Goal: Communication & Community: Share content

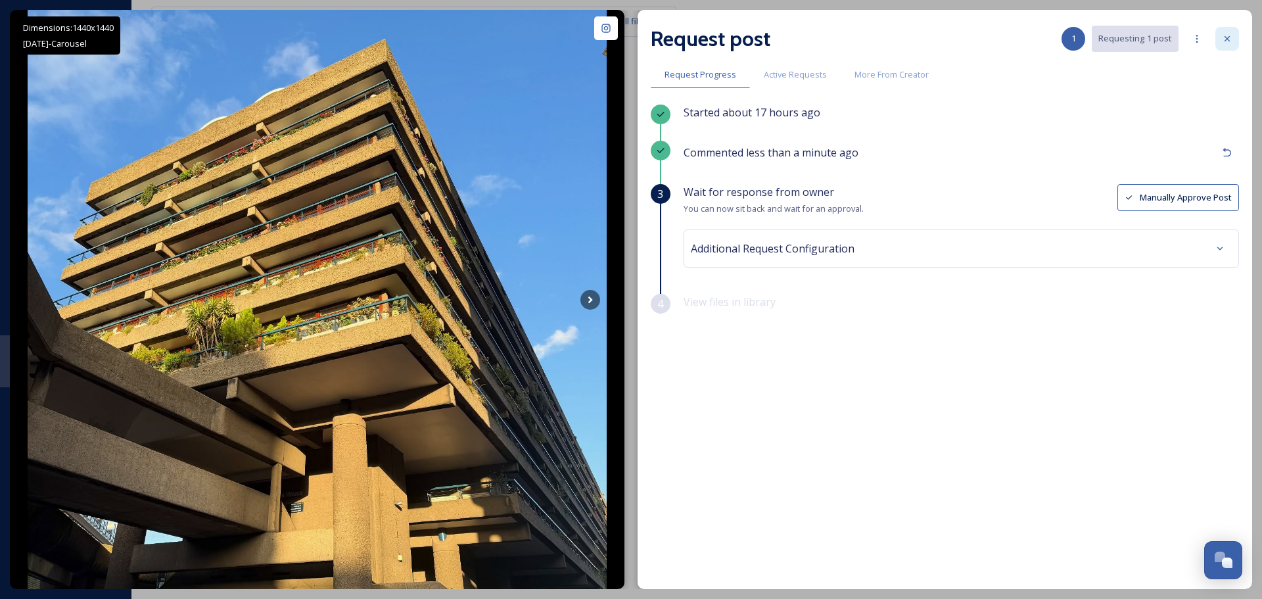
click at [1225, 37] on icon at bounding box center [1227, 39] width 11 height 11
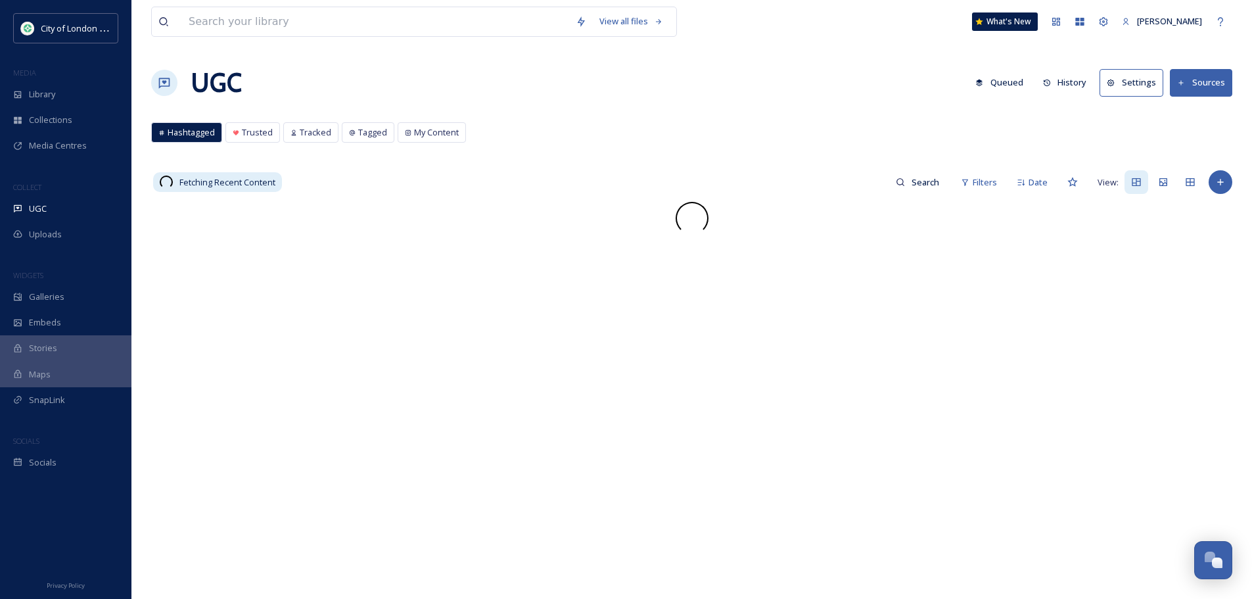
click at [1066, 82] on button "History" at bounding box center [1064, 83] width 57 height 26
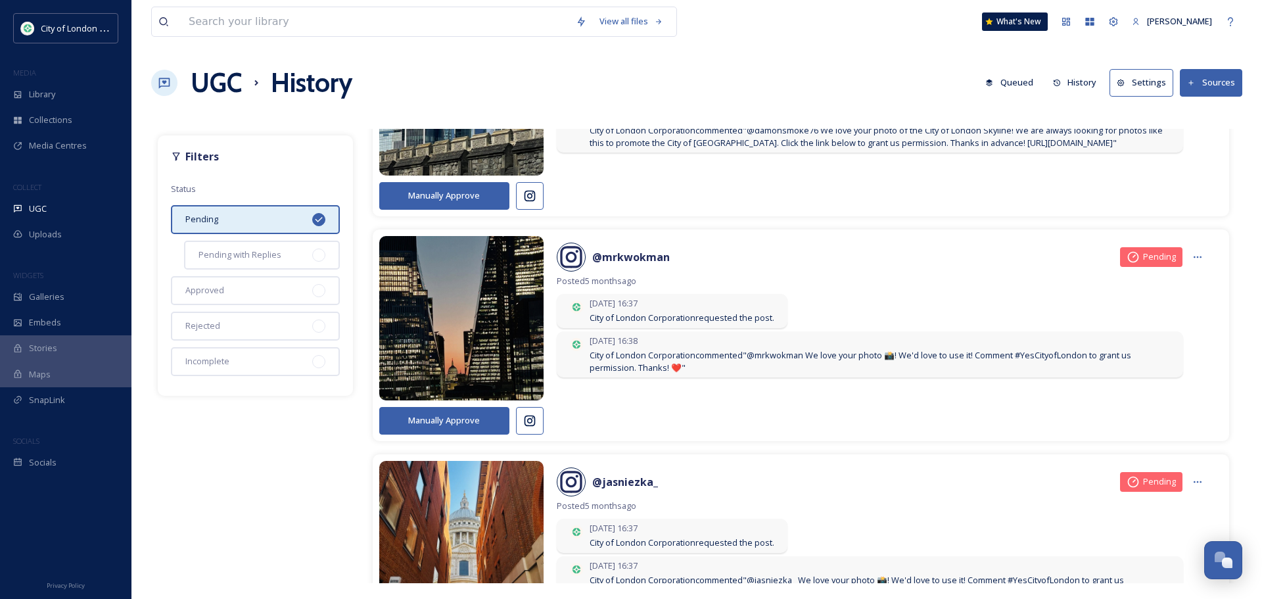
scroll to position [6440, 0]
click at [1185, 249] on div at bounding box center [1197, 256] width 24 height 24
click at [785, 317] on div "[DATE] 16:37 City of London Corporation requested the post." at bounding box center [672, 310] width 231 height 34
click at [793, 283] on span "Posted [DATE]" at bounding box center [883, 280] width 652 height 12
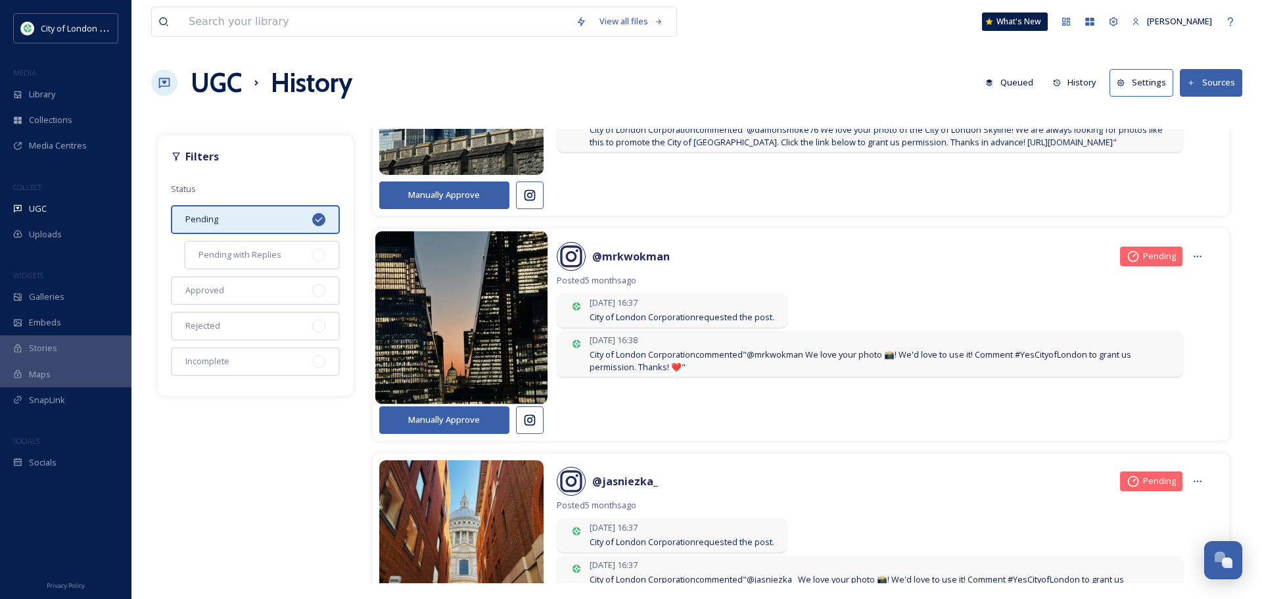
click at [445, 338] on img at bounding box center [461, 317] width 173 height 207
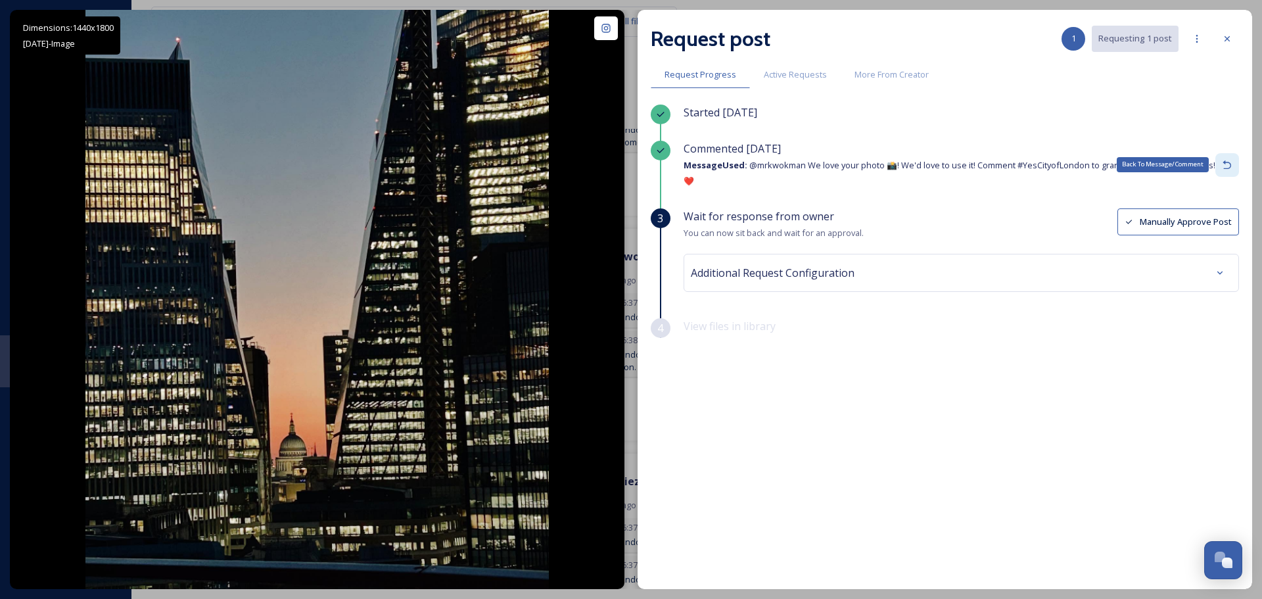
click at [1227, 168] on icon at bounding box center [1227, 165] width 11 height 11
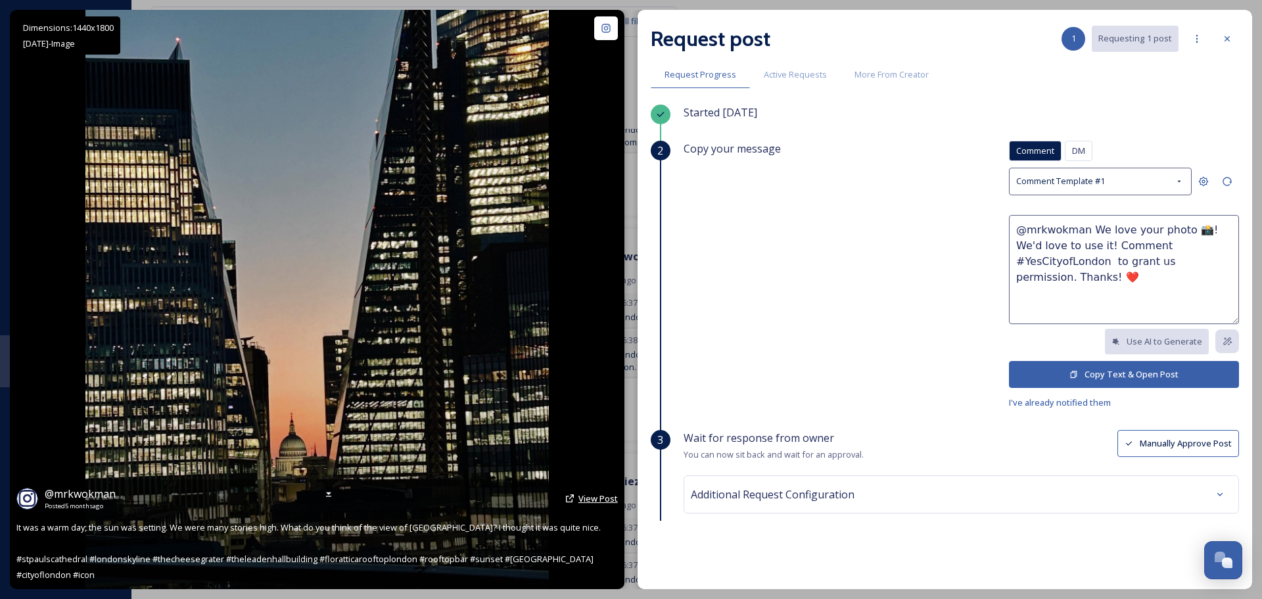
click at [593, 504] on span "View Post" at bounding box center [597, 498] width 39 height 12
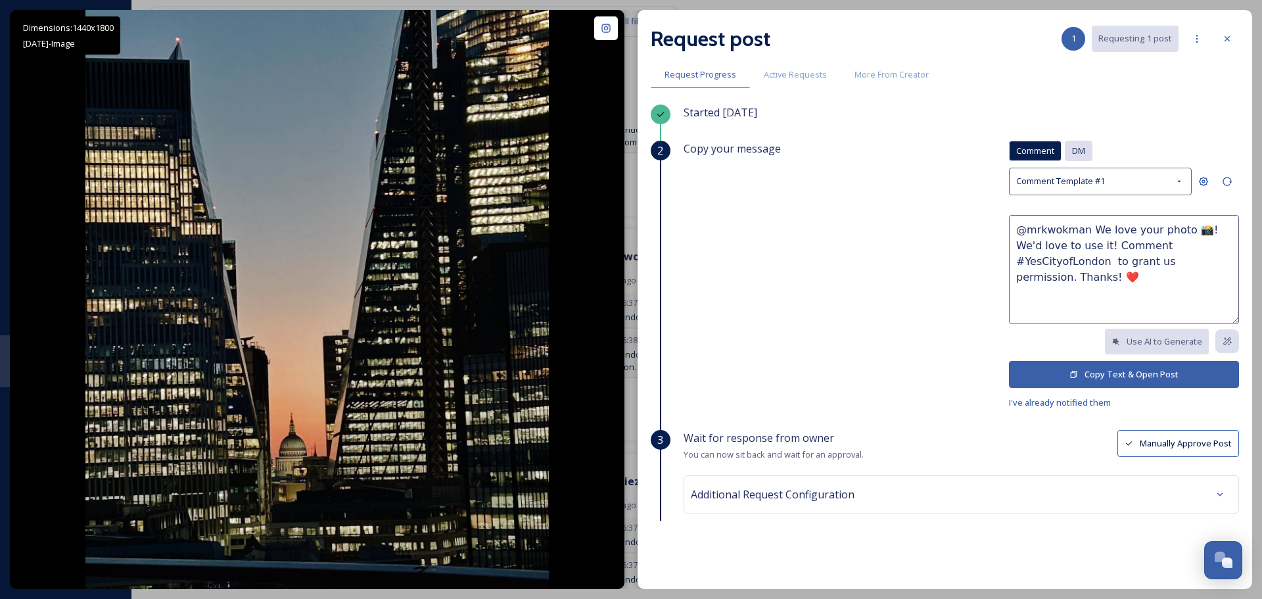
click at [1074, 150] on span "DM" at bounding box center [1078, 151] width 13 height 12
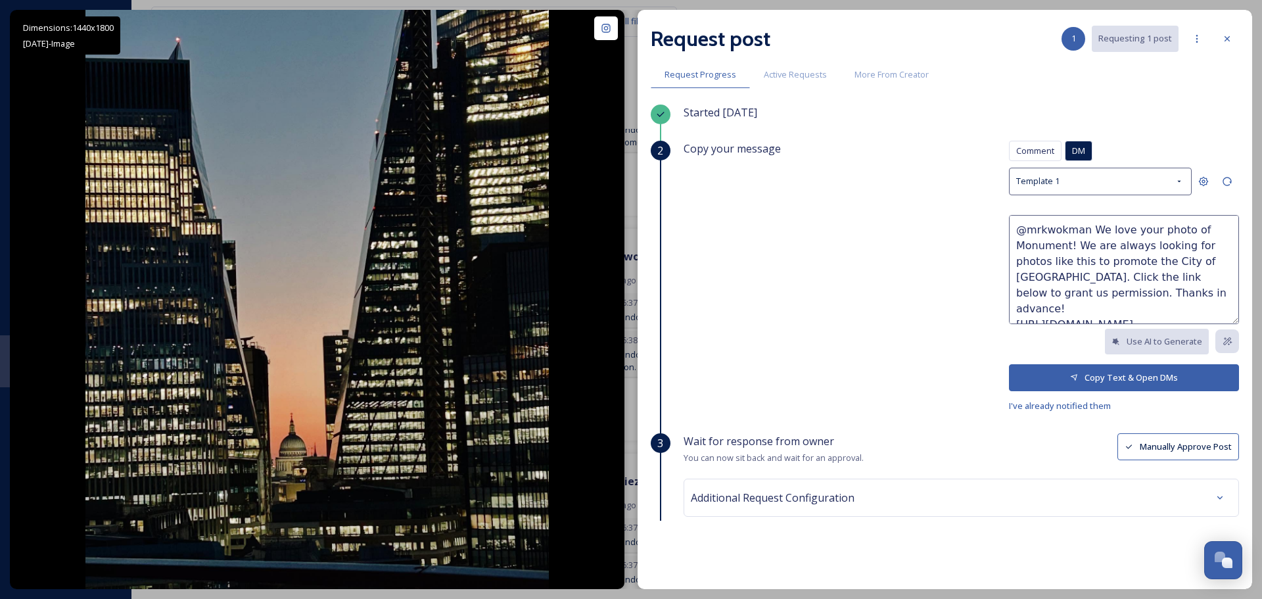
drag, startPoint x: 1054, startPoint y: 244, endPoint x: 1011, endPoint y: 244, distance: 43.4
click at [1011, 244] on textarea "@mrkwokman We love your photo of Monument! We are always looking for photos lik…" at bounding box center [1124, 269] width 230 height 109
click at [1120, 235] on textarea "@mrkwokman We love your photo of [GEOGRAPHIC_DATA] between the Skyscrapers of t…" at bounding box center [1124, 269] width 230 height 109
click at [1212, 244] on textarea "@mrkwokman We love your photo of [GEOGRAPHIC_DATA] between the Skyscrapers of t…" at bounding box center [1124, 269] width 230 height 109
type textarea "@mrkwokman We love your photo of [GEOGRAPHIC_DATA] between the Skyscrapers of t…"
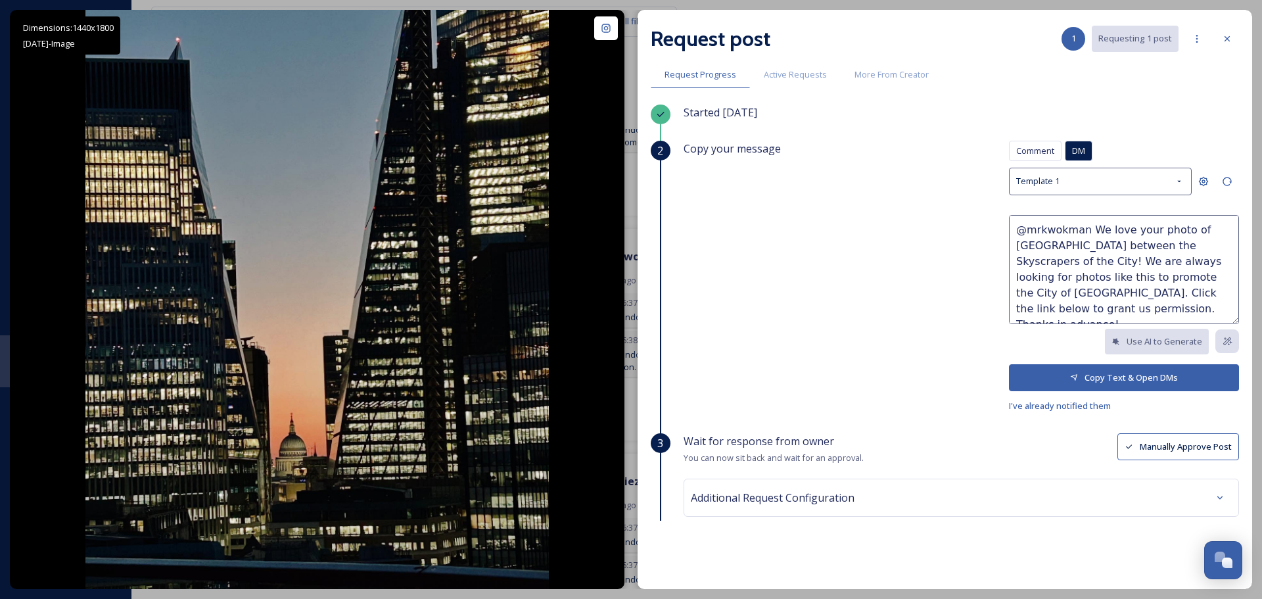
click at [1111, 373] on button "Copy Text & Open DMs" at bounding box center [1124, 377] width 230 height 27
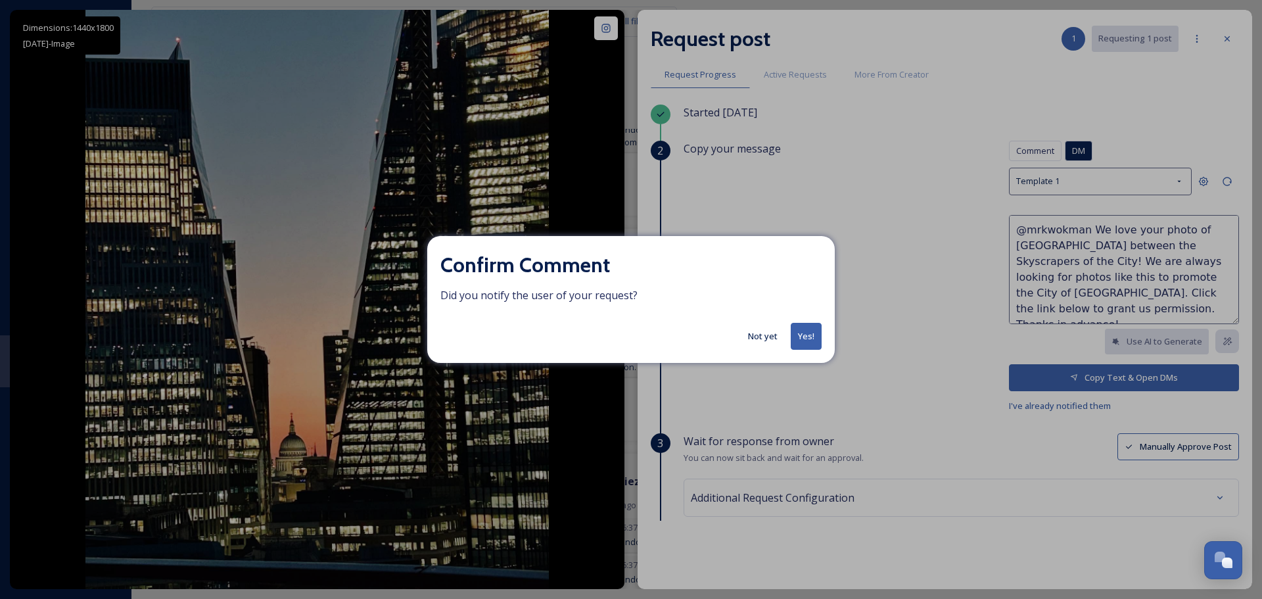
click at [760, 332] on button "Not yet" at bounding box center [762, 336] width 43 height 26
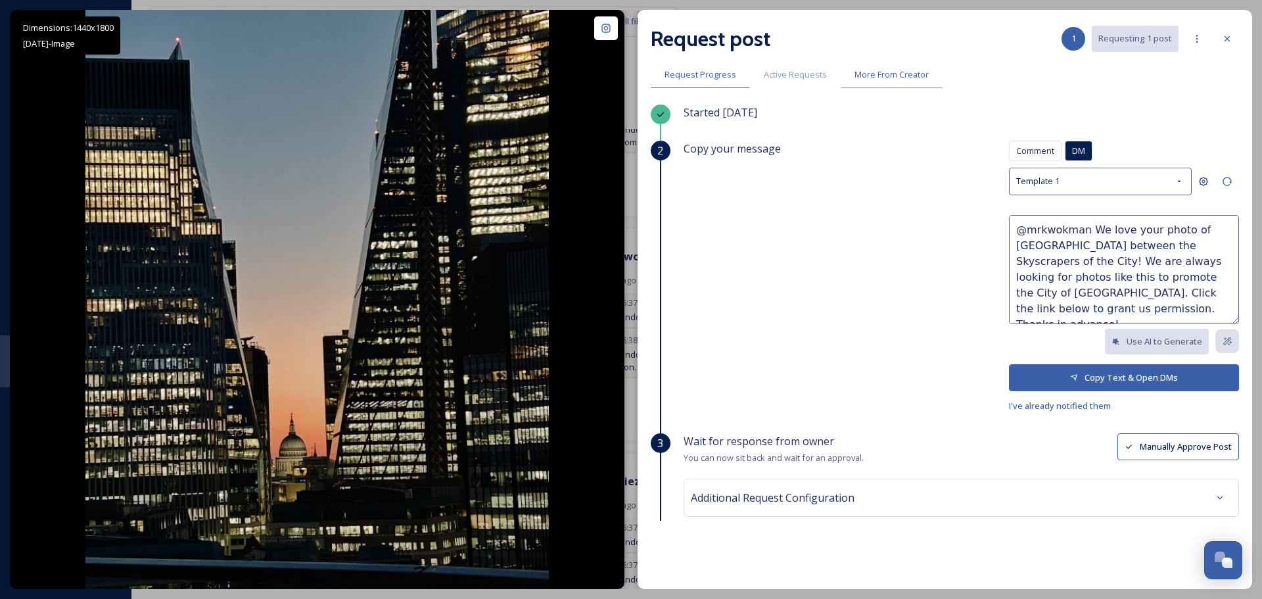
click at [900, 80] on span "More From Creator" at bounding box center [891, 74] width 74 height 12
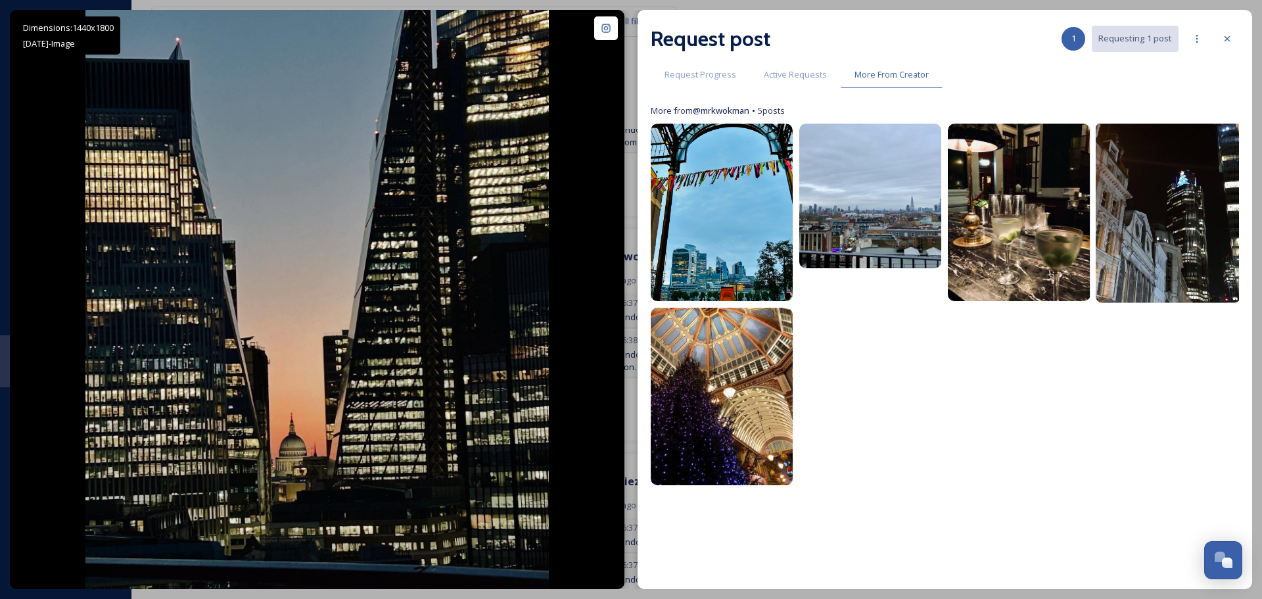
click at [1178, 263] on img at bounding box center [1167, 212] width 145 height 181
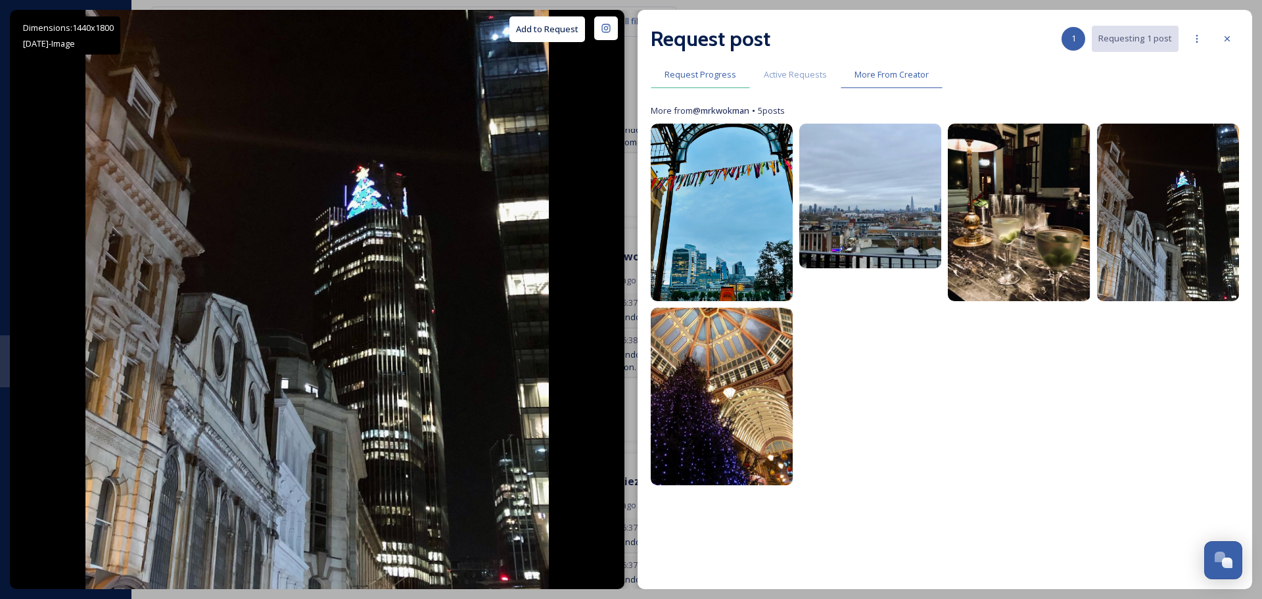
click at [714, 78] on span "Request Progress" at bounding box center [700, 74] width 72 height 12
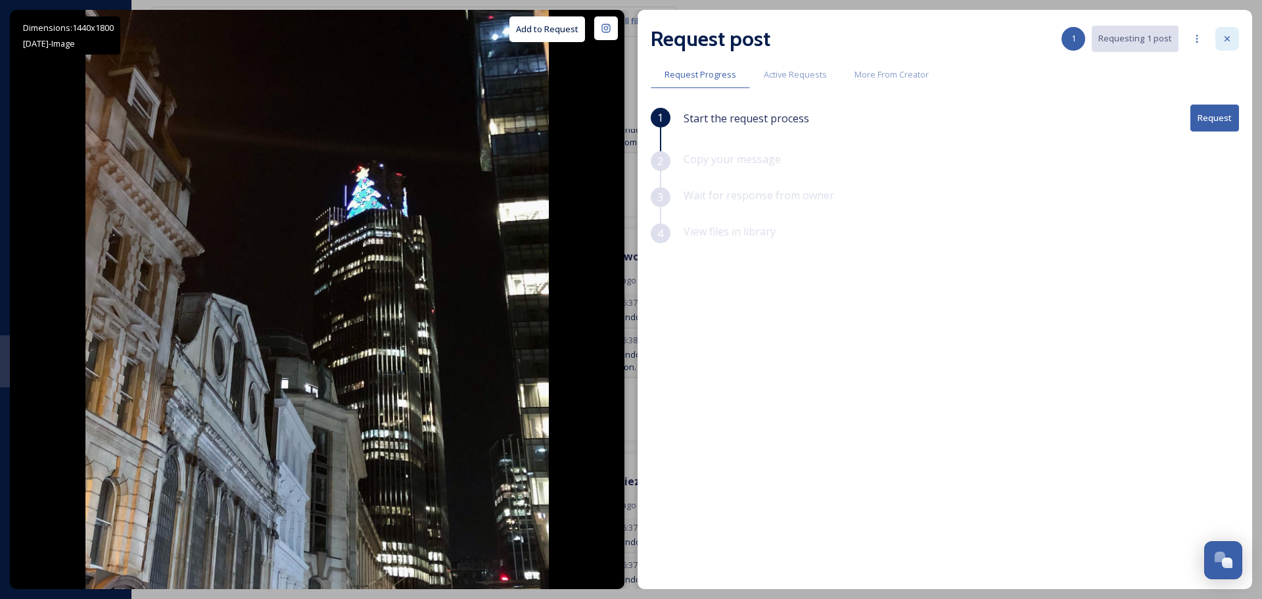
click at [1227, 39] on icon at bounding box center [1227, 39] width 11 height 11
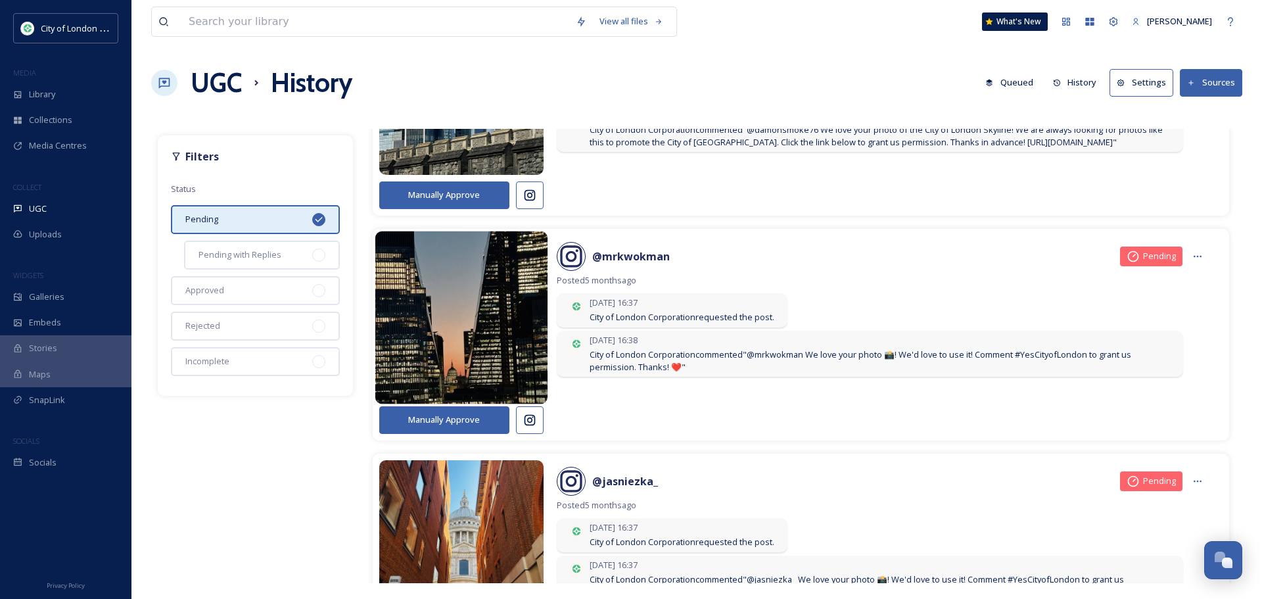
click at [451, 331] on img at bounding box center [461, 317] width 173 height 207
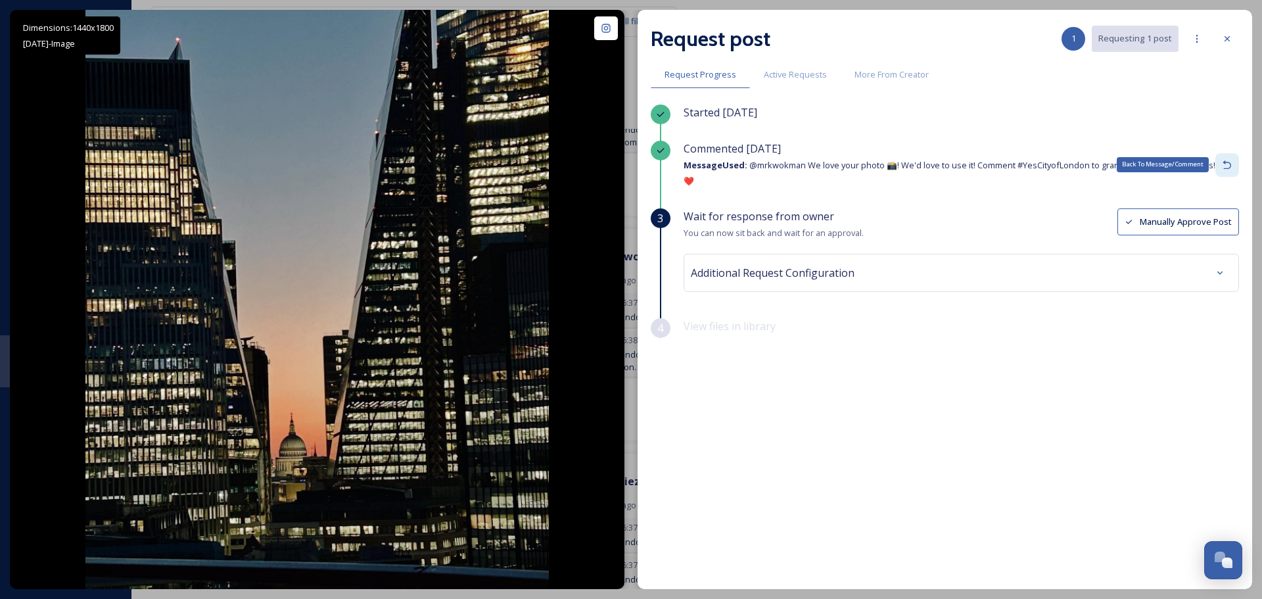
click at [1226, 168] on icon at bounding box center [1226, 164] width 9 height 9
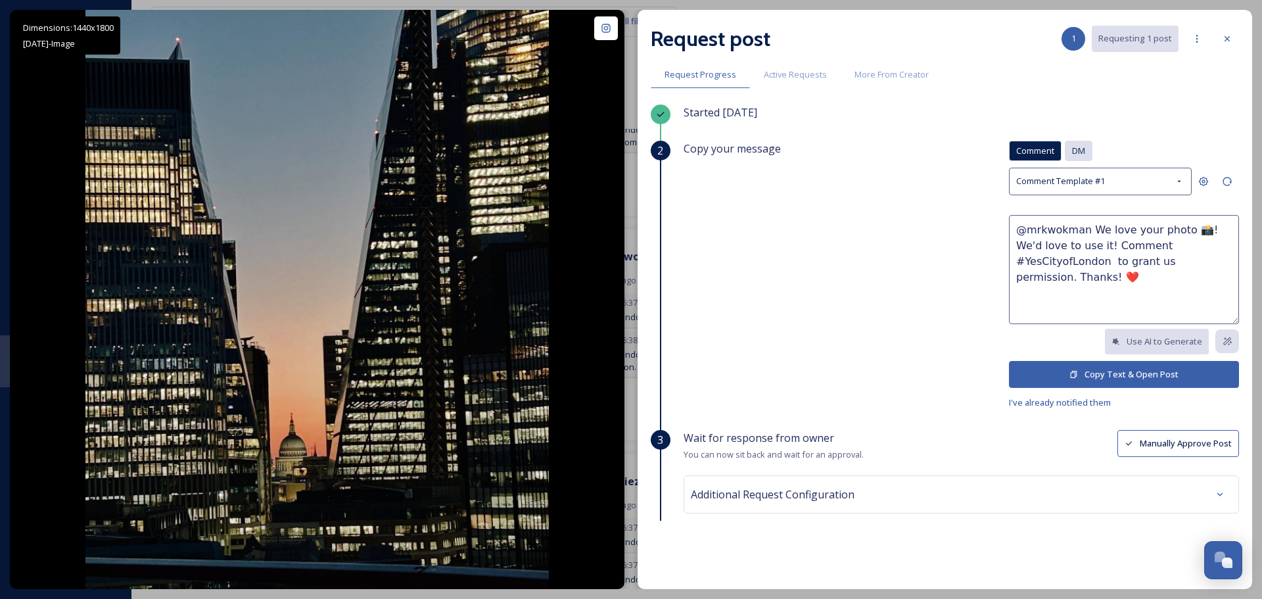
click at [1072, 147] on span "DM" at bounding box center [1078, 151] width 13 height 12
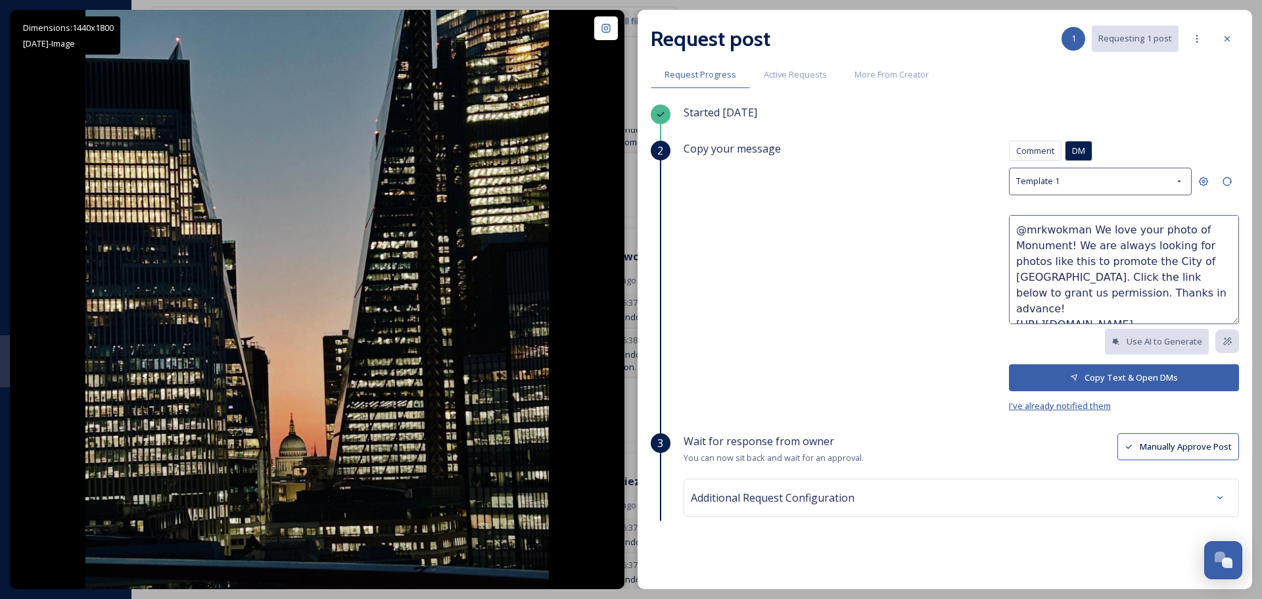
click at [1057, 406] on span "I've already notified them" at bounding box center [1060, 406] width 102 height 12
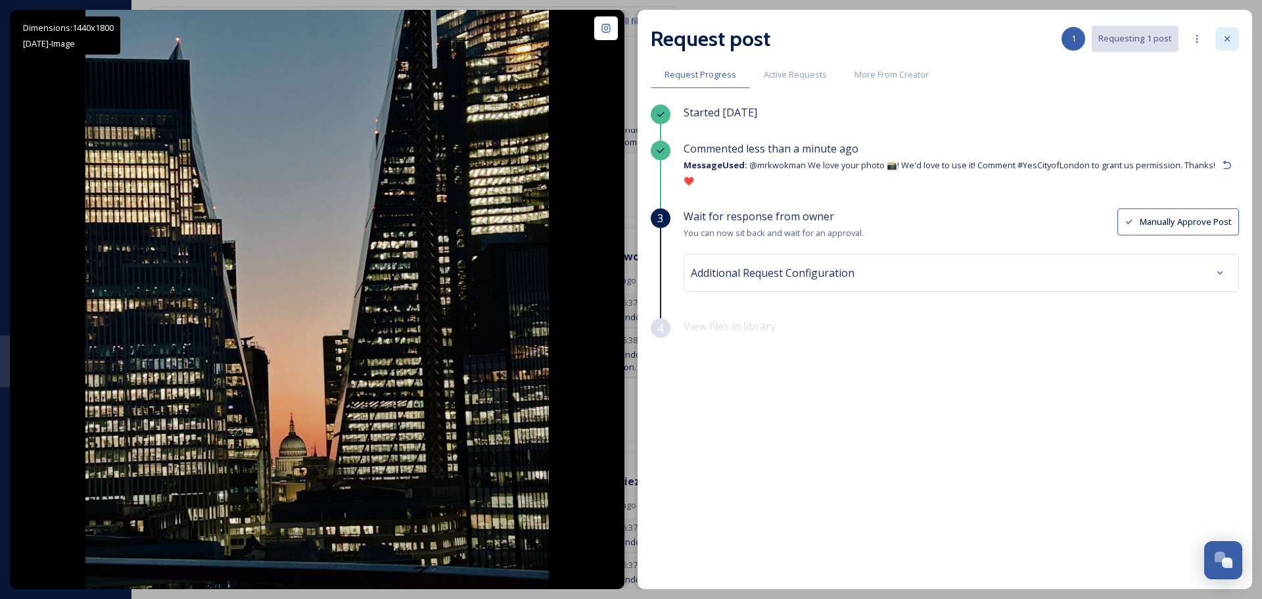
click at [1223, 38] on icon at bounding box center [1227, 39] width 11 height 11
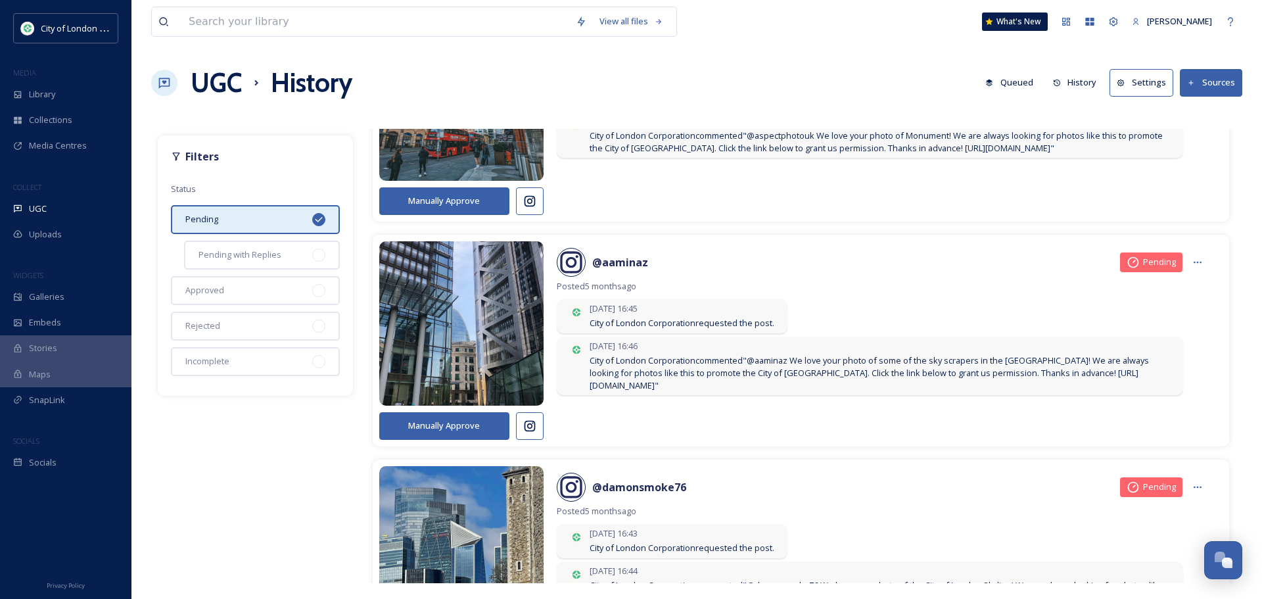
scroll to position [5980, 0]
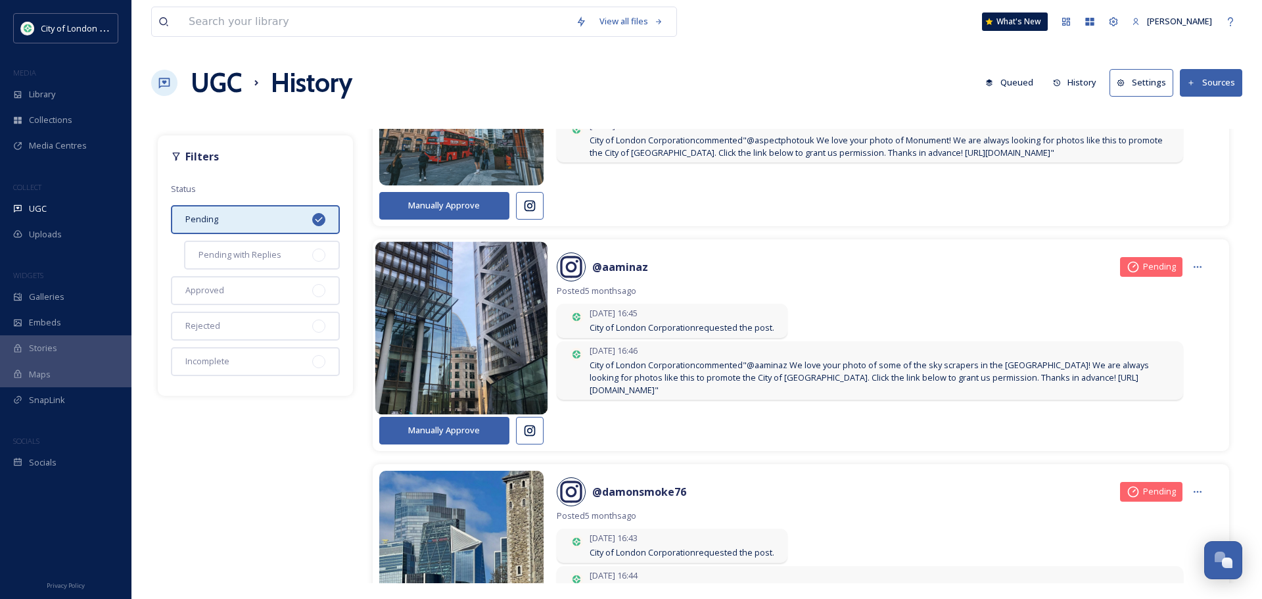
click at [432, 342] on img at bounding box center [461, 328] width 173 height 207
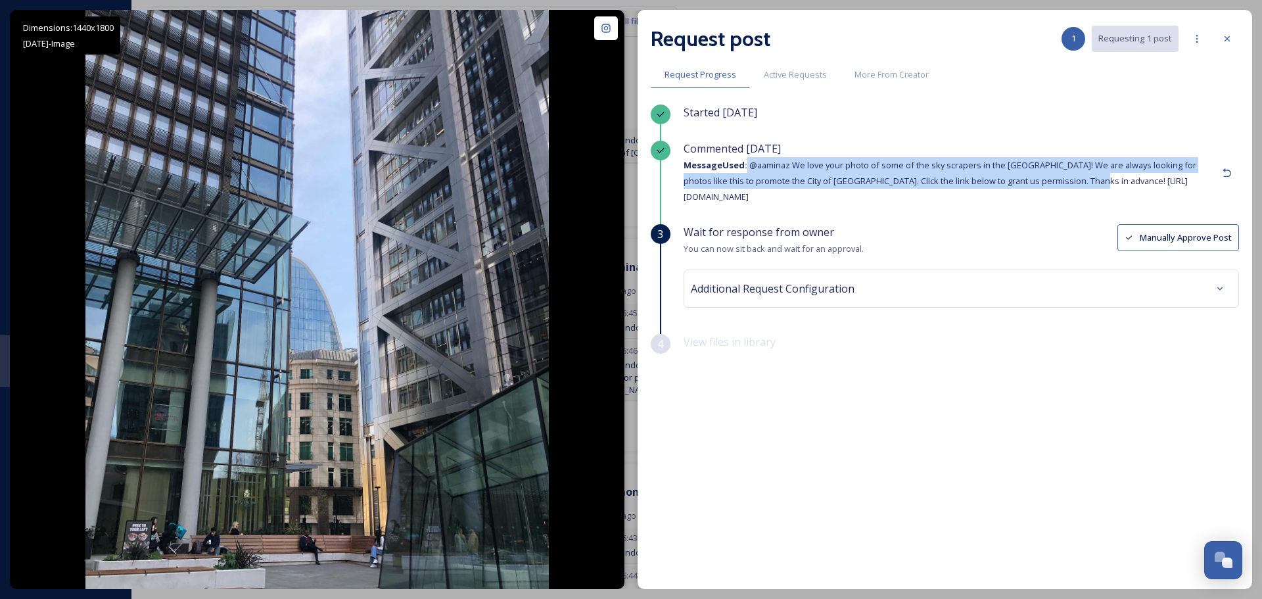
drag, startPoint x: 1074, startPoint y: 181, endPoint x: 740, endPoint y: 162, distance: 334.3
click at [740, 162] on div "Commented [DATE] Message Used: @aaminaz We love your photo of some of the sky s…" at bounding box center [949, 173] width 532 height 64
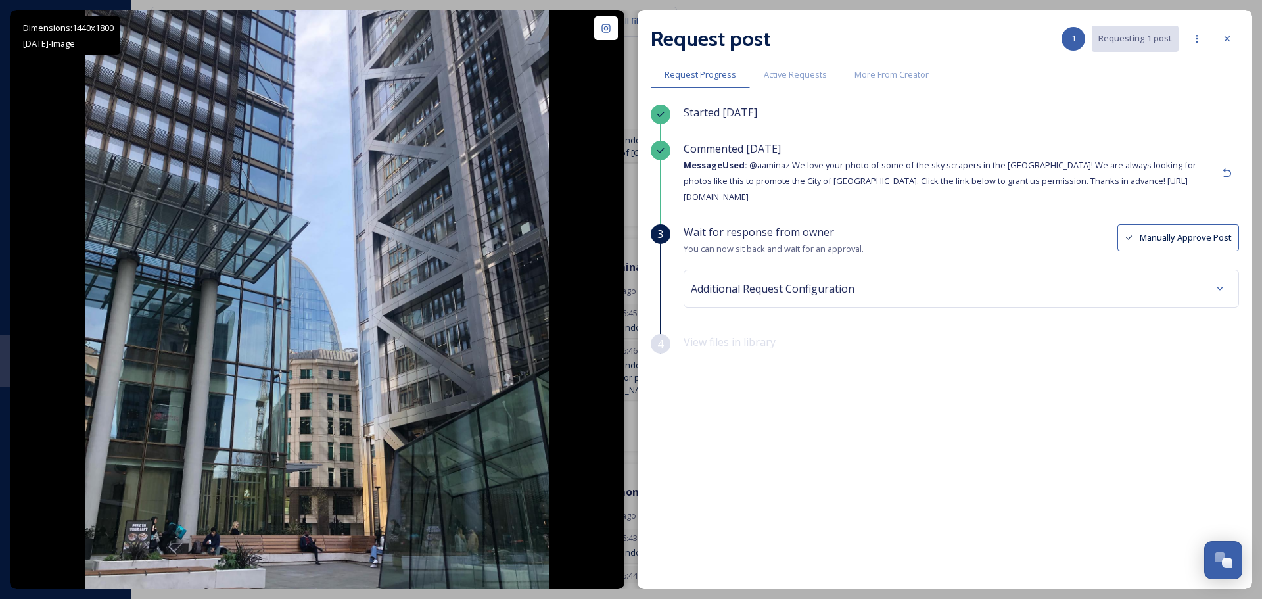
click at [854, 195] on div "Commented [DATE] Message Used: @aaminaz We love your photo of some of the sky s…" at bounding box center [949, 173] width 532 height 64
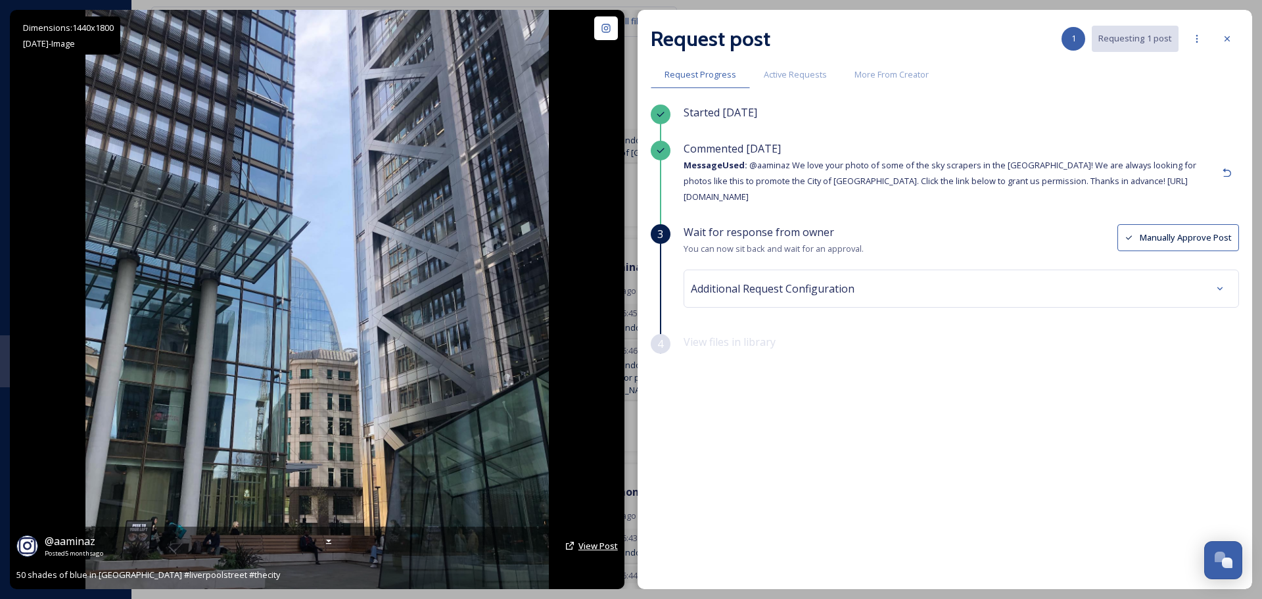
click at [591, 547] on span "View Post" at bounding box center [597, 545] width 39 height 12
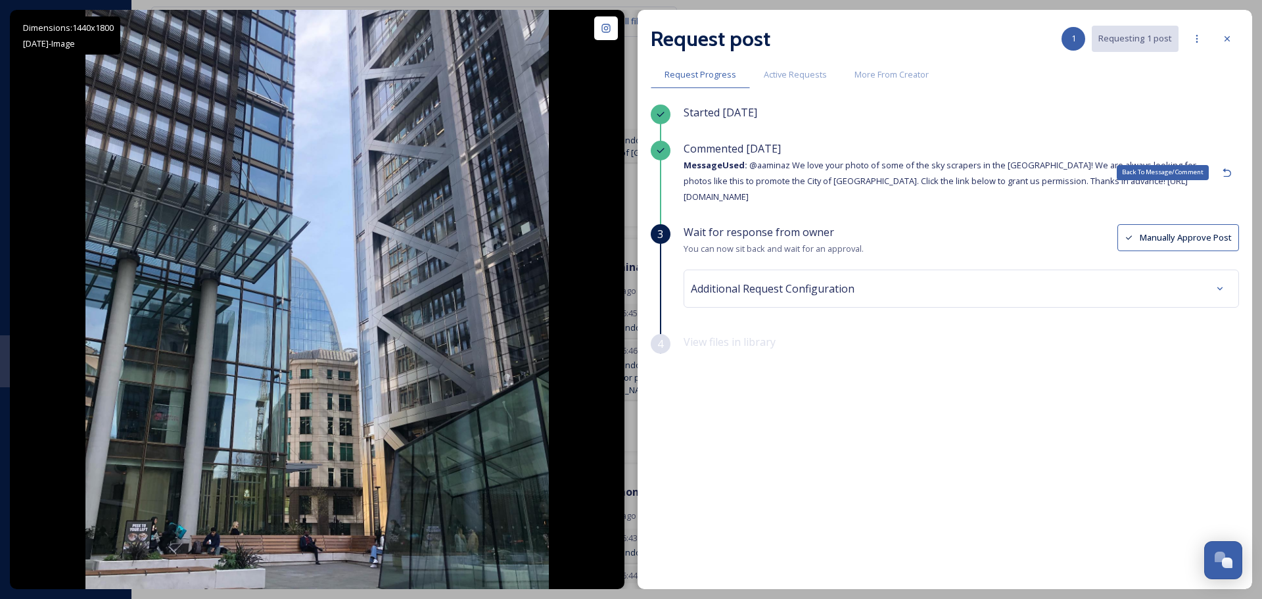
click at [1229, 174] on icon at bounding box center [1227, 173] width 11 height 11
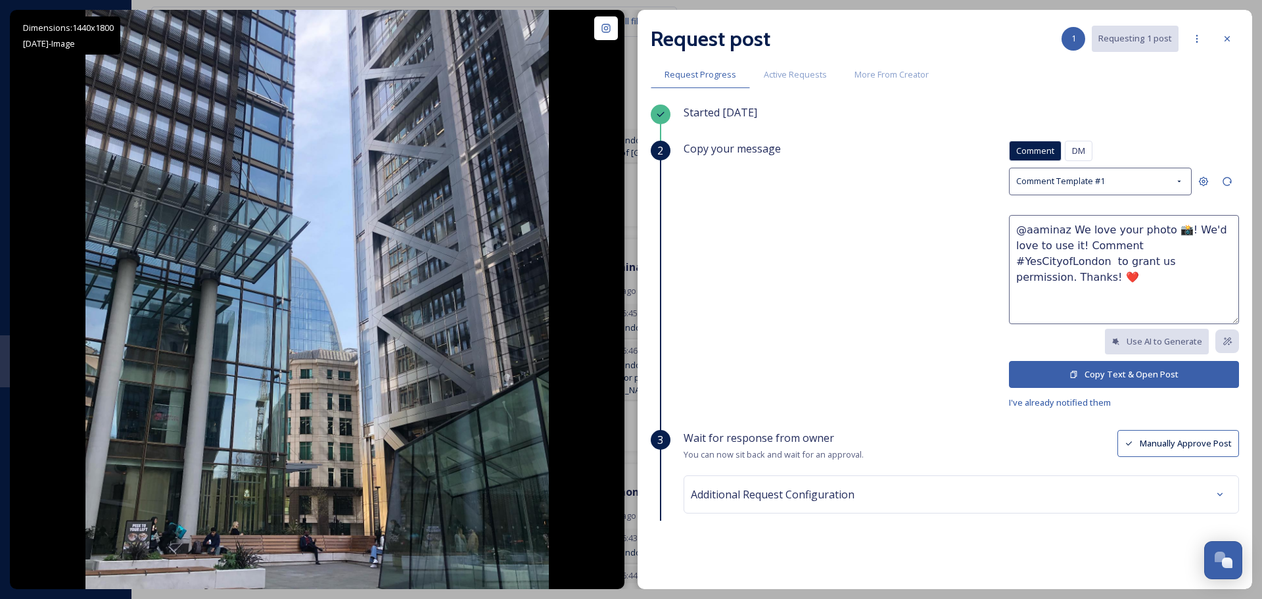
click at [1147, 231] on textarea "@aaminaz We love your photo 📸! We'd love to use it! Comment #YesCityofLondon to…" at bounding box center [1124, 269] width 230 height 109
click at [1153, 282] on textarea "@aaminaz We love your photo of the Skyscrapers in the City 📸! We'd love to use …" at bounding box center [1124, 269] width 230 height 109
type textarea "@aaminaz We love your photo of the Skyscrapers in the City 📸! We'd love to use …"
click at [1141, 374] on button "Copy Text & Open Post" at bounding box center [1124, 374] width 230 height 27
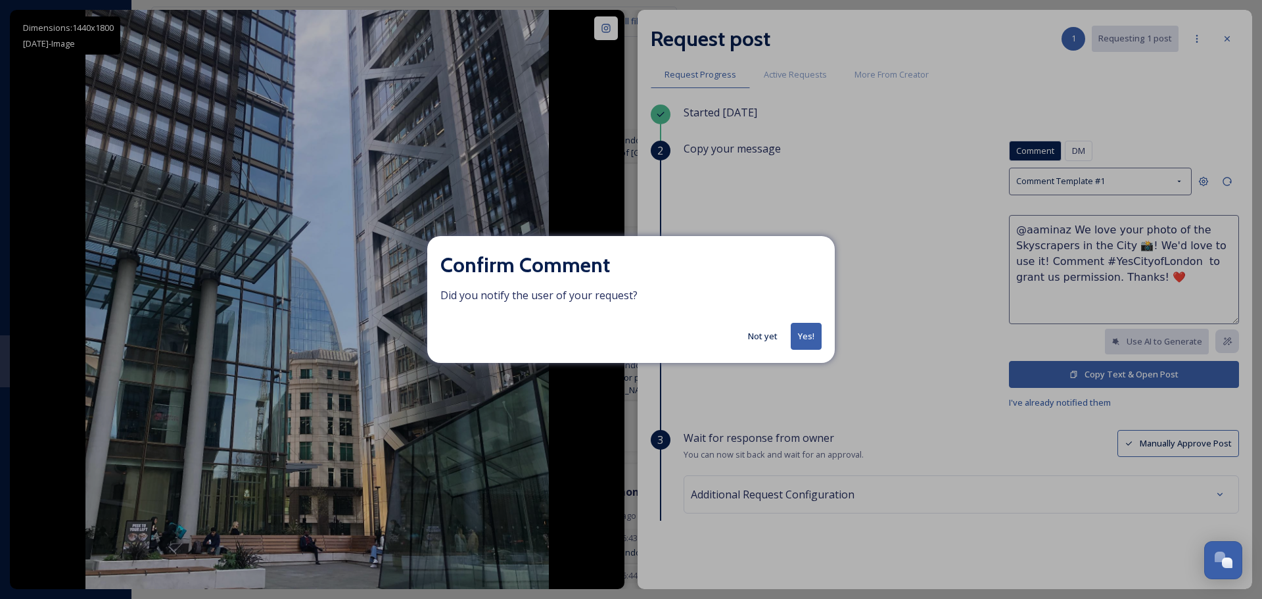
click at [754, 340] on button "Not yet" at bounding box center [762, 336] width 43 height 26
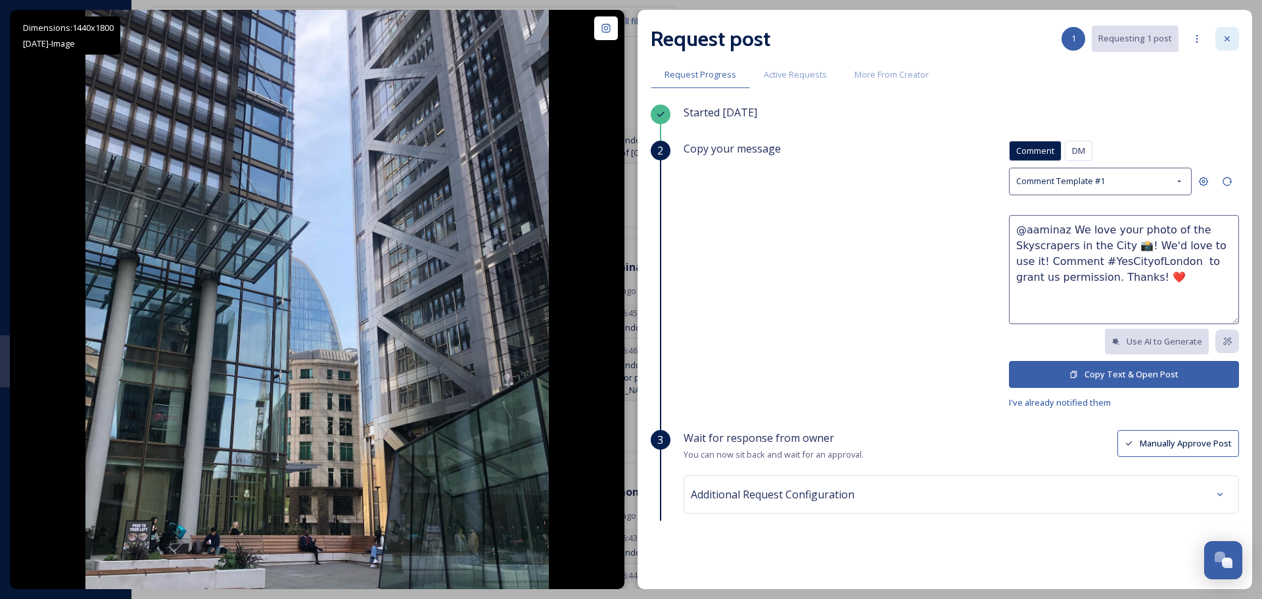
click at [1230, 42] on icon at bounding box center [1227, 39] width 11 height 11
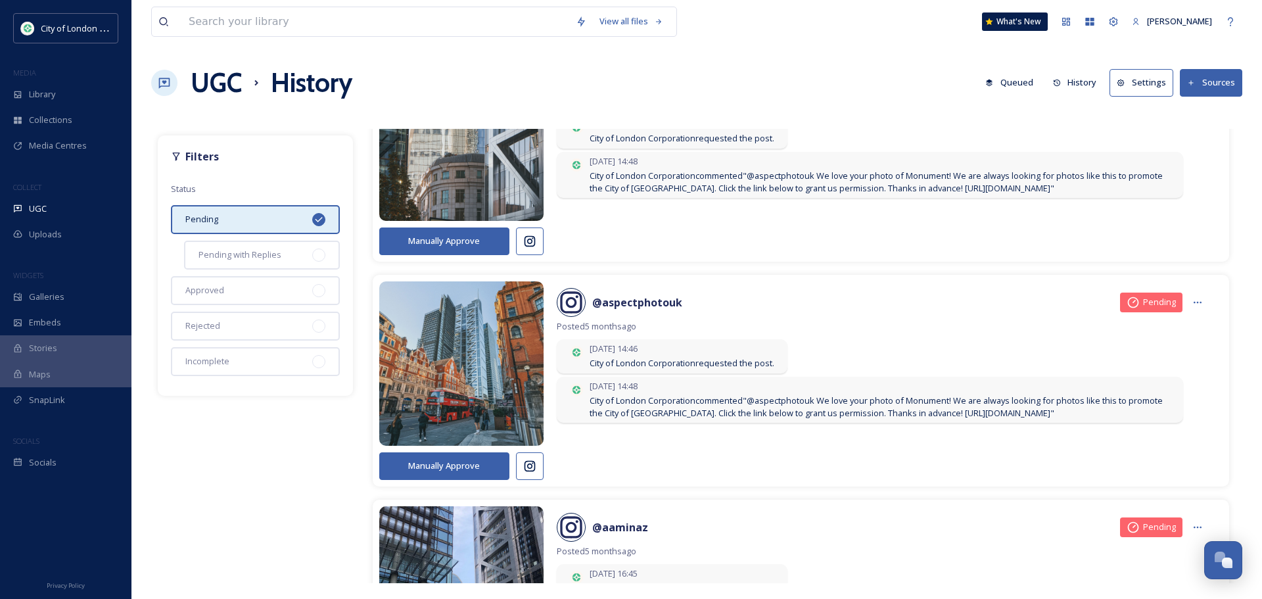
scroll to position [5717, 0]
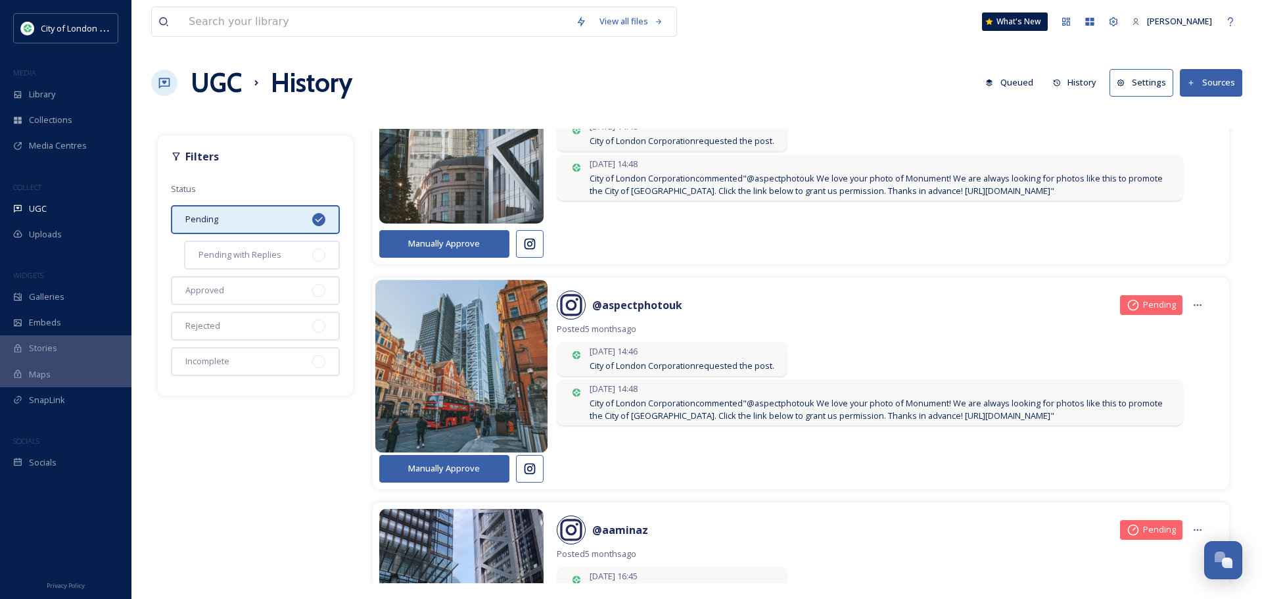
click at [445, 371] on img at bounding box center [461, 366] width 173 height 207
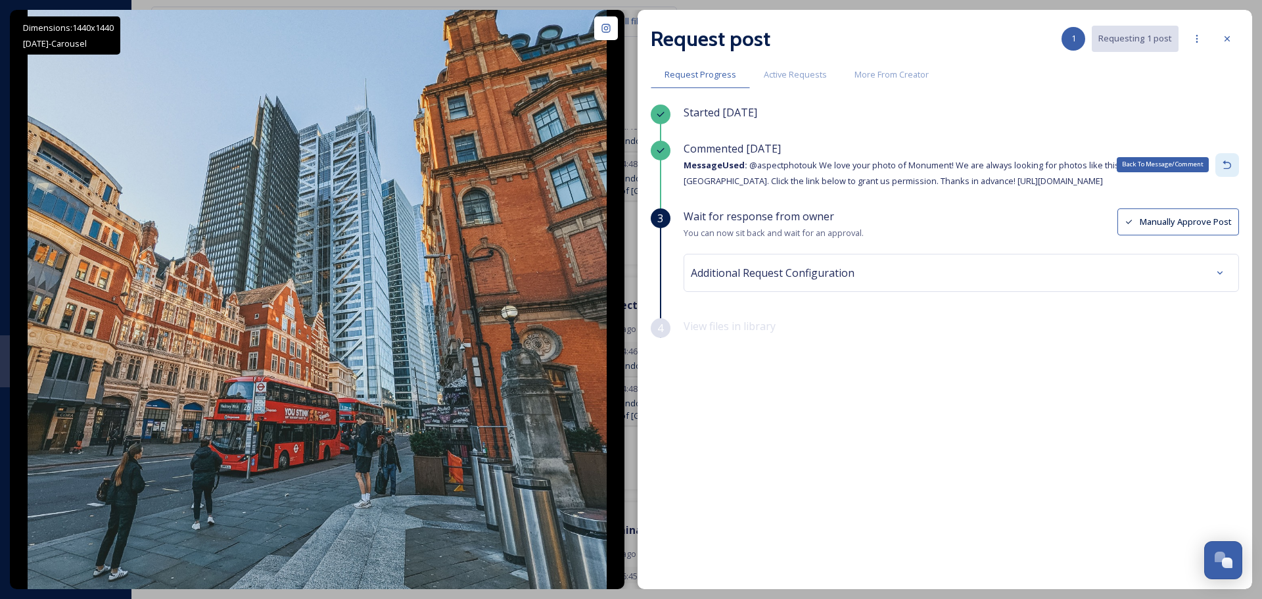
click at [1229, 170] on div "Back To Message/Comment" at bounding box center [1227, 165] width 24 height 24
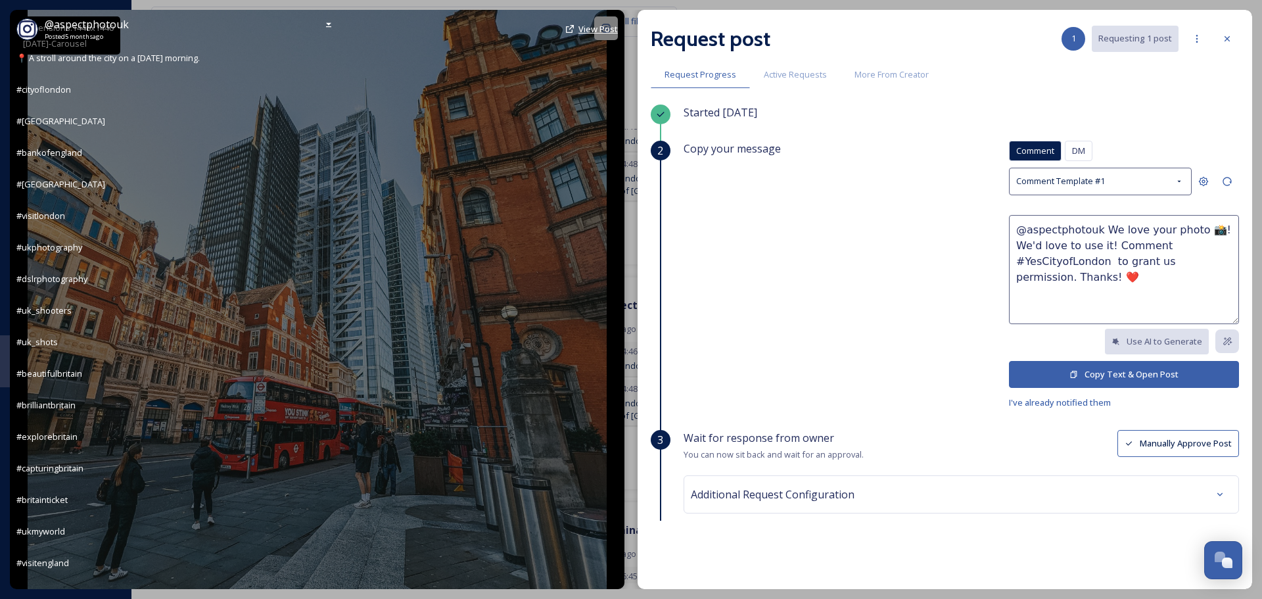
click at [591, 25] on span "View Post" at bounding box center [597, 29] width 39 height 12
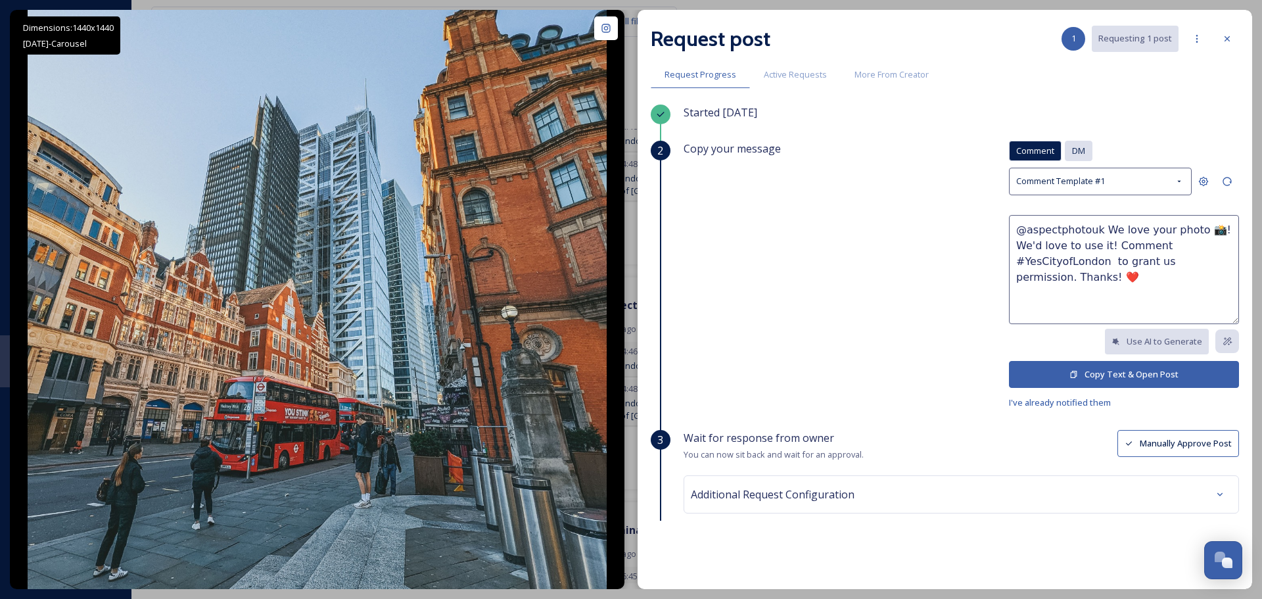
click at [1072, 152] on span "DM" at bounding box center [1078, 151] width 13 height 12
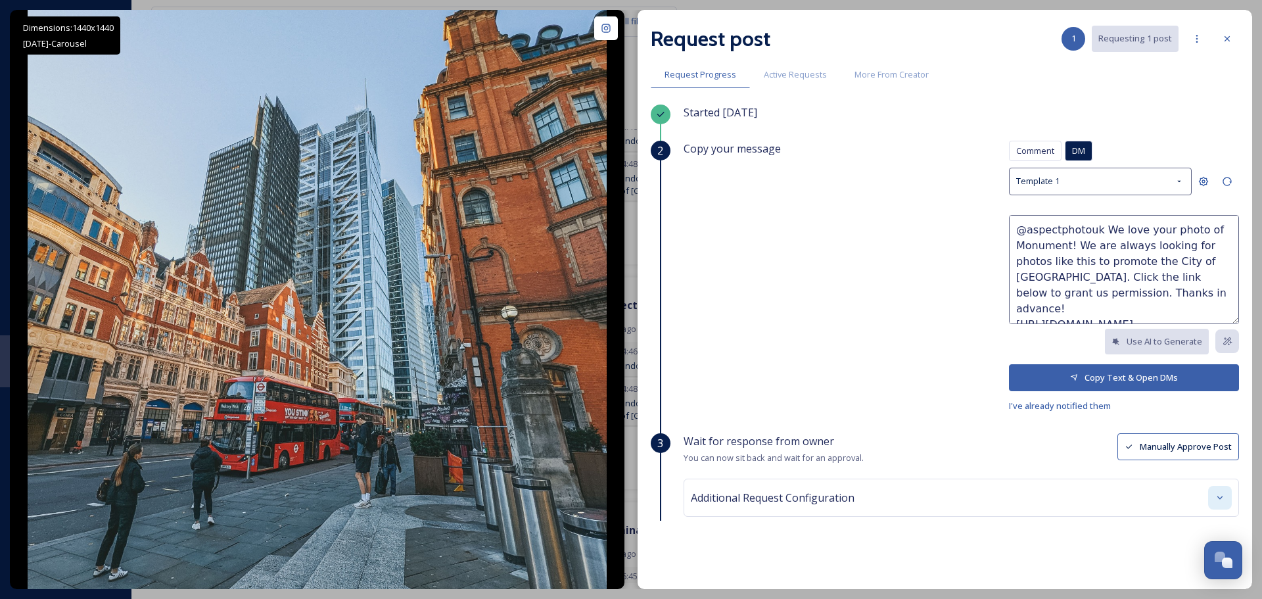
click at [1208, 498] on div at bounding box center [1220, 498] width 24 height 24
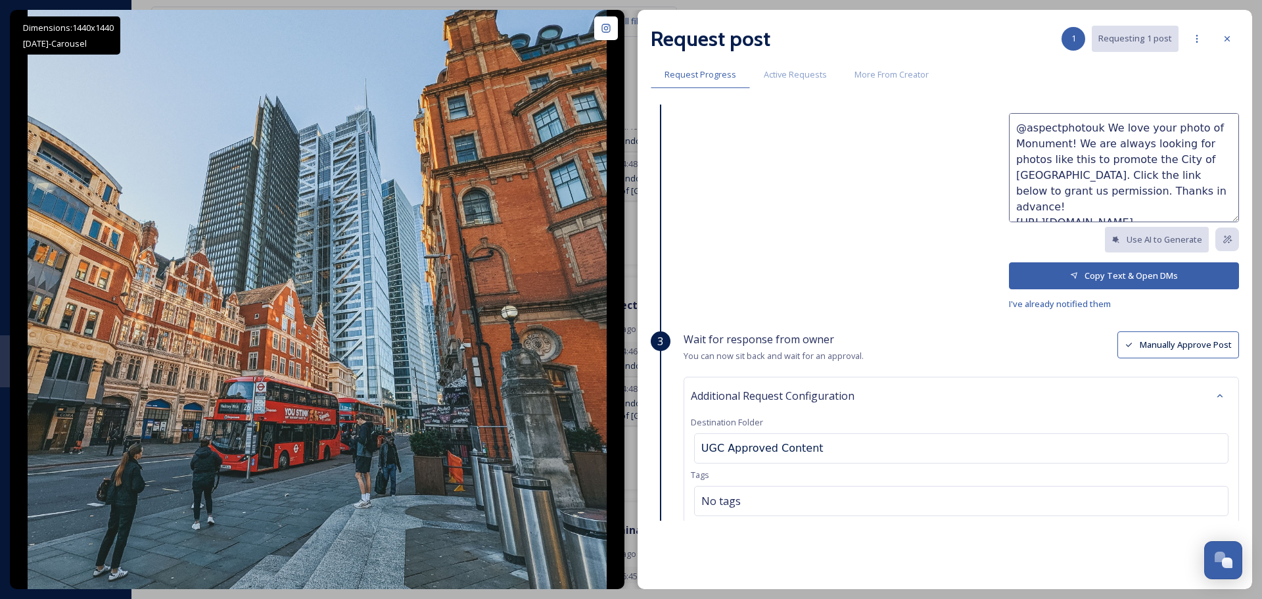
scroll to position [0, 0]
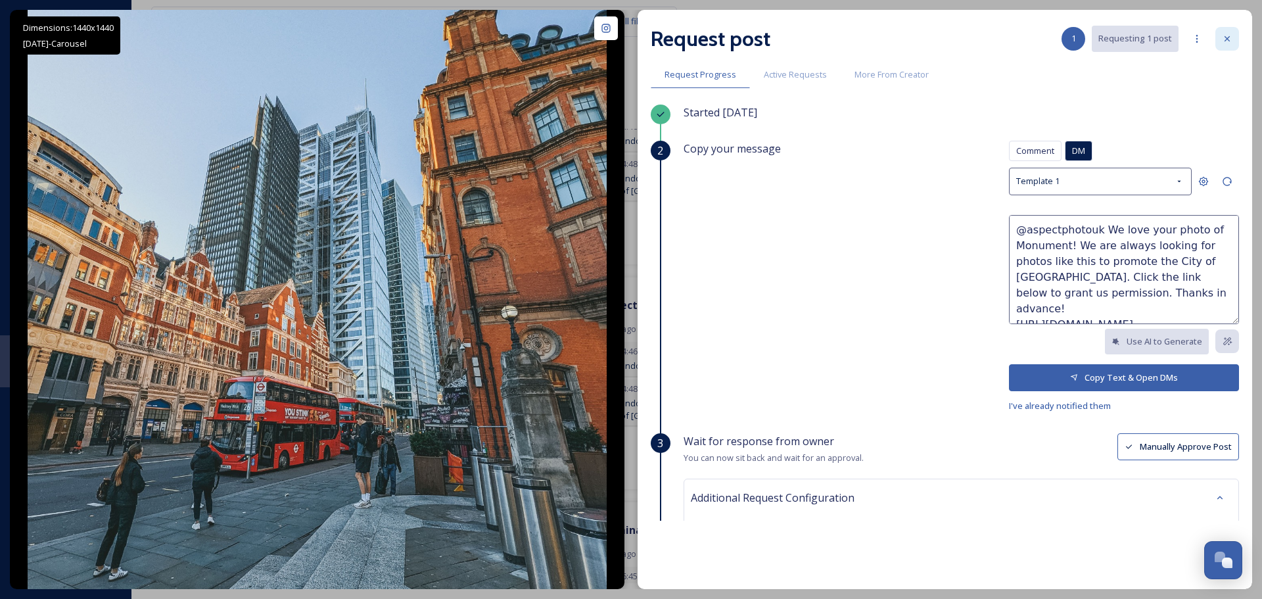
click at [1226, 41] on icon at bounding box center [1227, 39] width 11 height 11
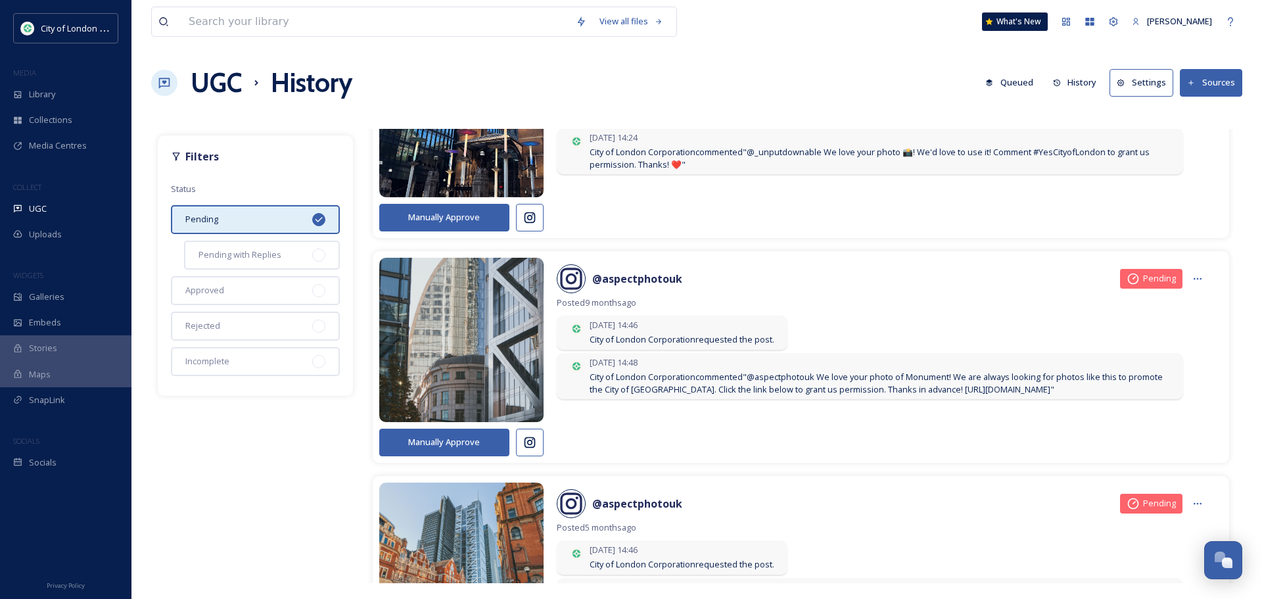
scroll to position [5520, 0]
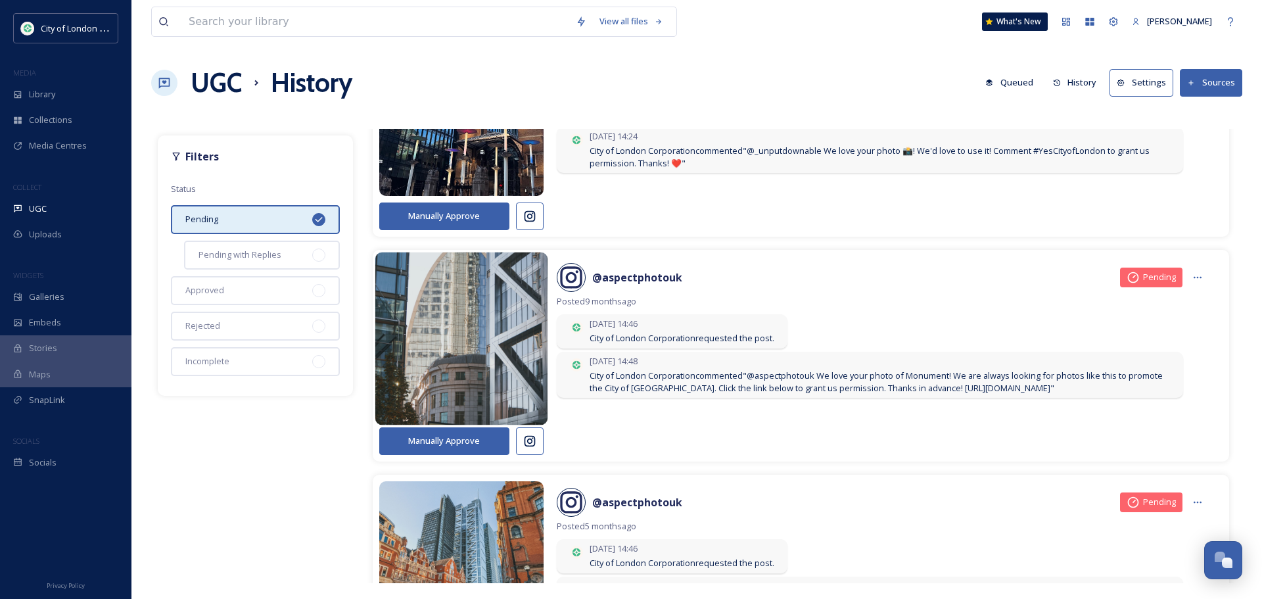
click at [485, 361] on img at bounding box center [461, 338] width 173 height 207
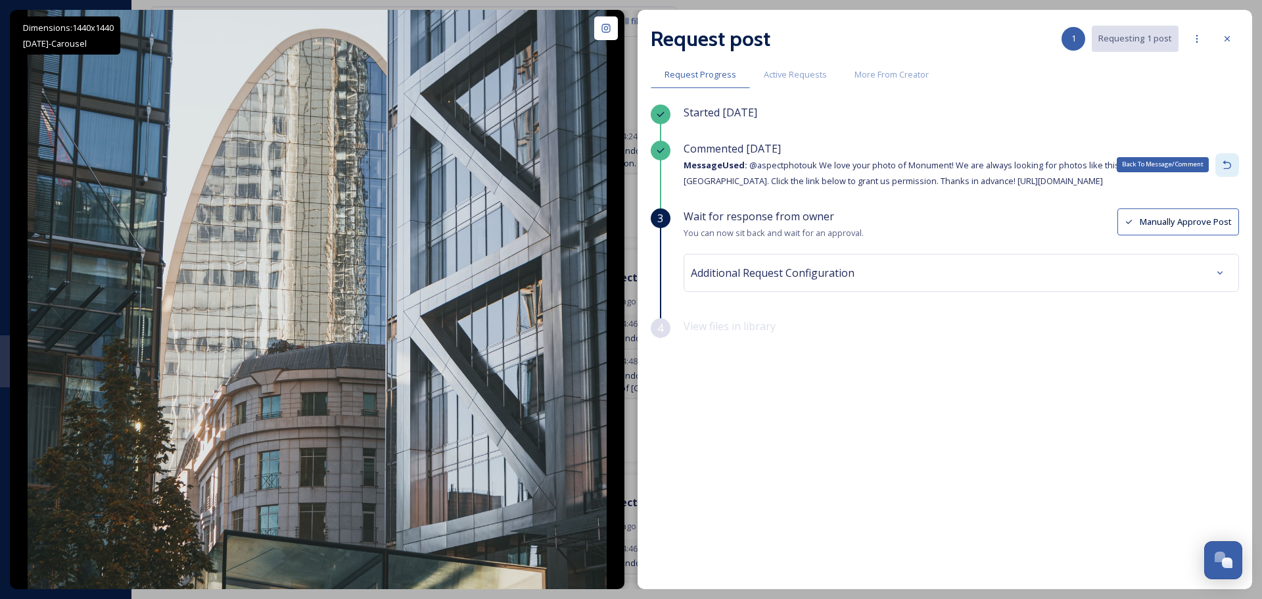
click at [1231, 160] on icon at bounding box center [1227, 165] width 11 height 11
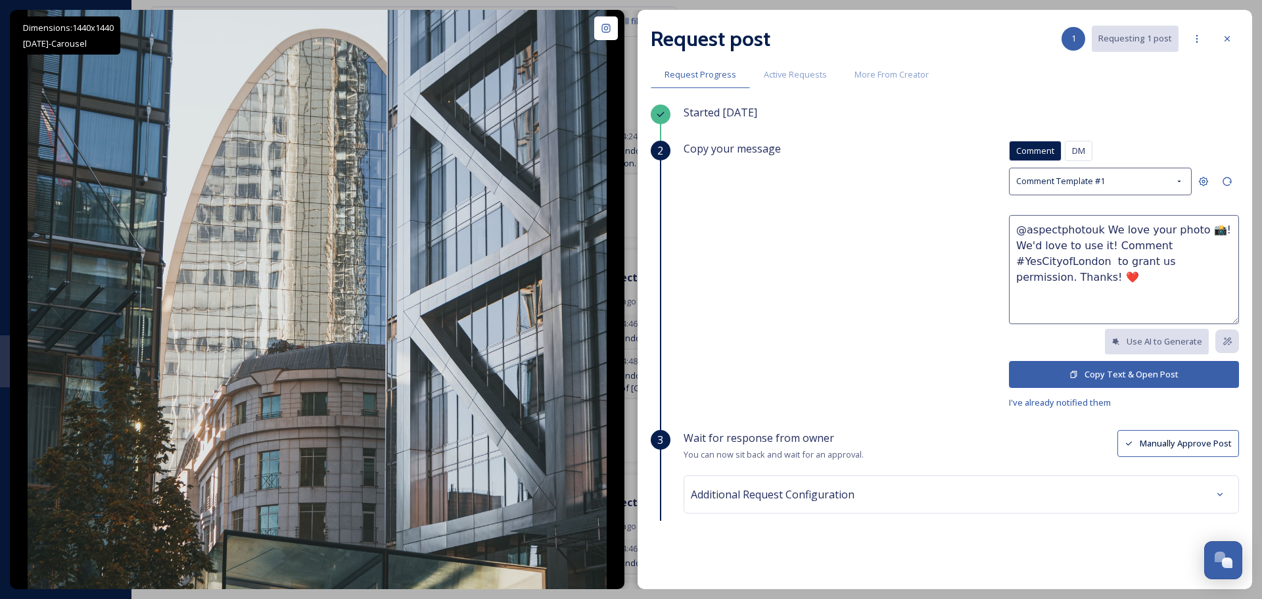
click at [1078, 369] on button "Copy Text & Open Post" at bounding box center [1124, 374] width 230 height 27
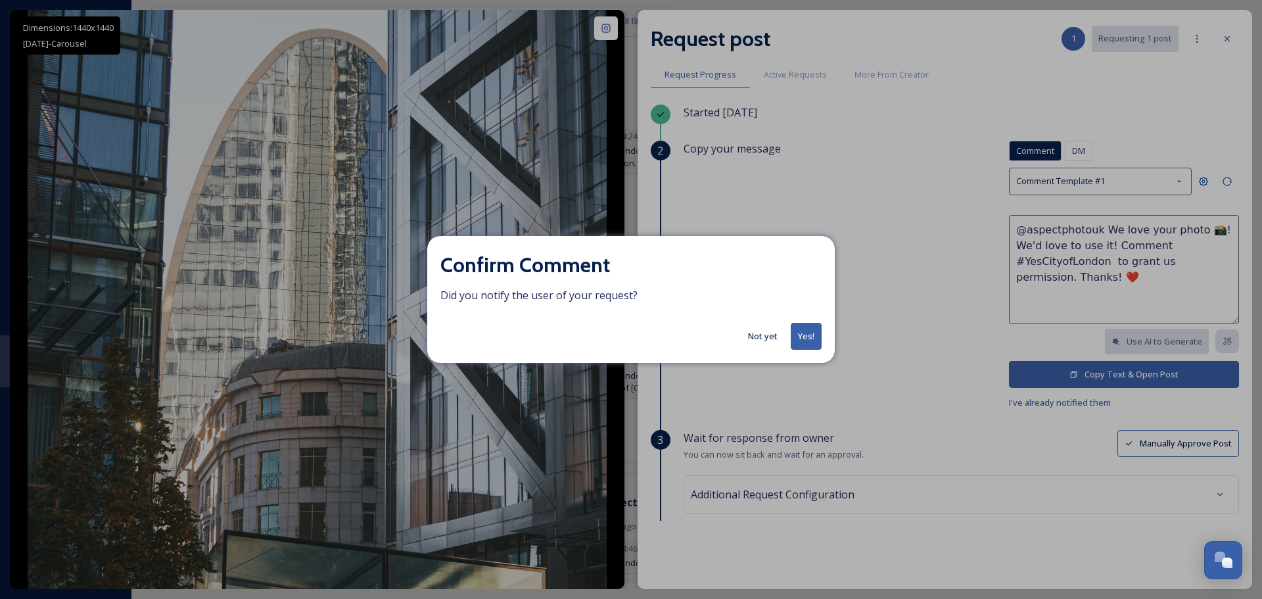
click at [761, 336] on button "Not yet" at bounding box center [762, 336] width 43 height 26
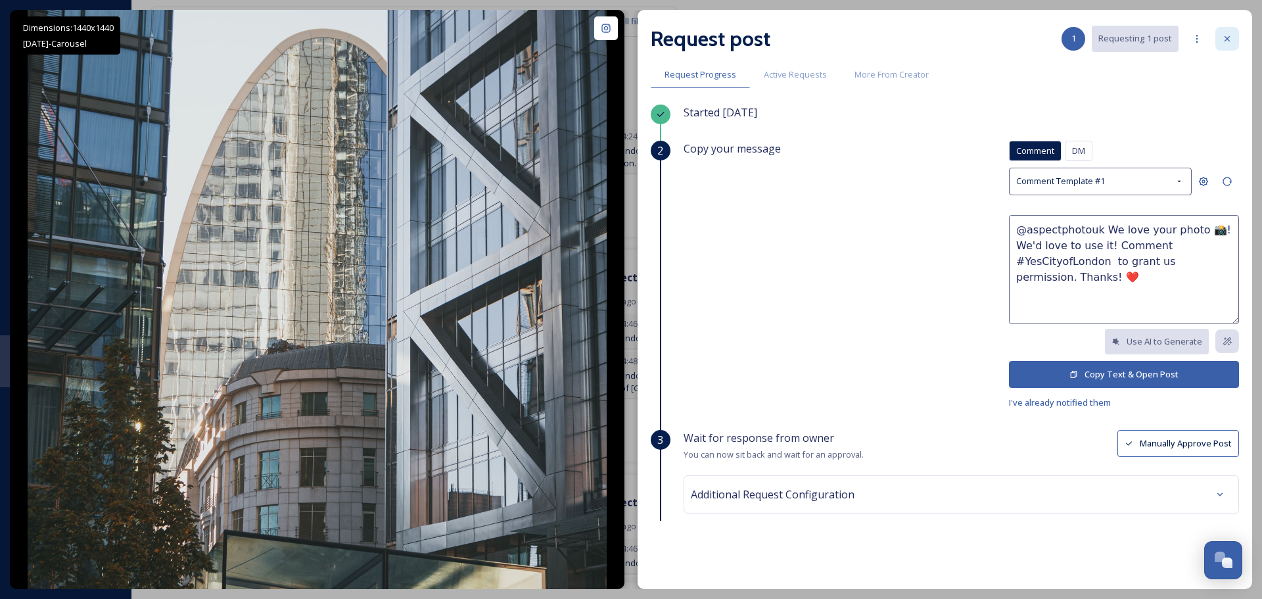
click at [1229, 35] on icon at bounding box center [1227, 39] width 11 height 11
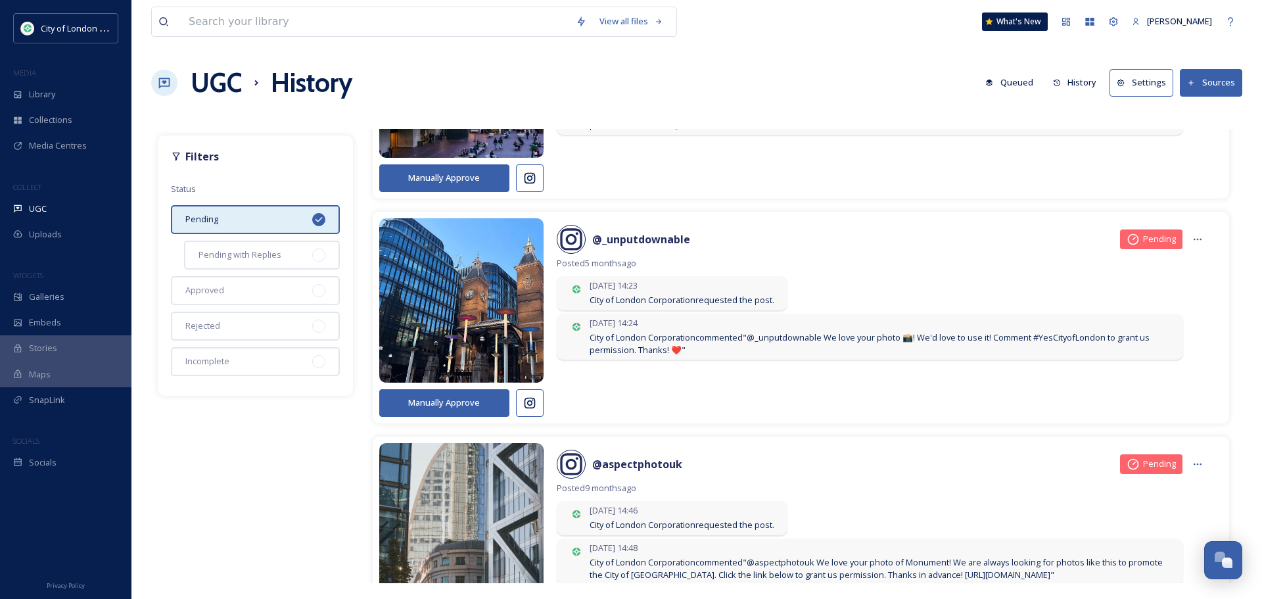
scroll to position [5257, 0]
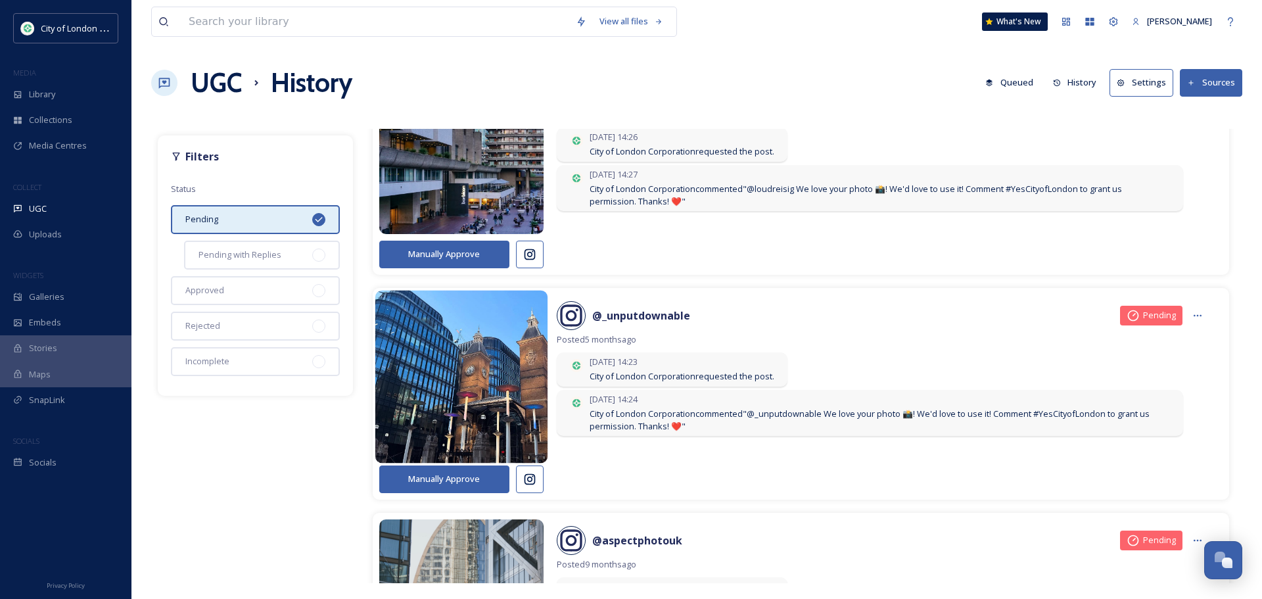
click at [449, 411] on img at bounding box center [461, 376] width 173 height 207
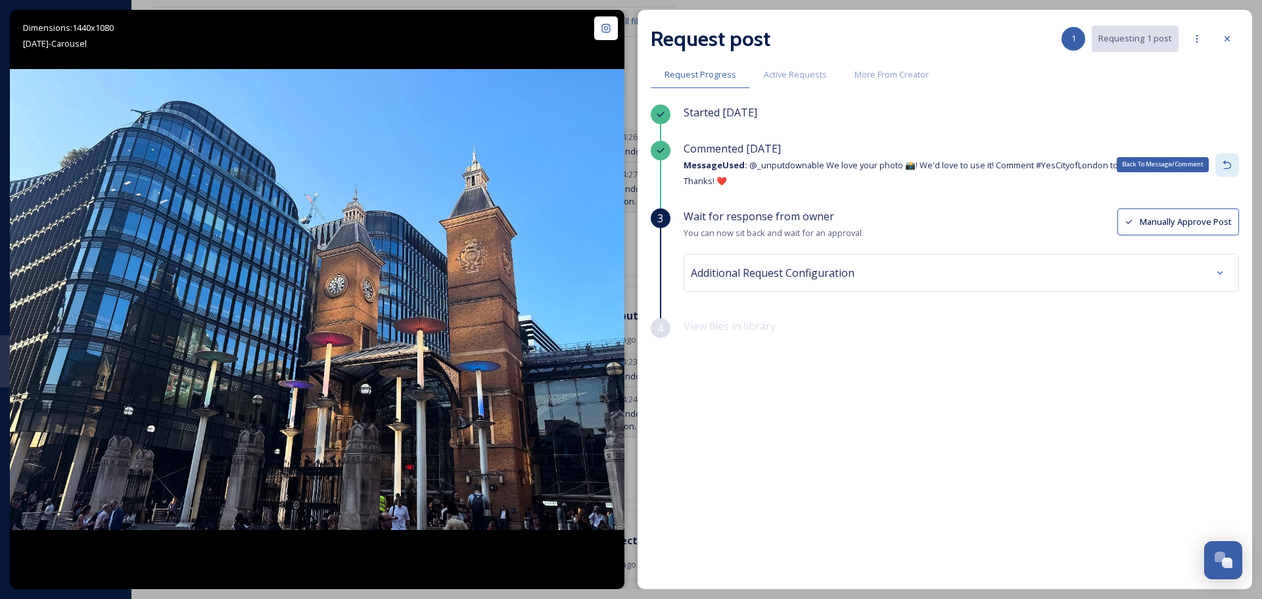
click at [1233, 161] on div "Back To Message/Comment" at bounding box center [1227, 165] width 24 height 24
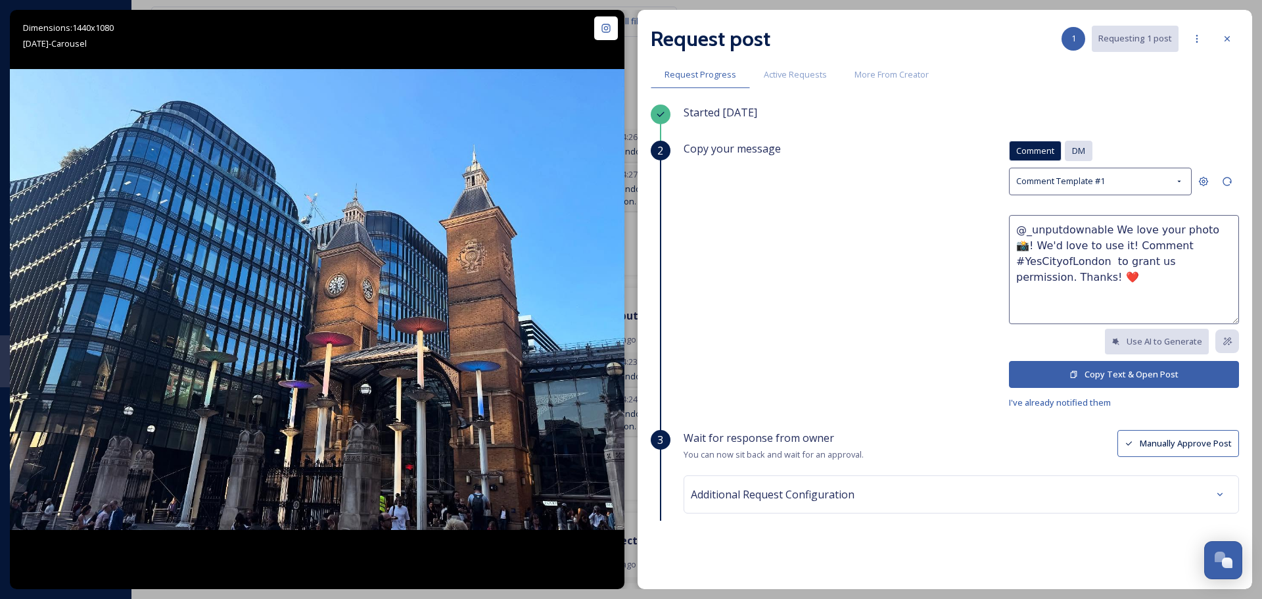
click at [1072, 150] on span "DM" at bounding box center [1078, 151] width 13 height 12
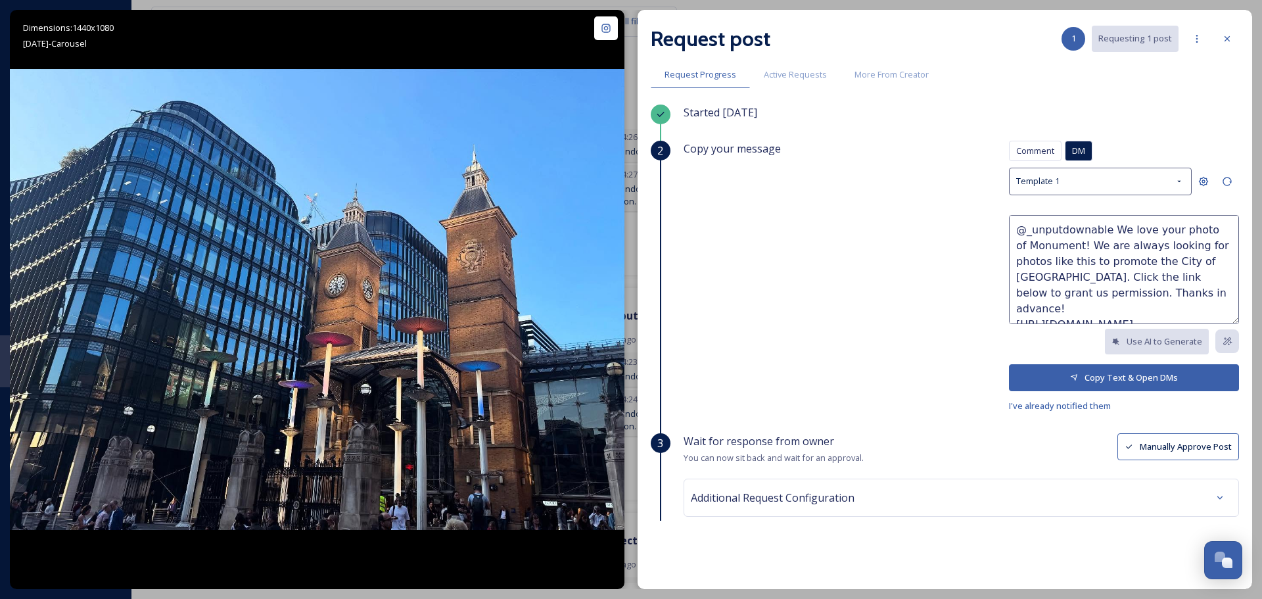
drag, startPoint x: 1057, startPoint y: 244, endPoint x: 994, endPoint y: 247, distance: 63.2
click at [994, 247] on div "Copy your message Comment DM Comment DM Template 1 @_unputdownable We love your…" at bounding box center [960, 277] width 555 height 273
type textarea "@_unputdownable We love your photo of [GEOGRAPHIC_DATA]! We are always looking …"
click at [1099, 378] on button "Copy Text & Open DMs" at bounding box center [1124, 377] width 230 height 27
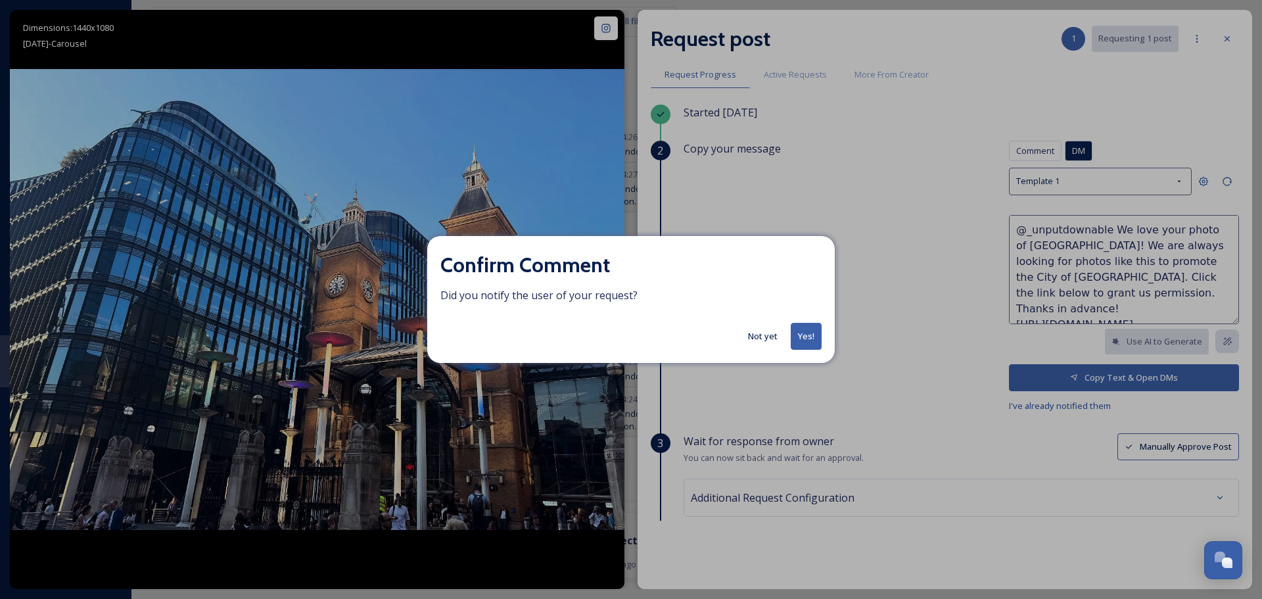
click at [804, 335] on button "Yes!" at bounding box center [805, 336] width 31 height 27
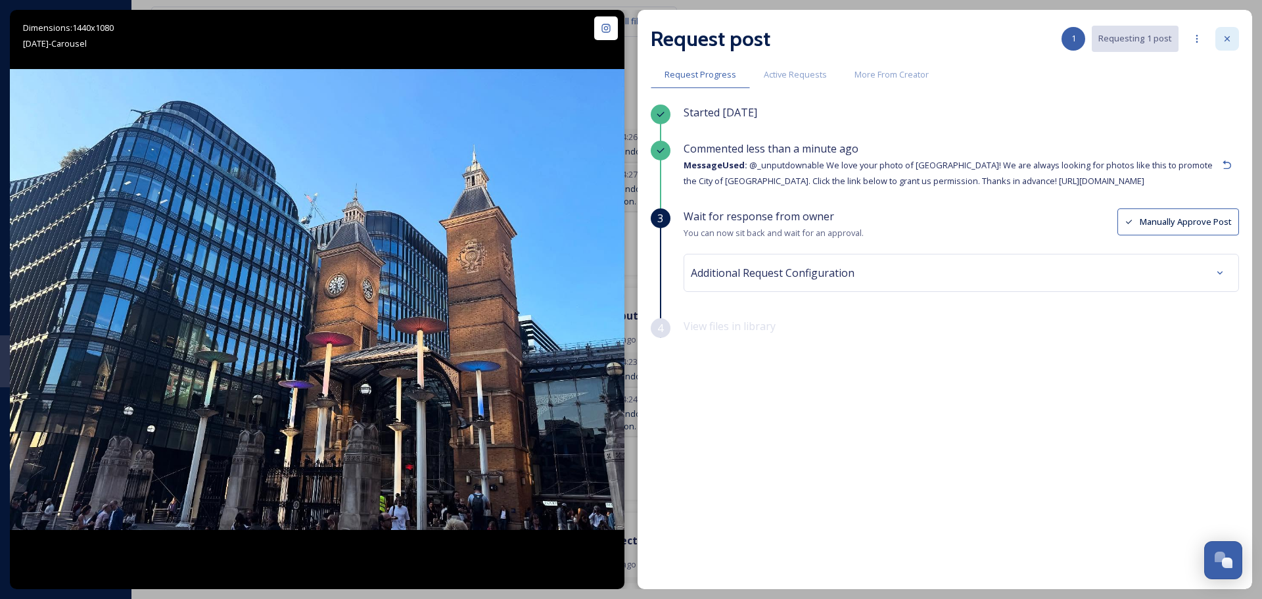
click at [1222, 43] on icon at bounding box center [1227, 39] width 11 height 11
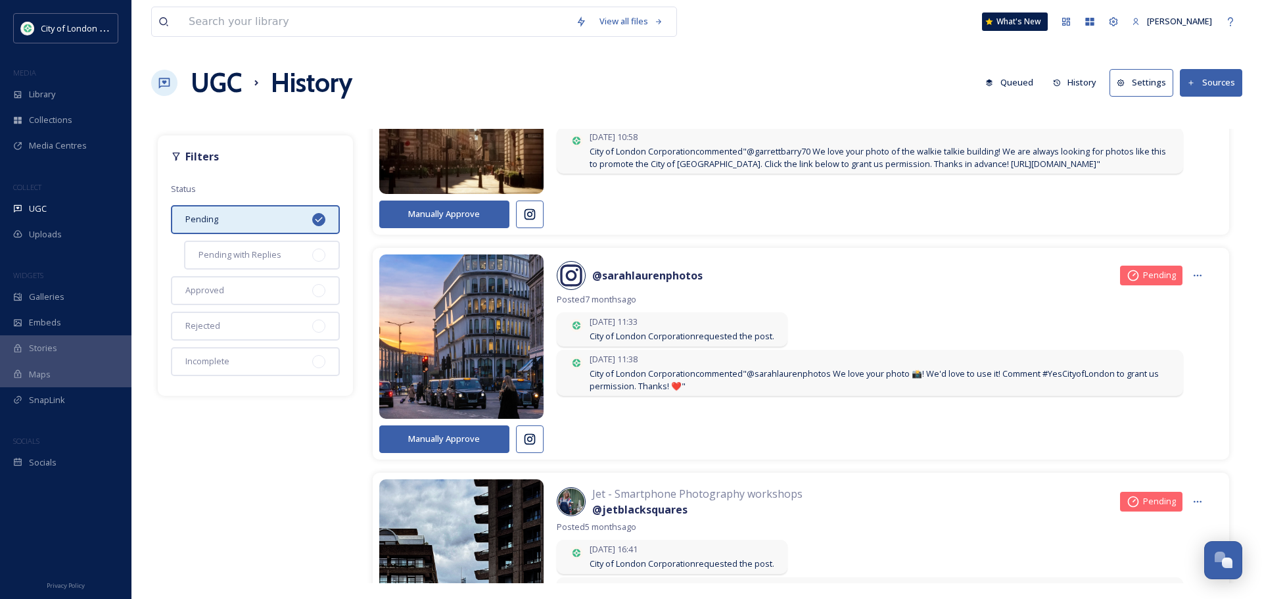
scroll to position [4600, 0]
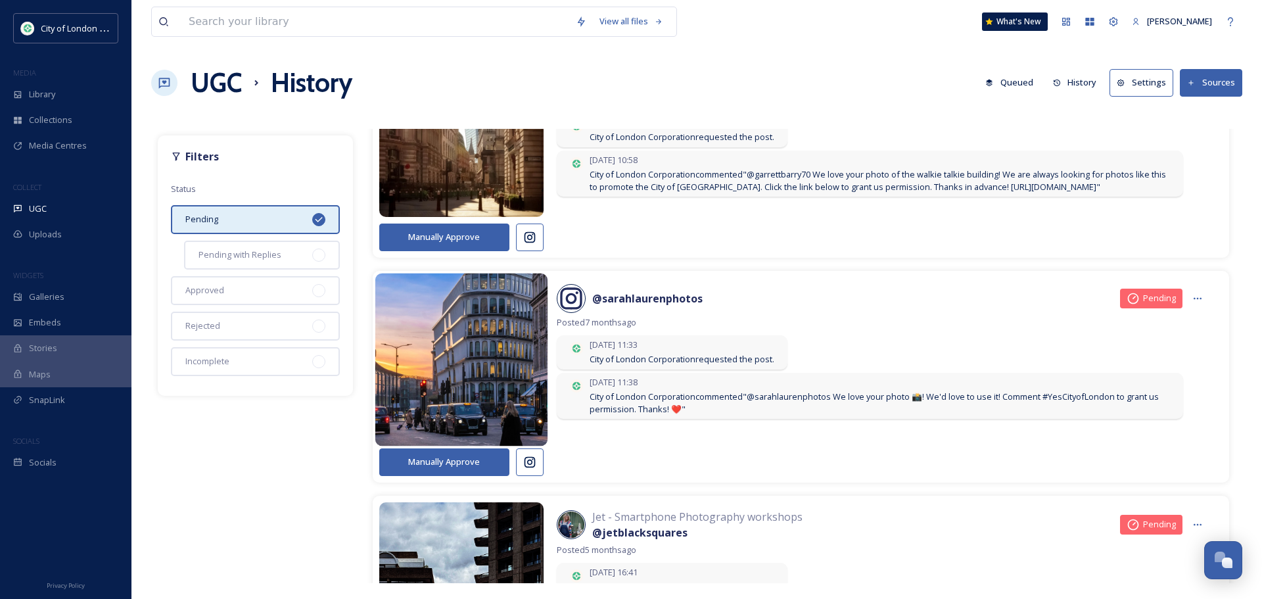
click at [436, 377] on img at bounding box center [461, 359] width 173 height 207
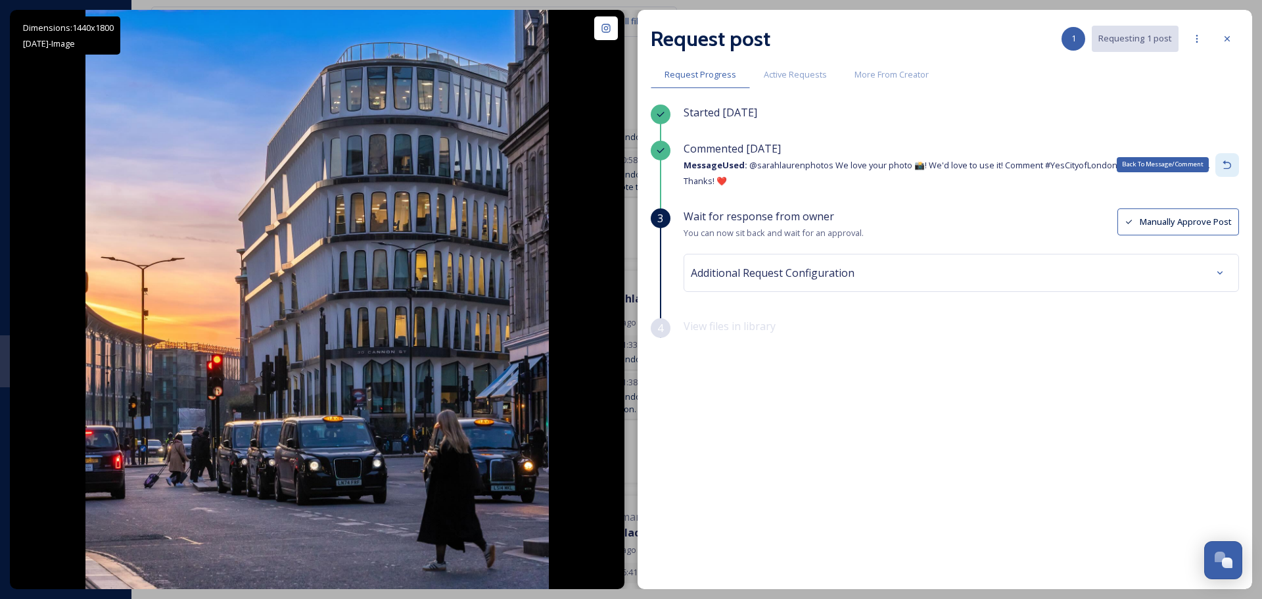
click at [1226, 163] on icon at bounding box center [1227, 165] width 11 height 11
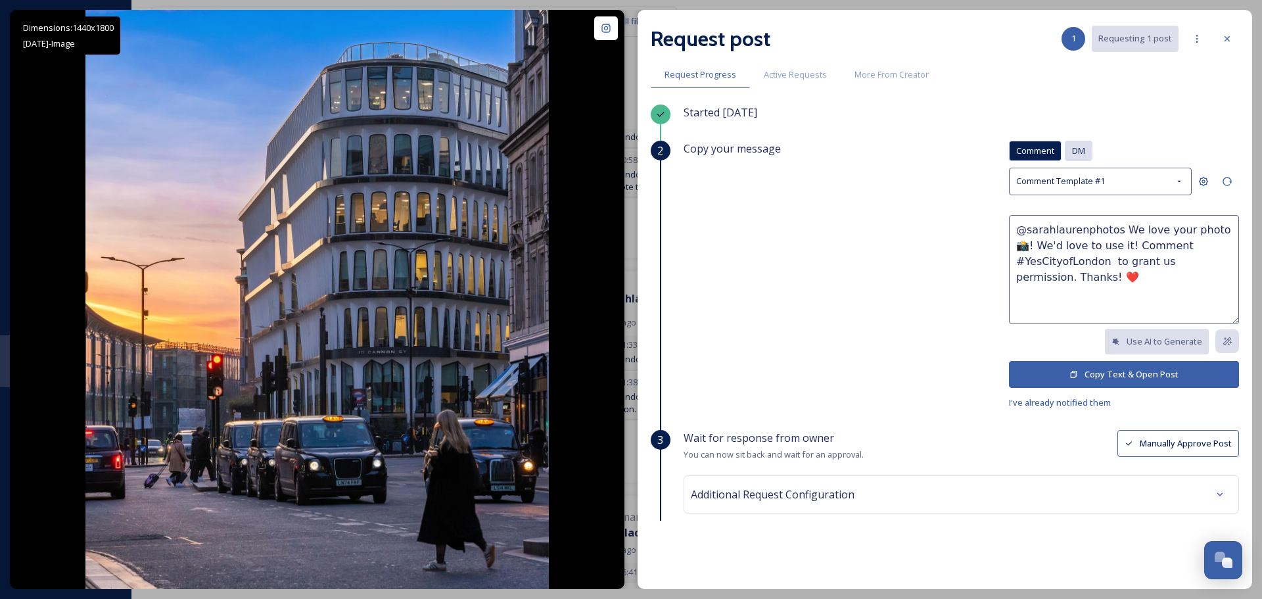
click at [1072, 151] on span "DM" at bounding box center [1078, 151] width 13 height 12
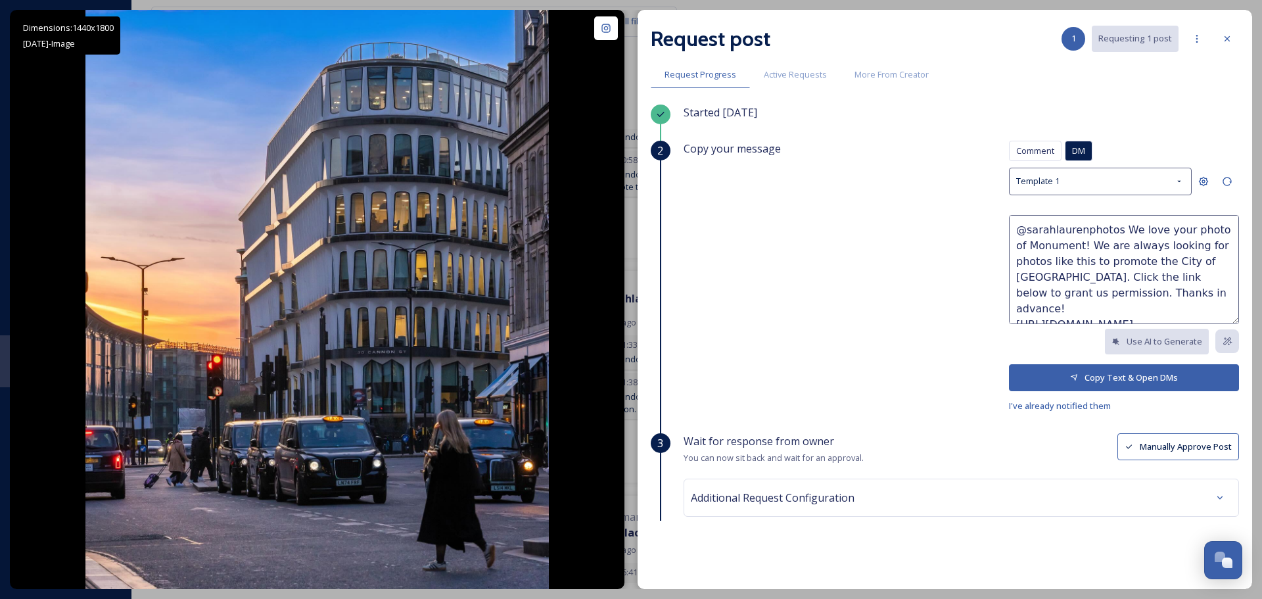
drag, startPoint x: 1057, startPoint y: 246, endPoint x: 1211, endPoint y: 233, distance: 154.3
click at [1211, 233] on textarea "@sarahlaurenphotos We love your photo of Monument! We are always looking for ph…" at bounding box center [1124, 269] width 230 height 109
click at [1172, 269] on textarea "@sarahlaurenphotos We love your photo of [STREET_ADDRESS][PERSON_NAME]! We are …" at bounding box center [1124, 269] width 230 height 109
type textarea "@sarahlaurenphotos We love your photo of [STREET_ADDRESS][PERSON_NAME]! We are …"
click at [1072, 378] on button "Copy Text & Open DMs" at bounding box center [1124, 377] width 230 height 27
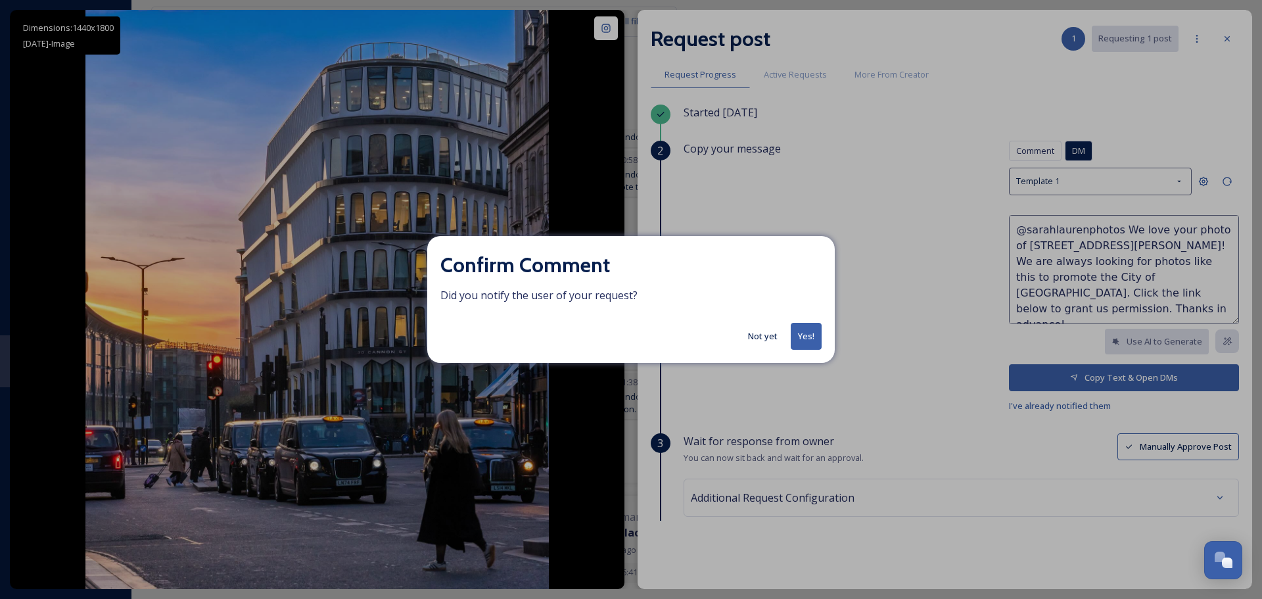
click at [756, 334] on button "Not yet" at bounding box center [762, 336] width 43 height 26
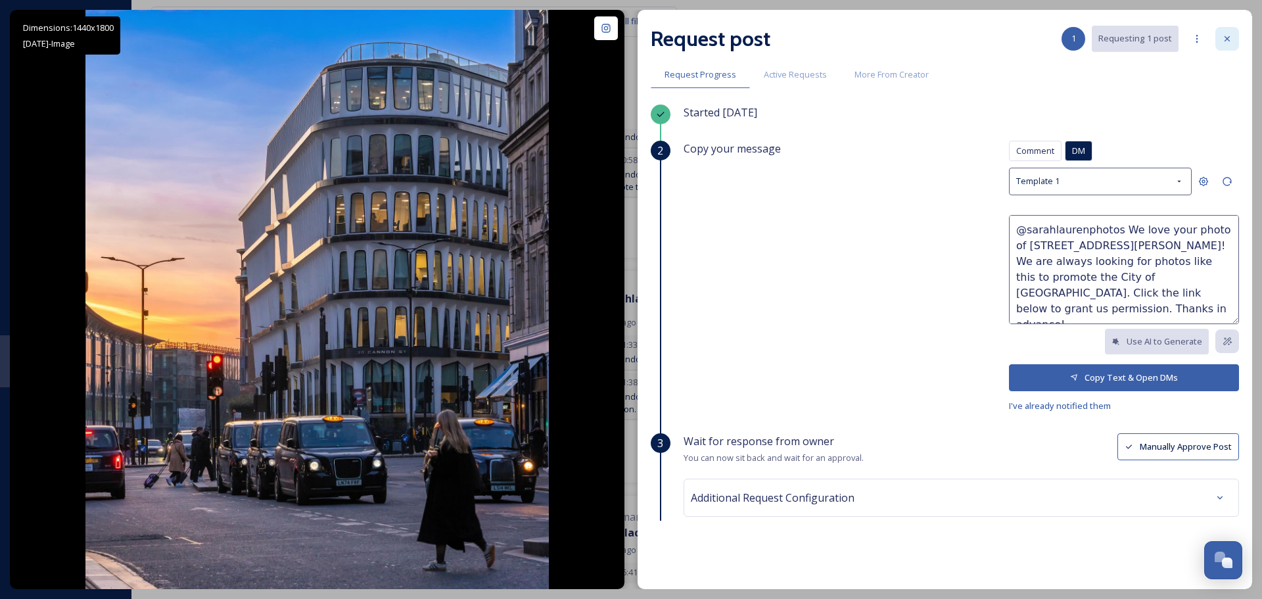
click at [1227, 43] on icon at bounding box center [1227, 39] width 11 height 11
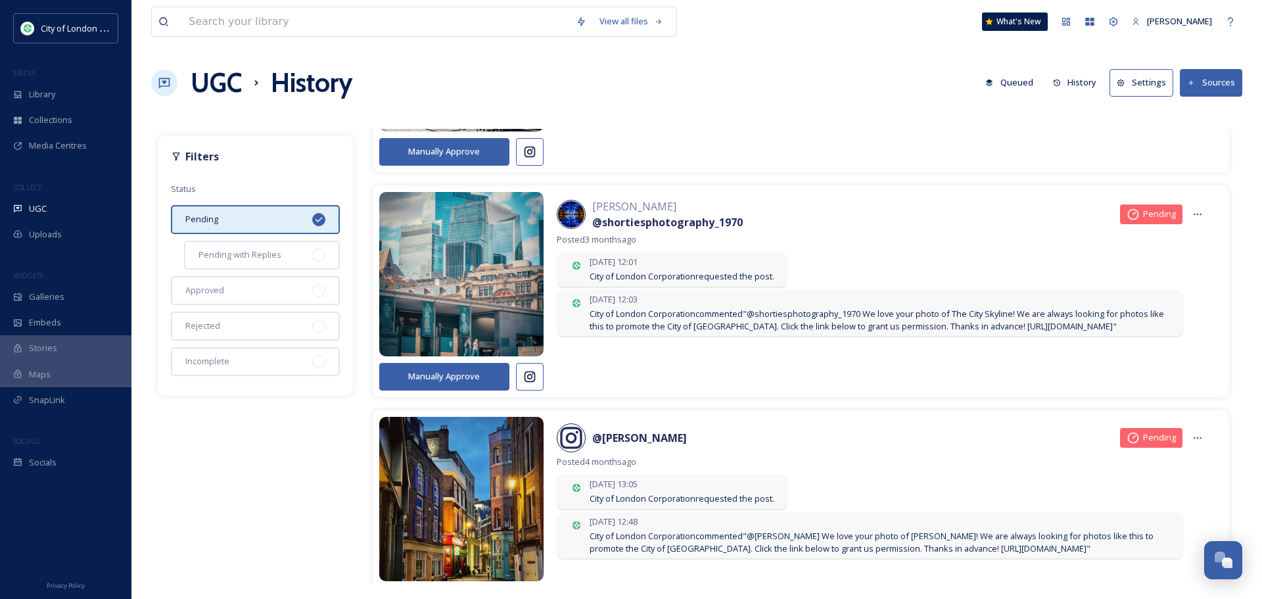
scroll to position [4008, 0]
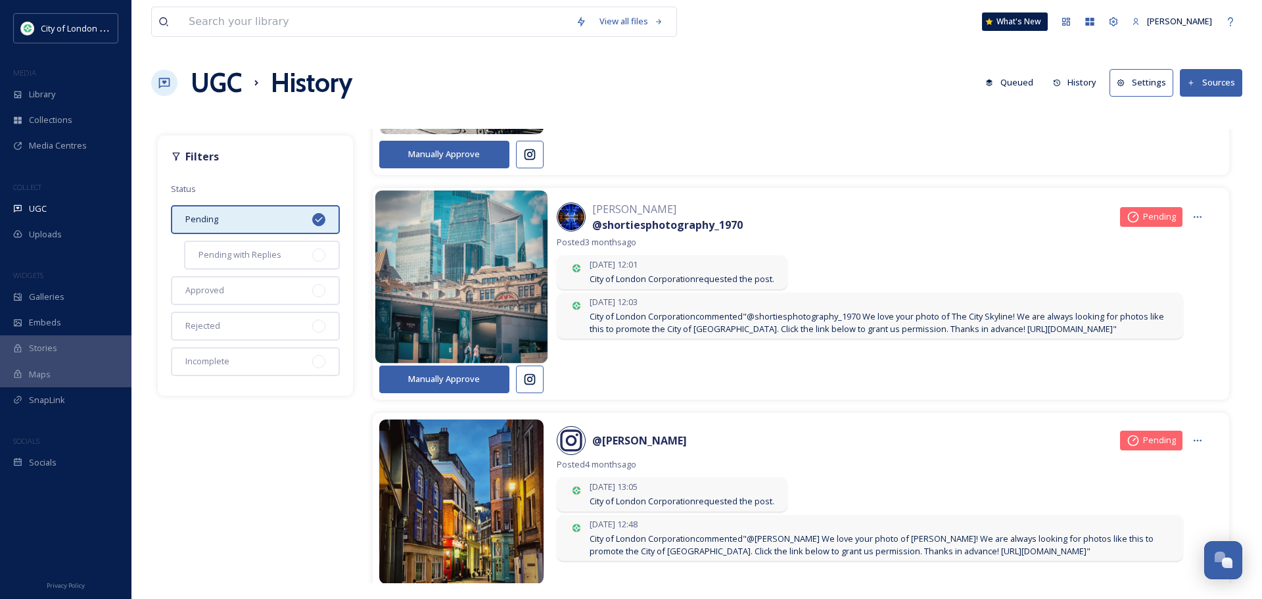
click at [503, 292] on img at bounding box center [461, 276] width 173 height 207
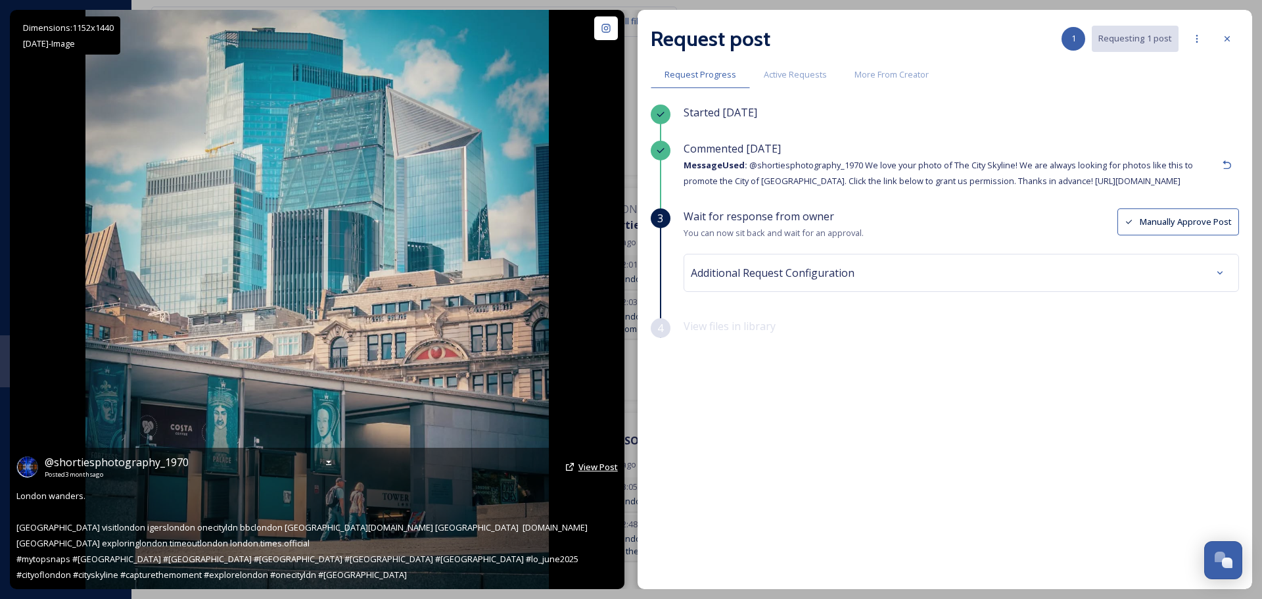
click at [585, 472] on span "View Post" at bounding box center [597, 467] width 39 height 12
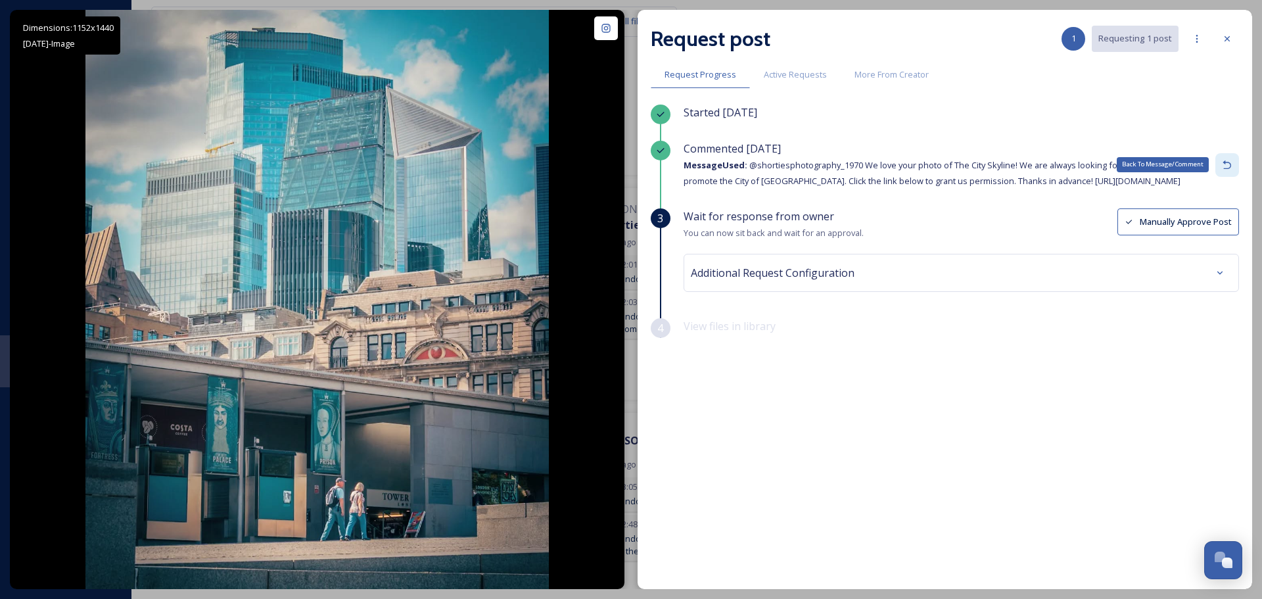
click at [1223, 161] on icon at bounding box center [1226, 164] width 9 height 9
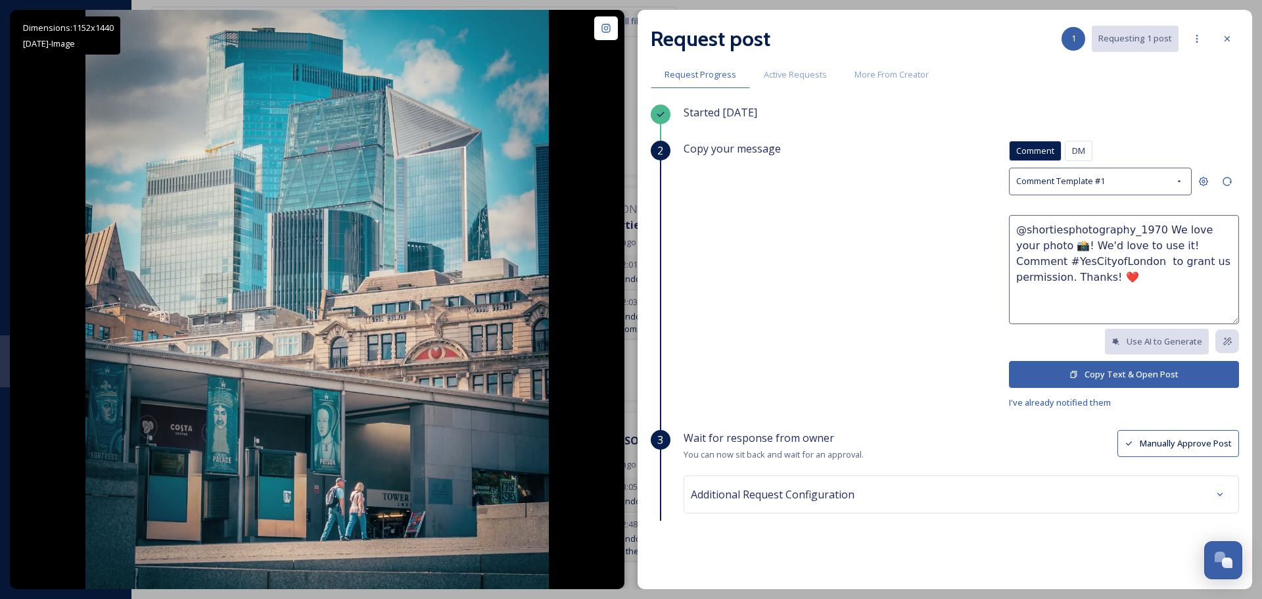
click at [1030, 246] on textarea "@shortiesphotography_1970 We love your photo 📸! We'd love to use it! Comment #Y…" at bounding box center [1124, 269] width 230 height 109
type textarea "@shortiesphotography_1970 We love your photo of the City Skyline 📸! We'd love t…"
click at [1080, 365] on button "Copy Text & Open Post" at bounding box center [1124, 374] width 230 height 27
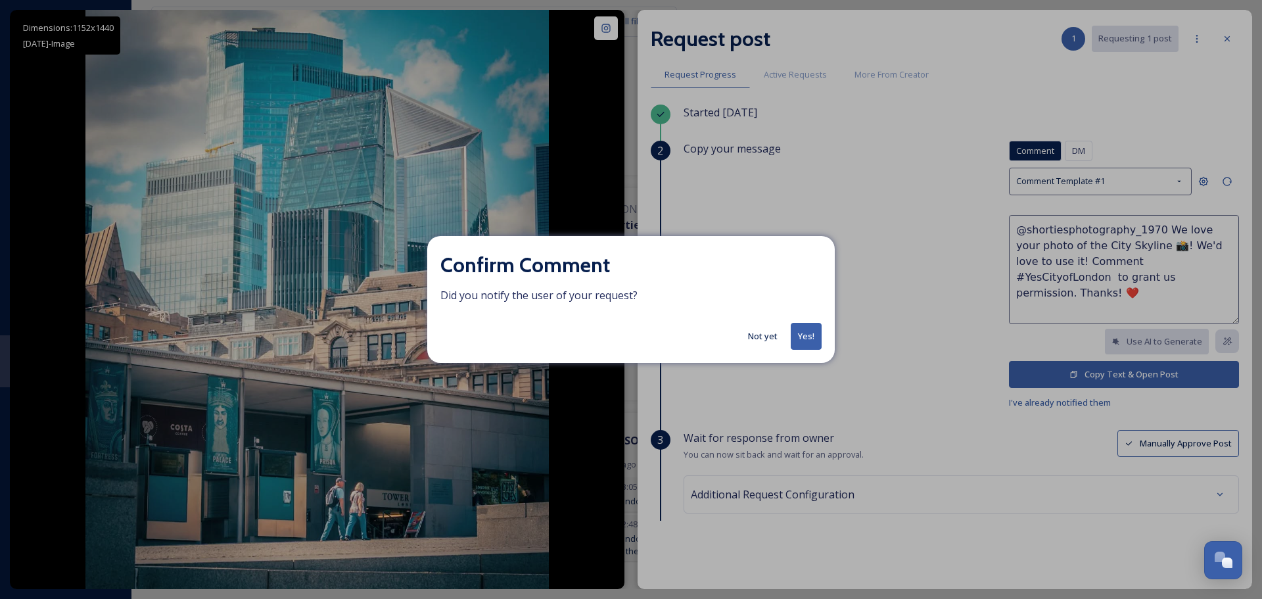
click at [806, 338] on button "Yes!" at bounding box center [805, 336] width 31 height 27
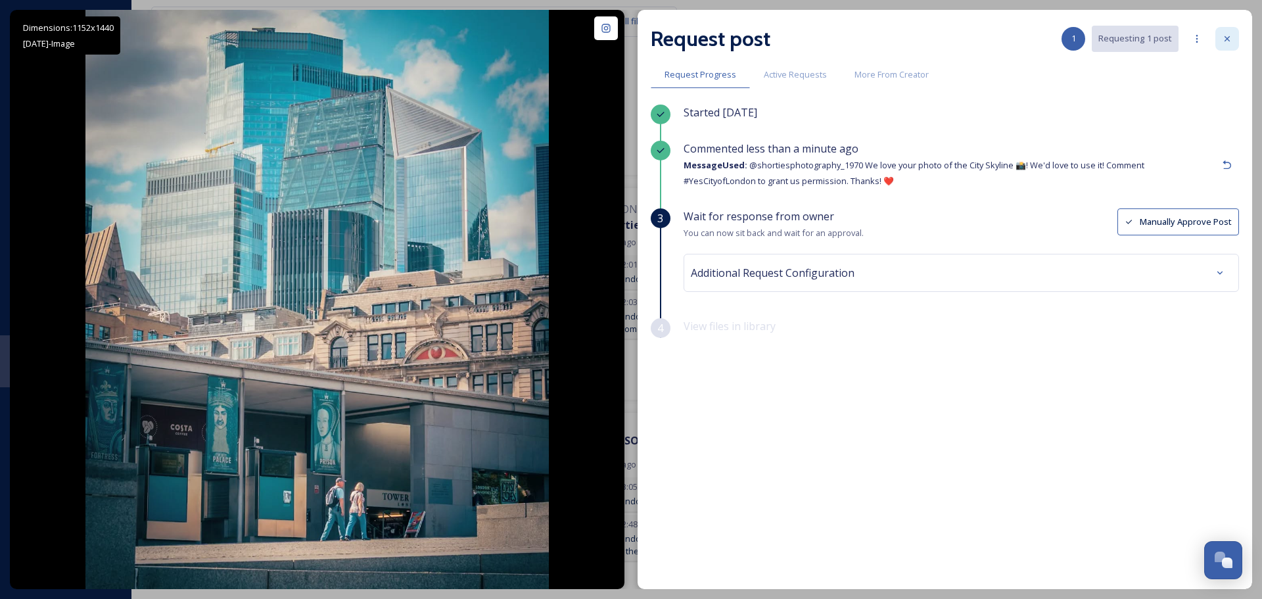
drag, startPoint x: 1224, startPoint y: 37, endPoint x: 1151, endPoint y: 164, distance: 146.6
click at [1224, 39] on icon at bounding box center [1227, 39] width 11 height 11
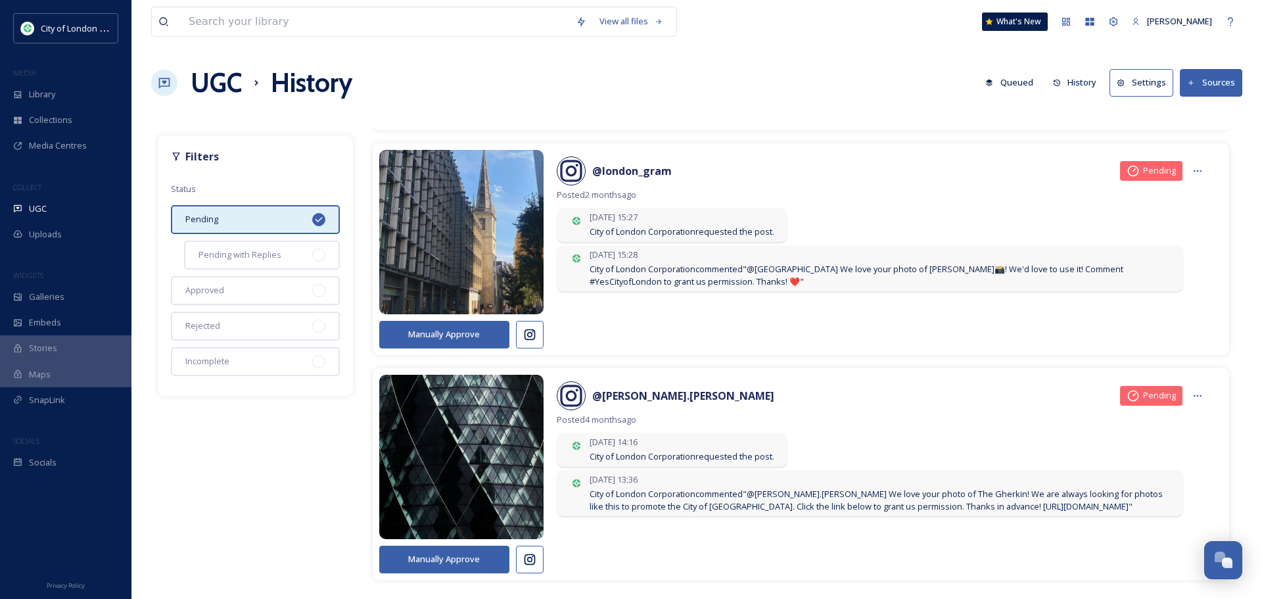
scroll to position [3088, 0]
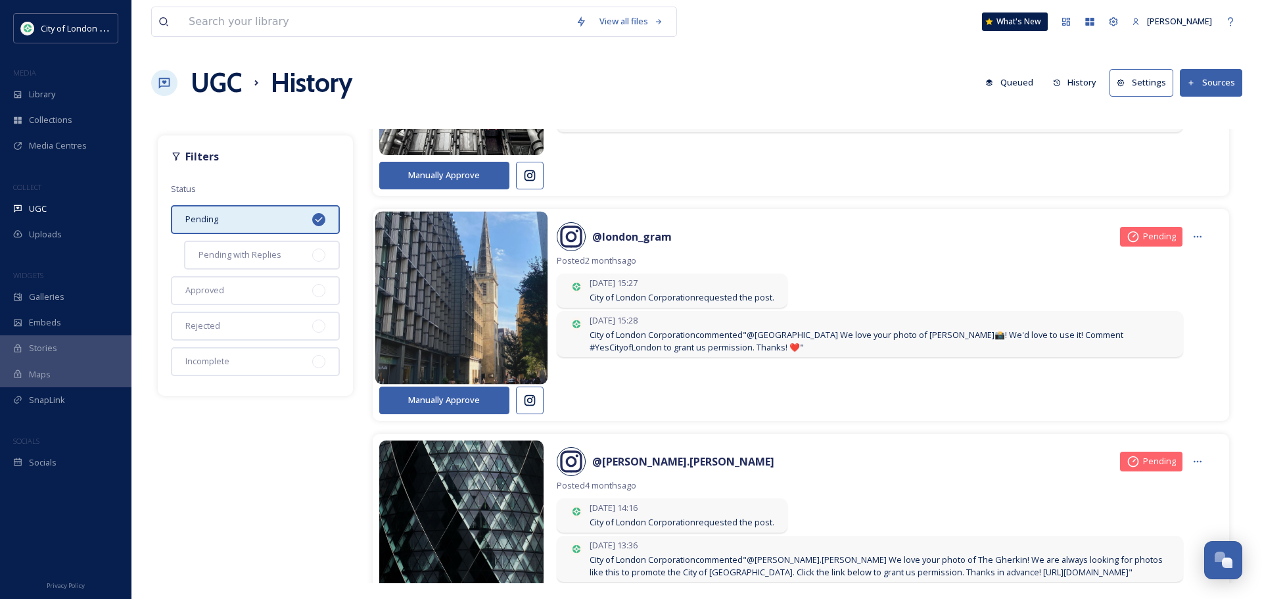
click at [499, 327] on img at bounding box center [461, 298] width 173 height 207
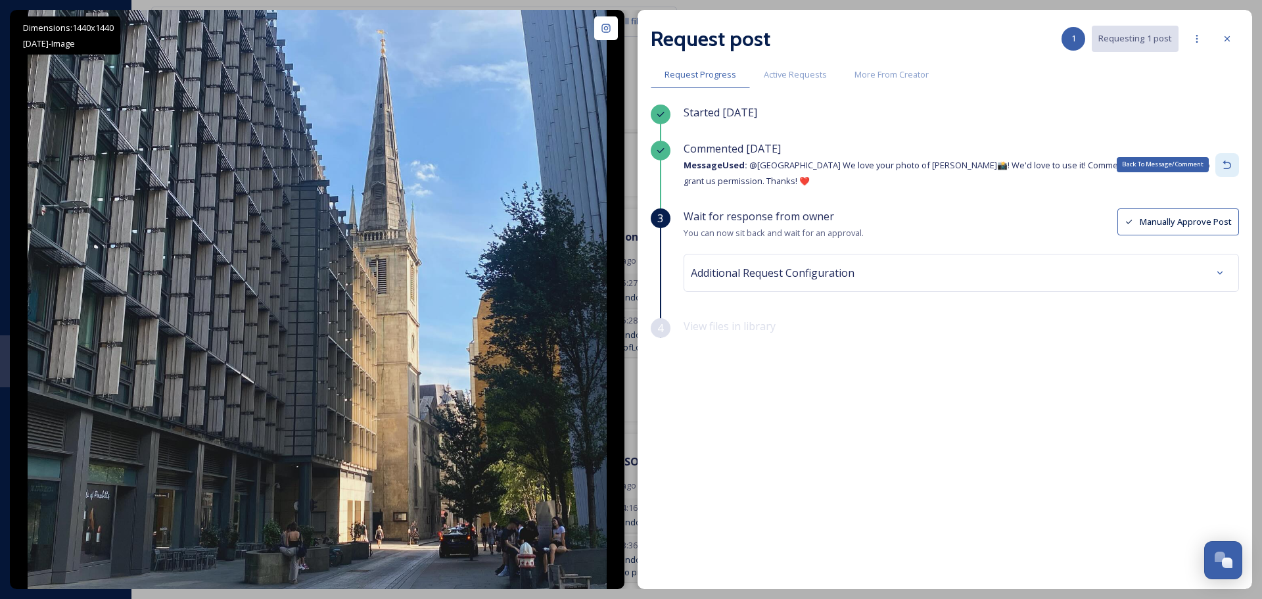
click at [1218, 164] on div "Back To Message/Comment" at bounding box center [1227, 165] width 24 height 24
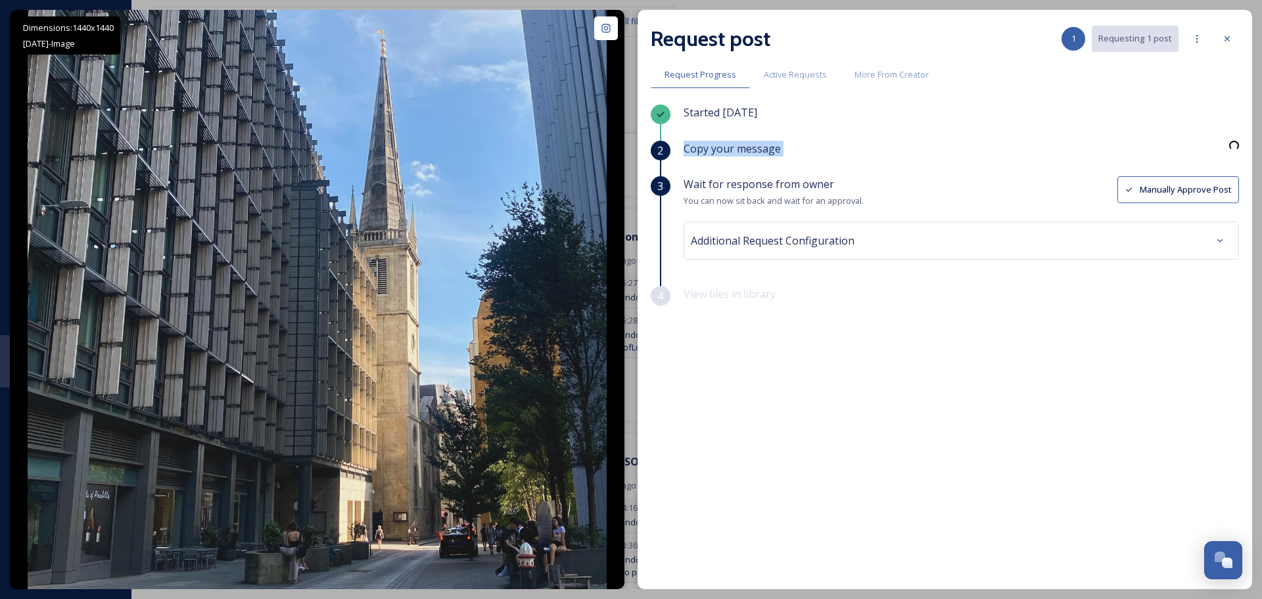
click at [1218, 164] on div "Copy your message" at bounding box center [960, 158] width 555 height 35
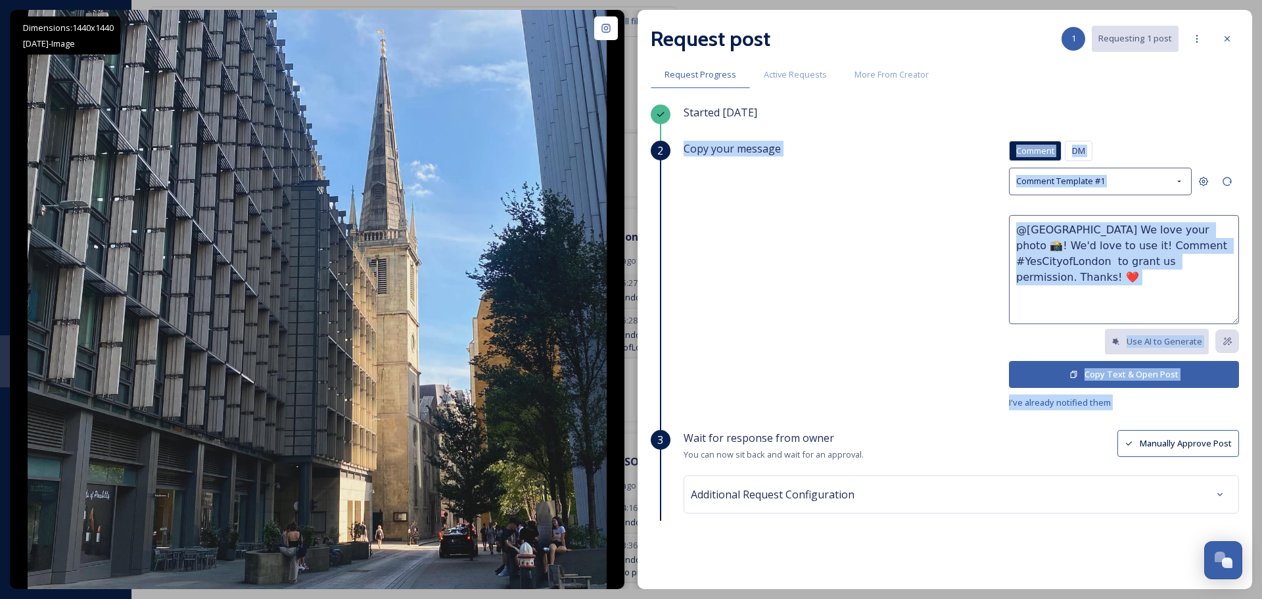
click at [1057, 290] on textarea "@[GEOGRAPHIC_DATA] We love your photo 📸! We'd love to use it! Comment #YesCityo…" at bounding box center [1124, 269] width 230 height 109
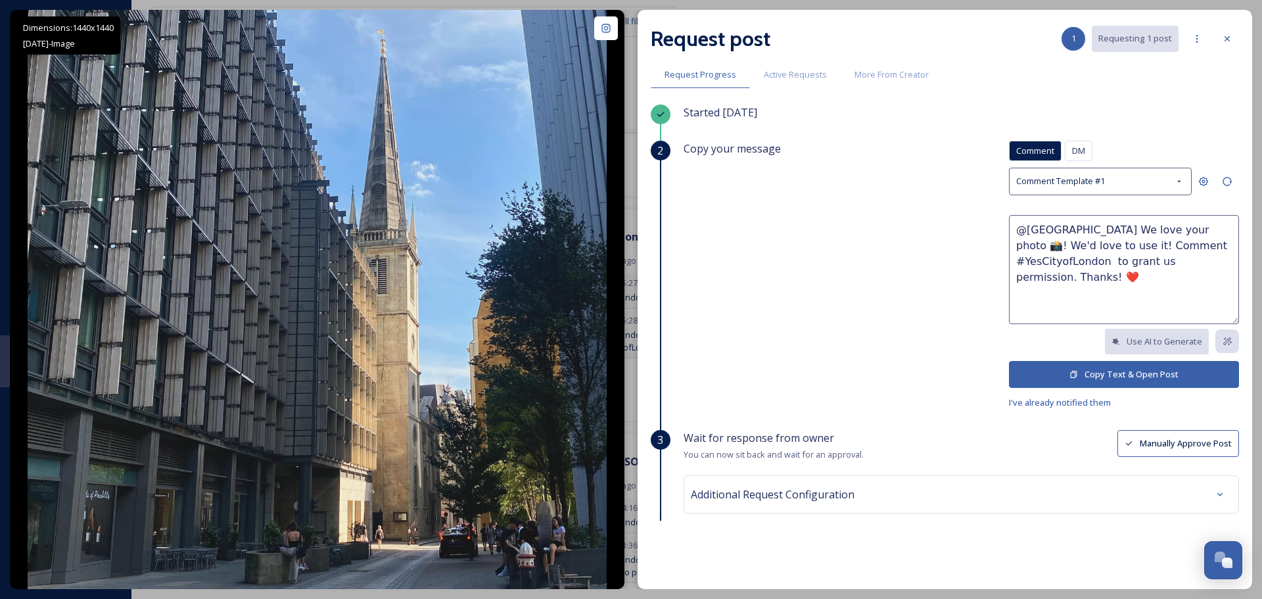
click at [1172, 231] on textarea "@[GEOGRAPHIC_DATA] We love your photo 📸! We'd love to use it! Comment #YesCityo…" at bounding box center [1124, 269] width 230 height 109
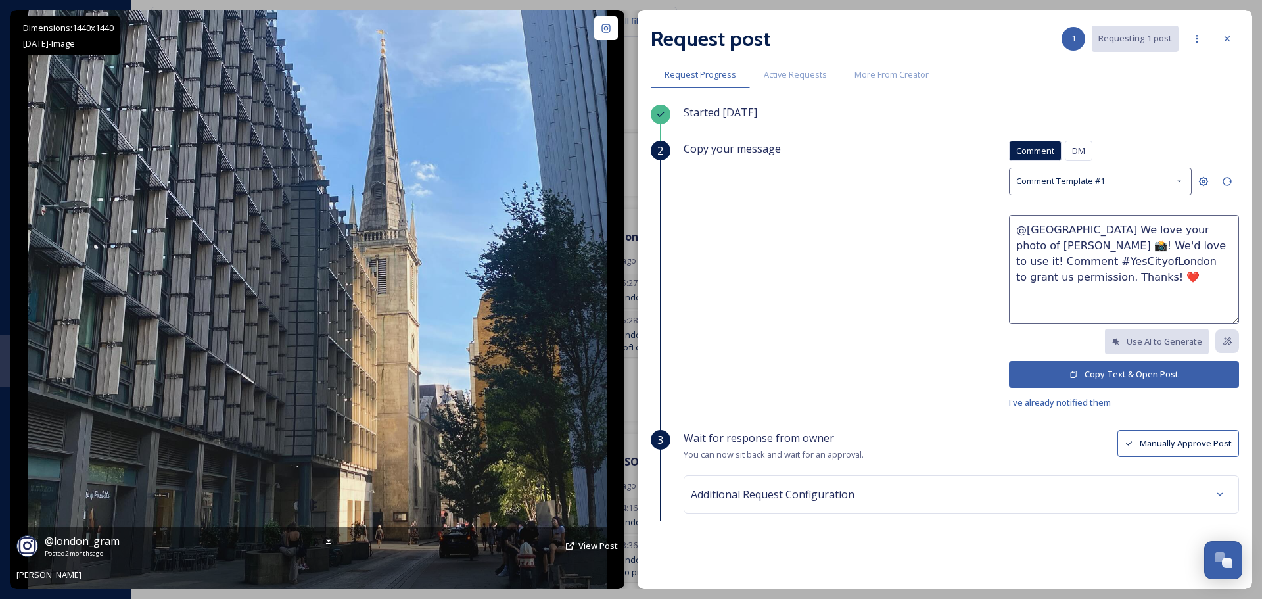
type textarea "@[GEOGRAPHIC_DATA] We love your photo of [PERSON_NAME] 📸! We'd love to use it! …"
click at [586, 551] on span "View Post" at bounding box center [597, 545] width 39 height 12
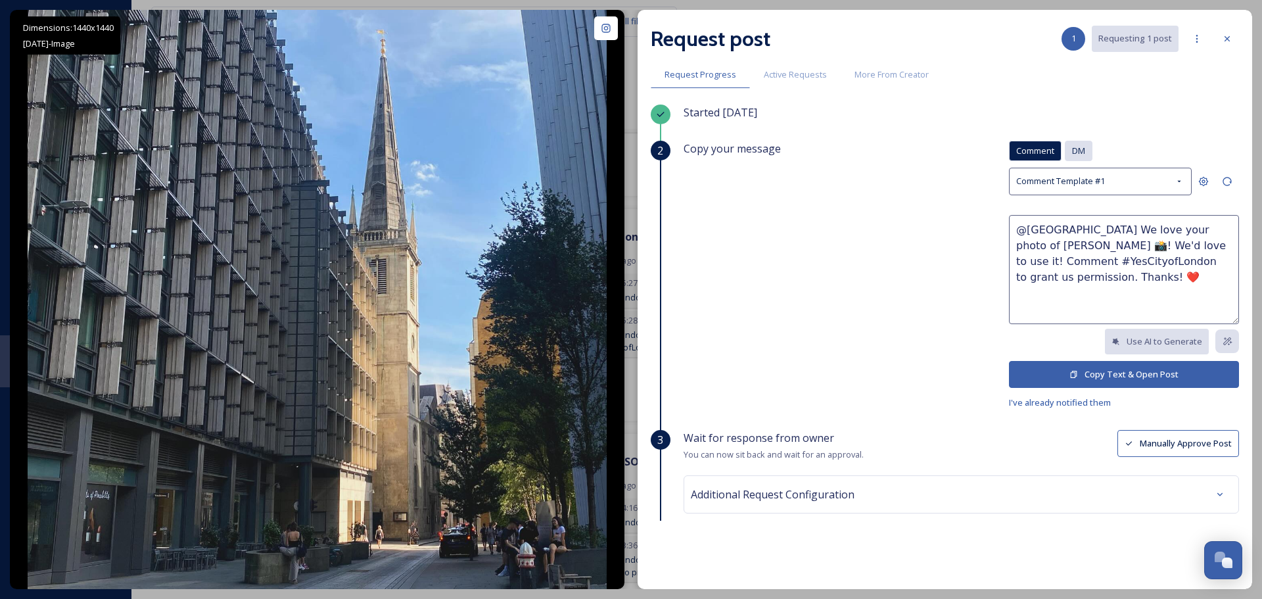
click at [1072, 148] on span "DM" at bounding box center [1078, 151] width 13 height 12
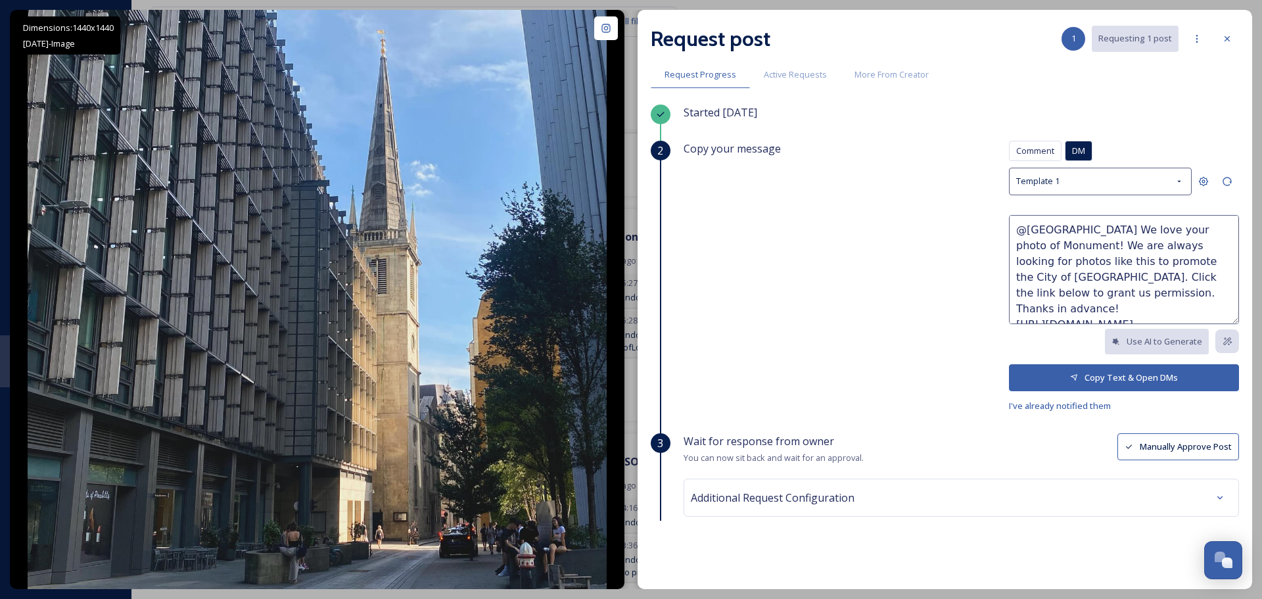
drag, startPoint x: 1058, startPoint y: 249, endPoint x: 992, endPoint y: 244, distance: 65.9
click at [992, 244] on div "Copy your message Comment DM Comment DM Template 1 @[GEOGRAPHIC_DATA] We love y…" at bounding box center [960, 277] width 555 height 273
type textarea "@[GEOGRAPHIC_DATA] We love your photo of [PERSON_NAME]! We are always looking f…"
click at [1089, 382] on button "Copy Text & Open DMs" at bounding box center [1124, 377] width 230 height 27
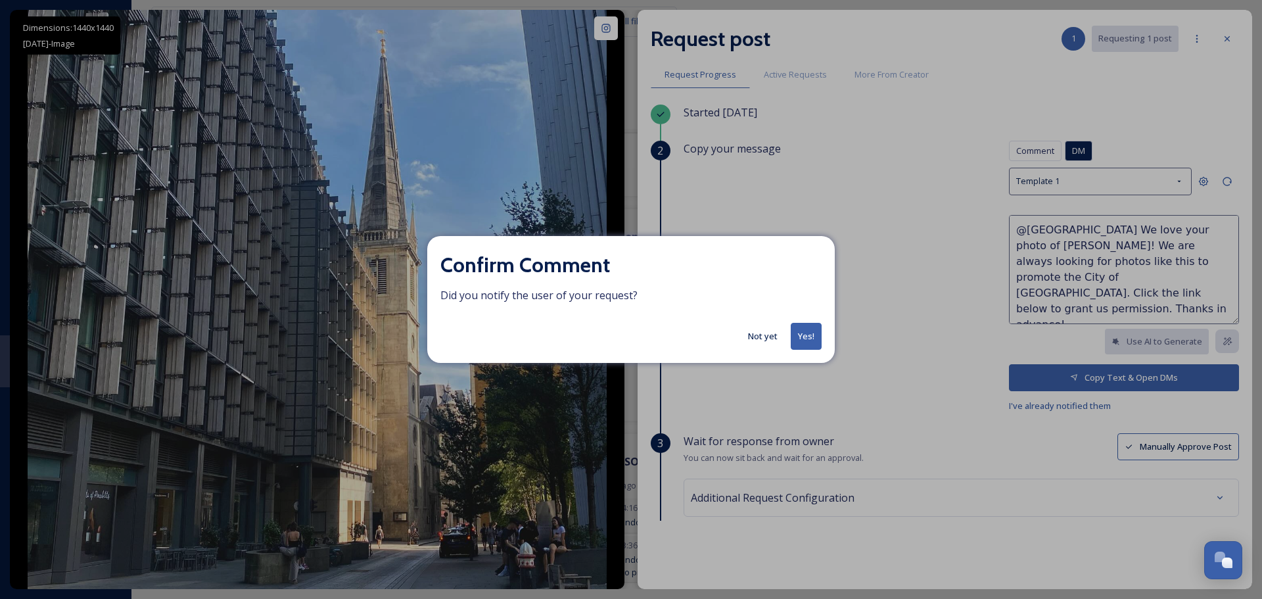
click at [796, 334] on button "Yes!" at bounding box center [805, 336] width 31 height 27
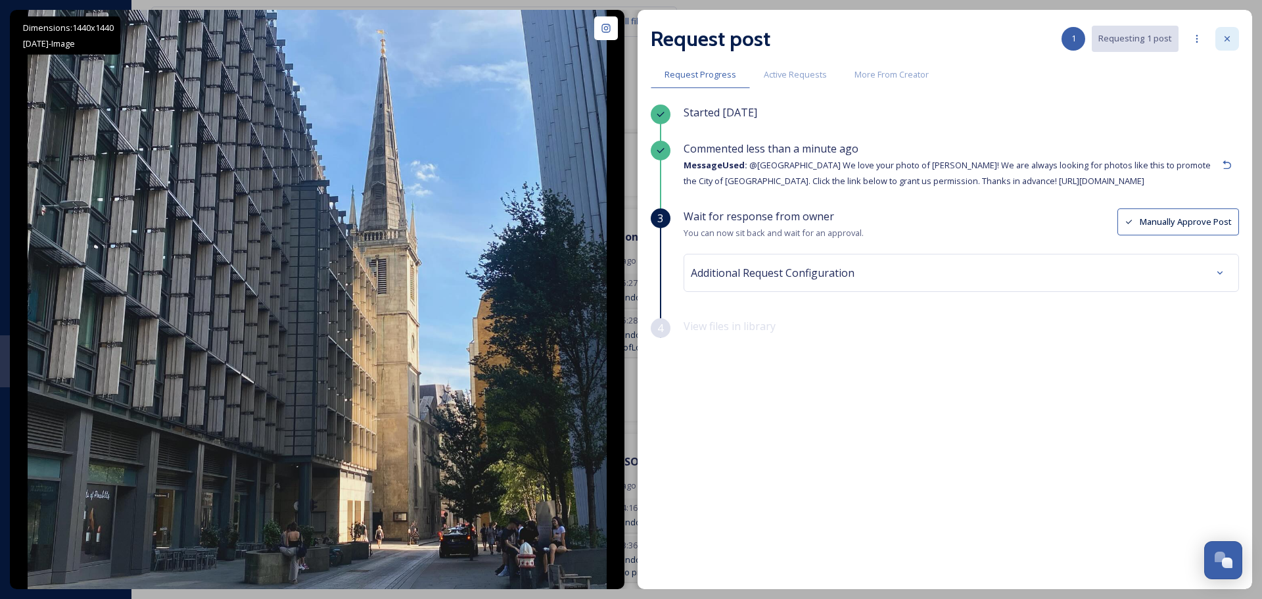
click at [1227, 37] on icon at bounding box center [1227, 39] width 11 height 11
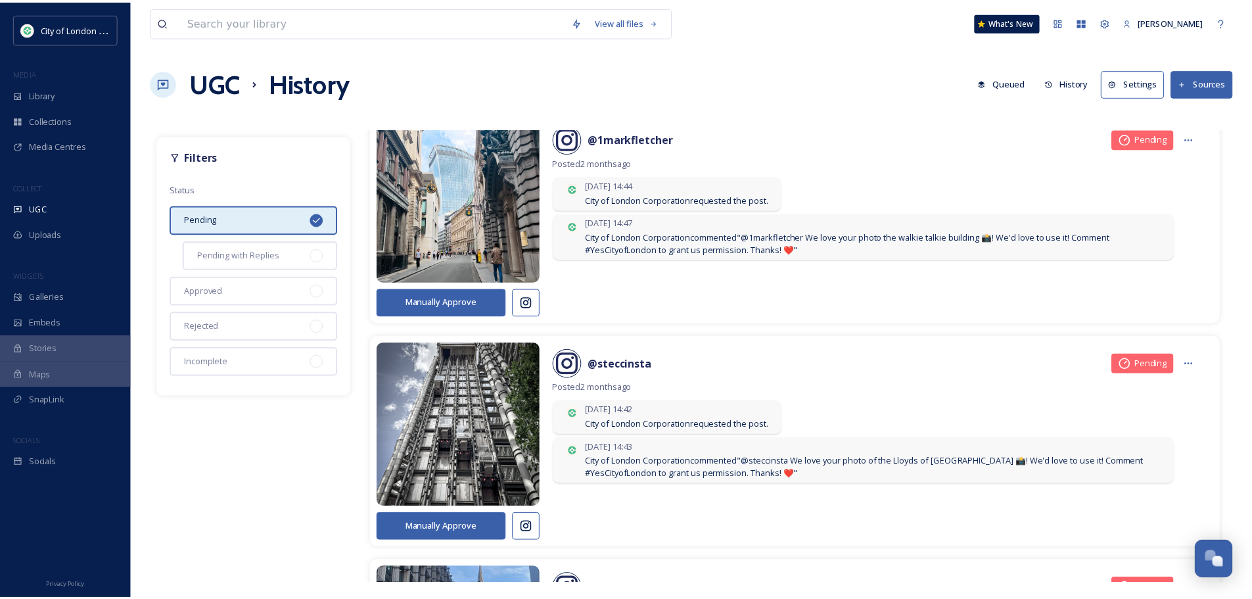
scroll to position [2760, 0]
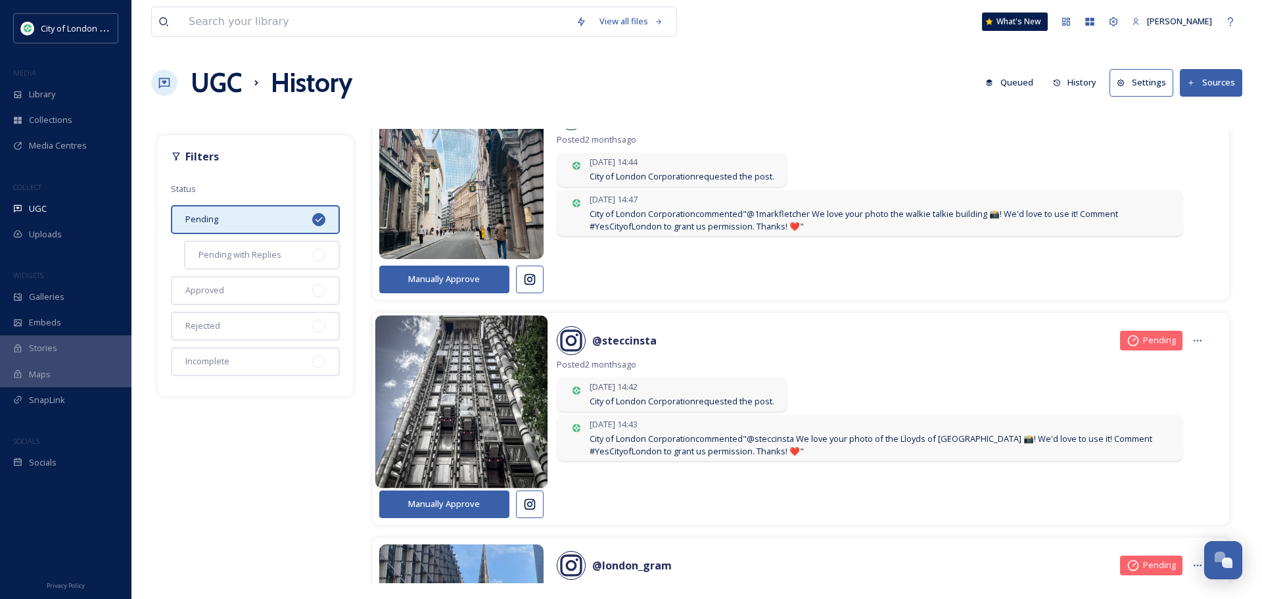
click at [475, 354] on img at bounding box center [461, 401] width 173 height 207
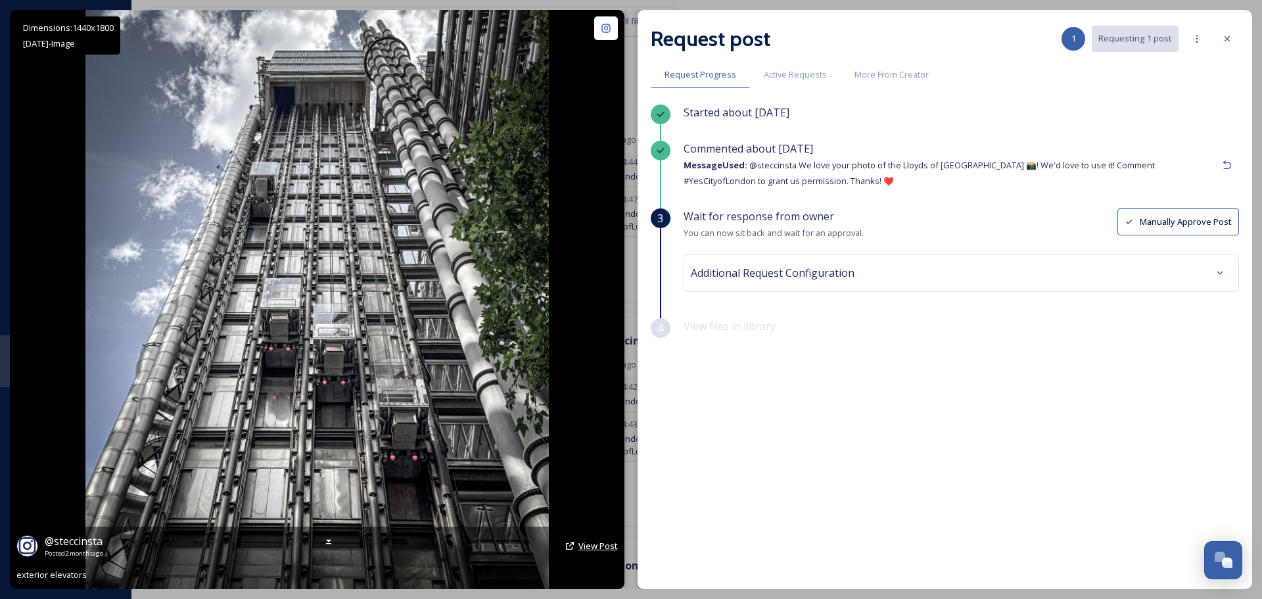
click at [591, 543] on span "View Post" at bounding box center [597, 545] width 39 height 12
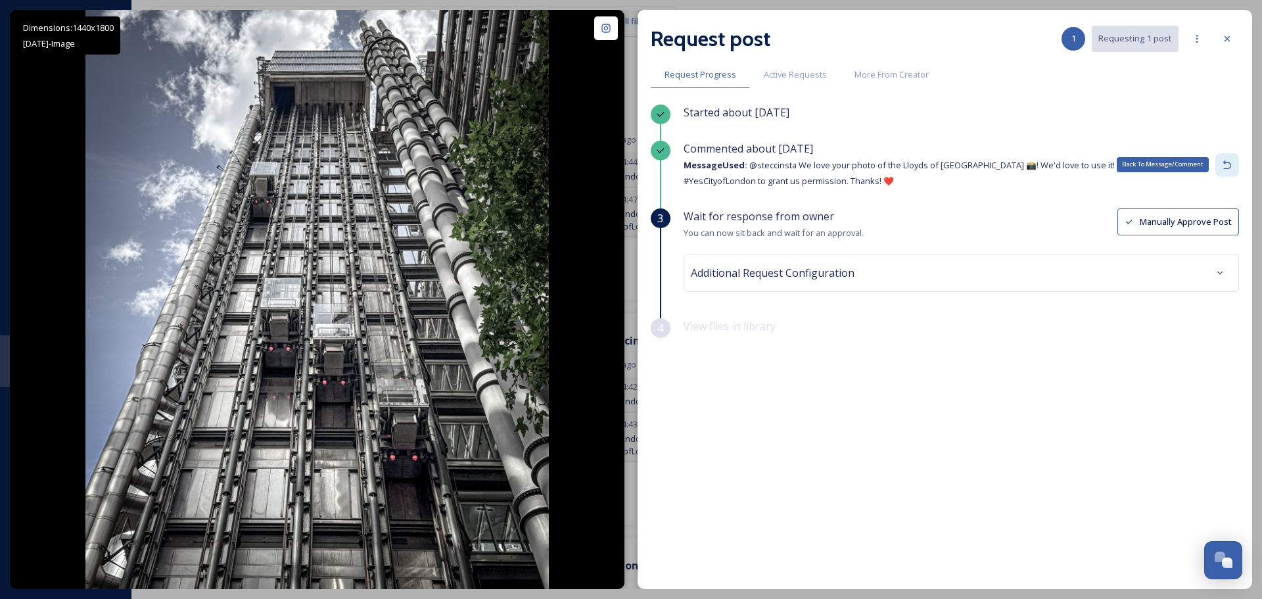
click at [1225, 166] on icon at bounding box center [1227, 165] width 11 height 11
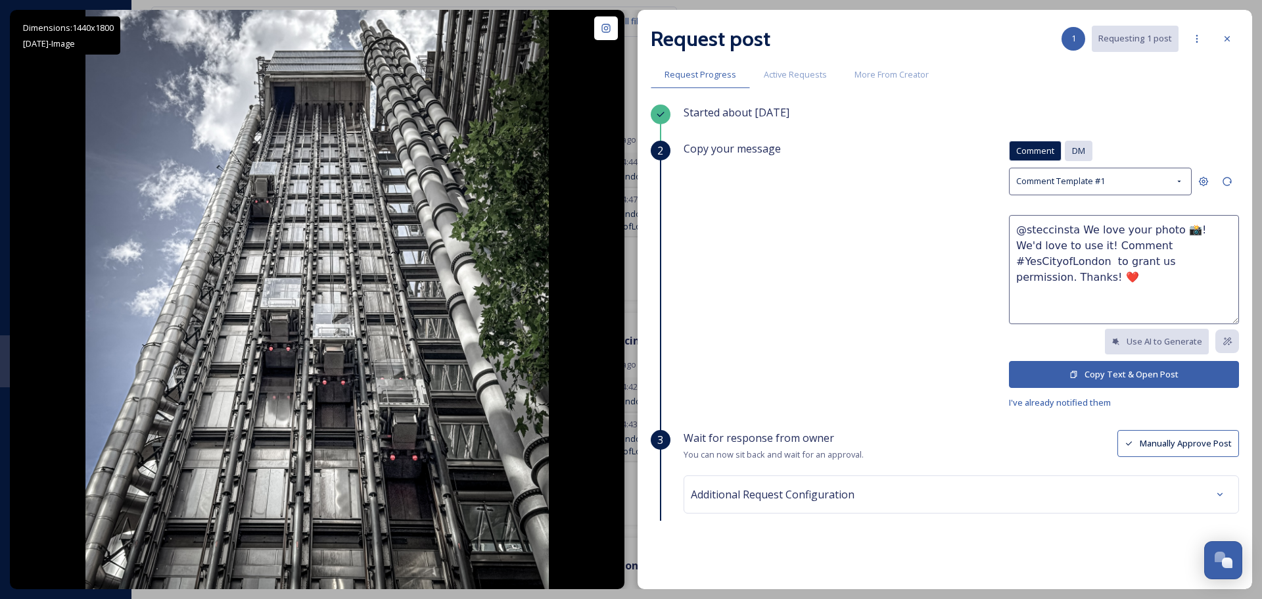
click at [1078, 147] on div "DM" at bounding box center [1078, 151] width 28 height 20
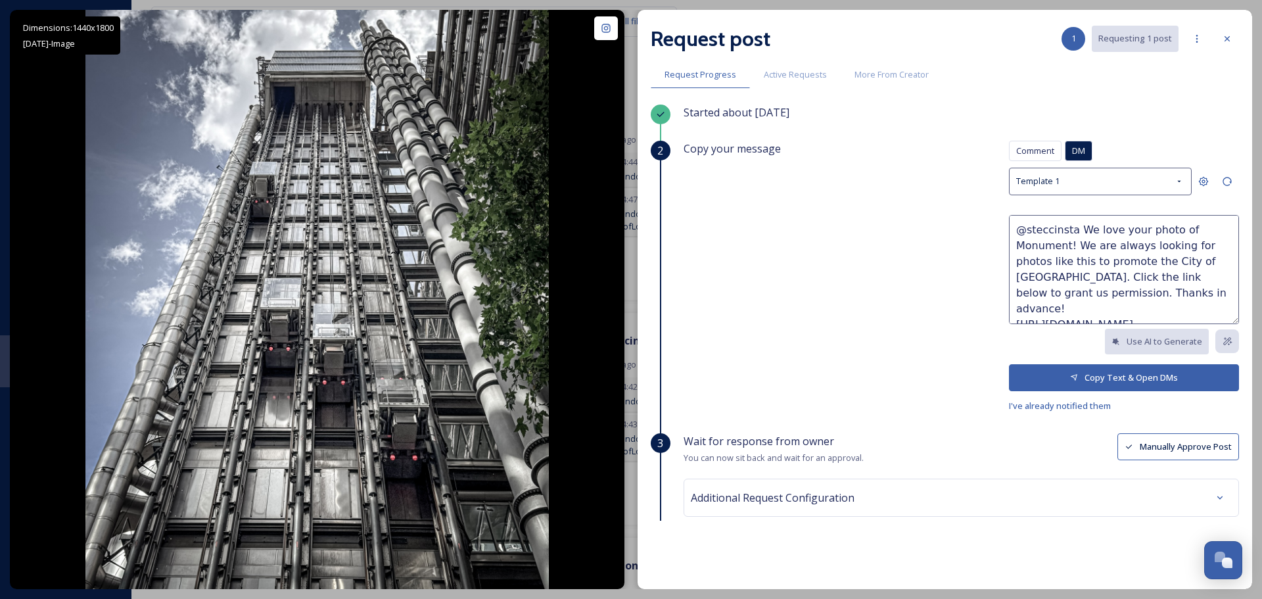
drag, startPoint x: 1057, startPoint y: 244, endPoint x: 992, endPoint y: 244, distance: 65.7
click at [992, 244] on div "Copy your message Comment DM Comment DM Template 1 @steccinsta We love your pho…" at bounding box center [960, 277] width 555 height 273
click at [1099, 269] on textarea "@steccinsta We love your photo of The Lloyds Building! We are always looking fo…" at bounding box center [1124, 269] width 230 height 109
type textarea "@steccinsta We love your photo of The Lloyds Building! We are always looking fo…"
click at [1088, 373] on button "Copy Text & Open DMs" at bounding box center [1124, 377] width 230 height 27
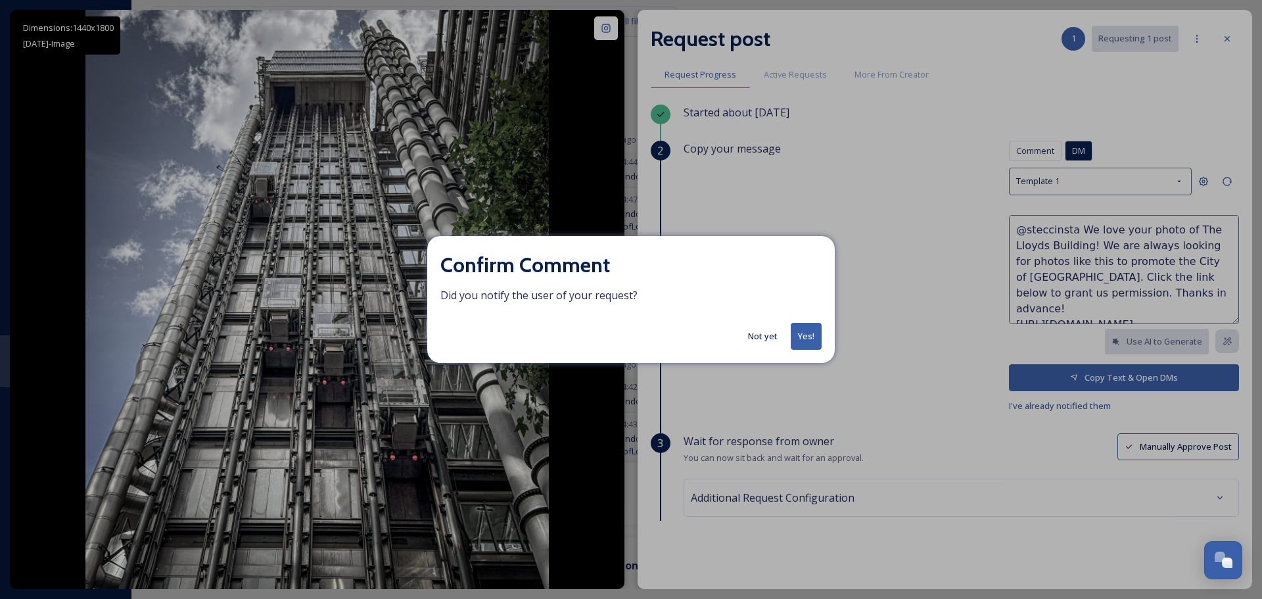
click at [804, 334] on button "Yes!" at bounding box center [805, 336] width 31 height 27
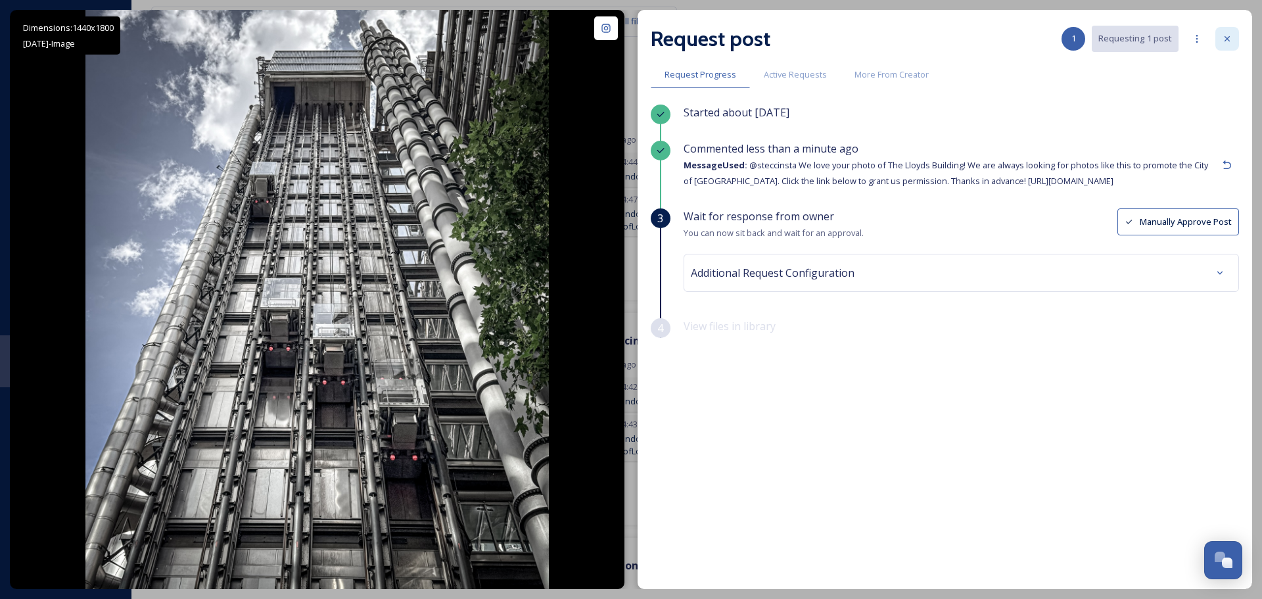
click at [1222, 33] on div at bounding box center [1227, 39] width 24 height 24
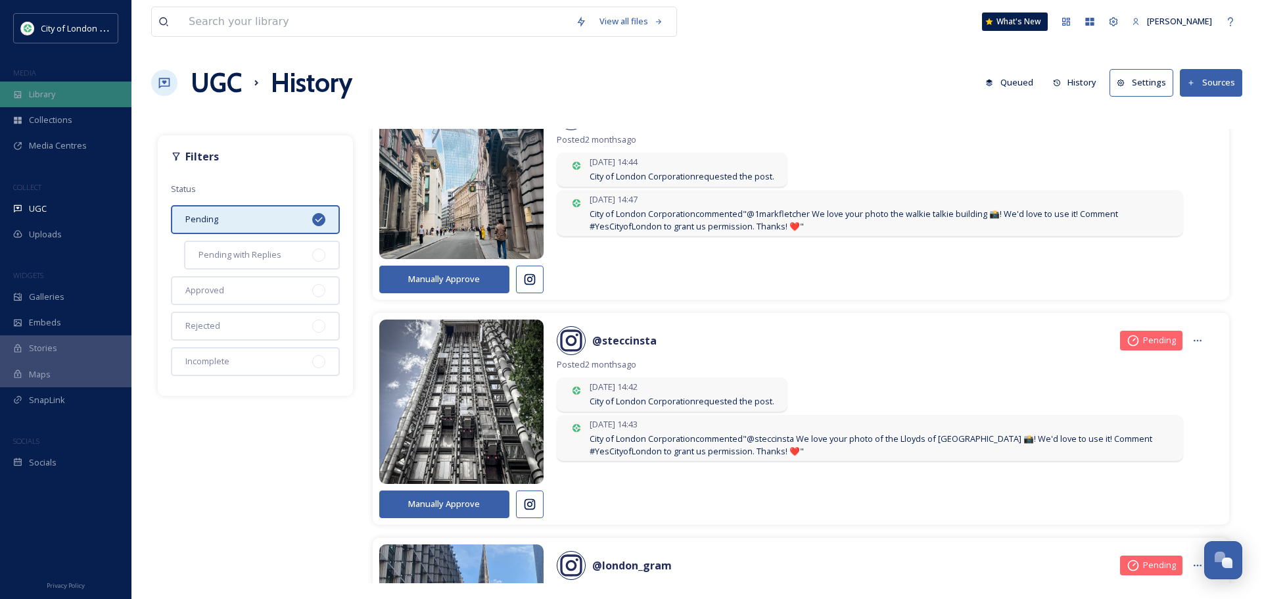
click at [46, 97] on span "Library" at bounding box center [42, 94] width 26 height 12
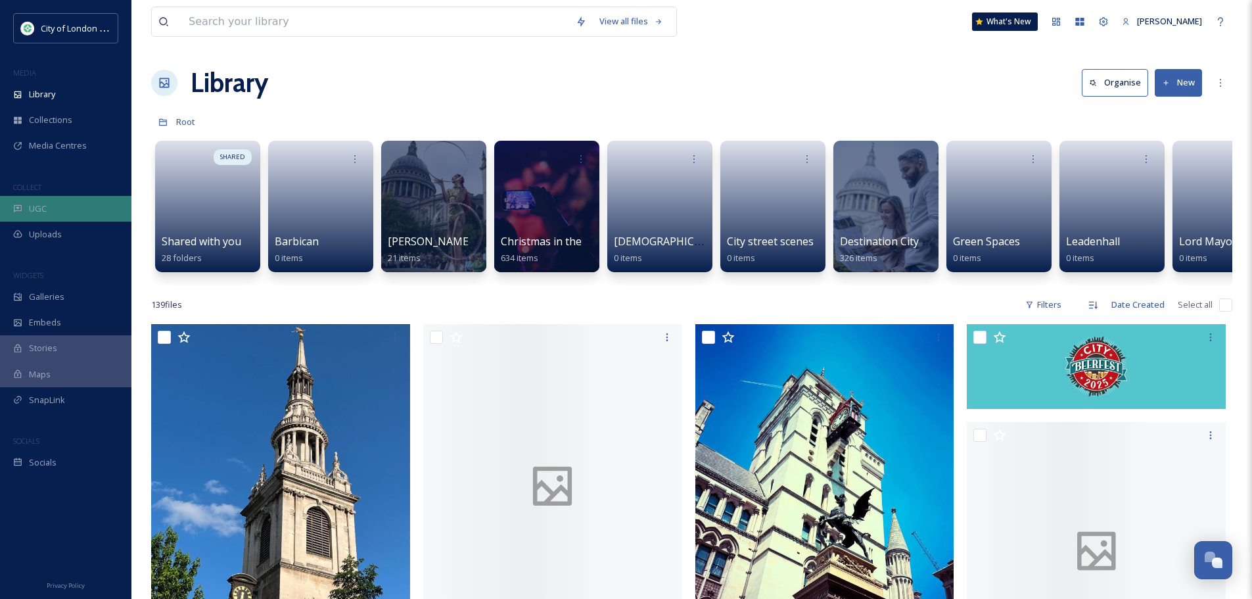
click at [55, 214] on div "UGC" at bounding box center [65, 209] width 131 height 26
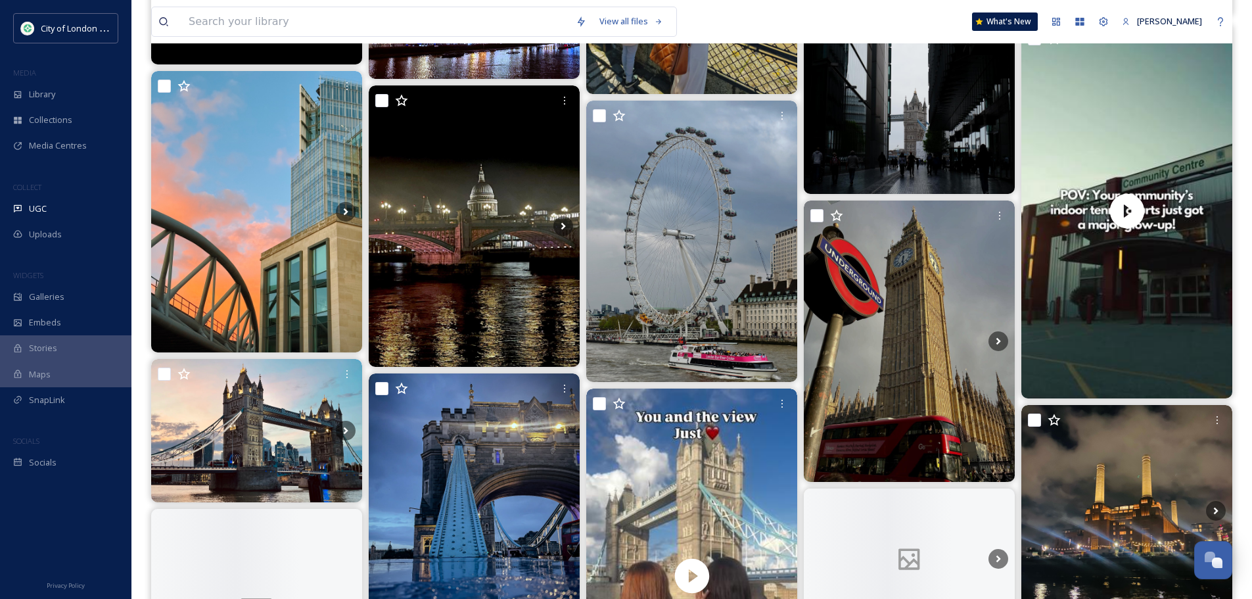
scroll to position [1380, 0]
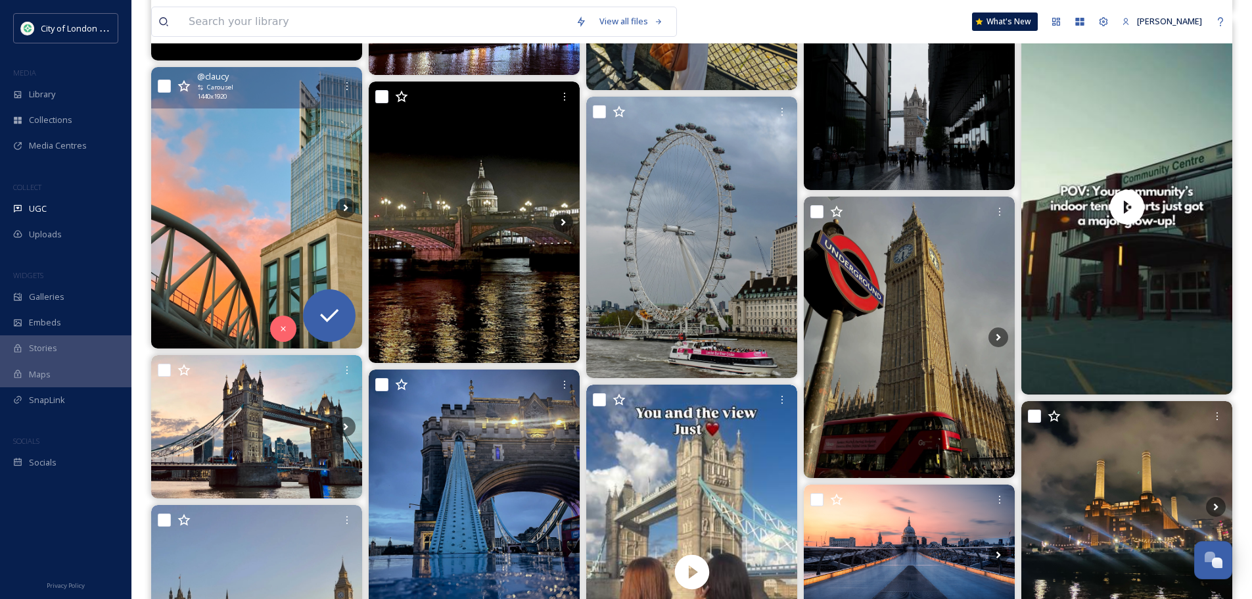
click at [224, 195] on img at bounding box center [256, 207] width 211 height 281
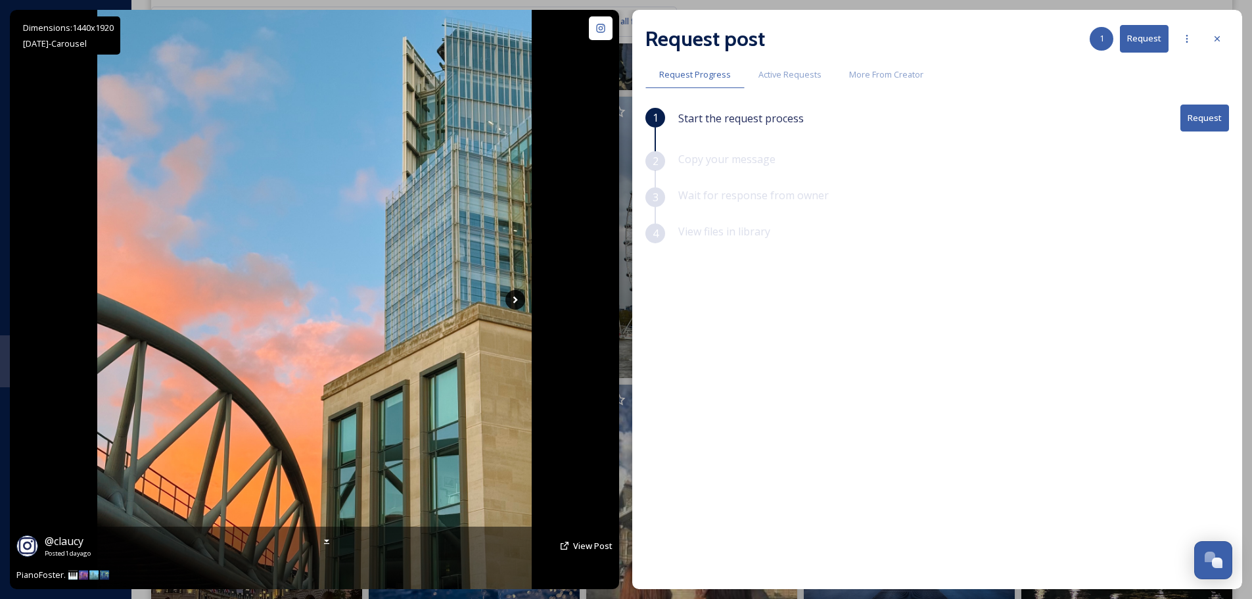
click at [518, 299] on icon at bounding box center [515, 300] width 20 height 20
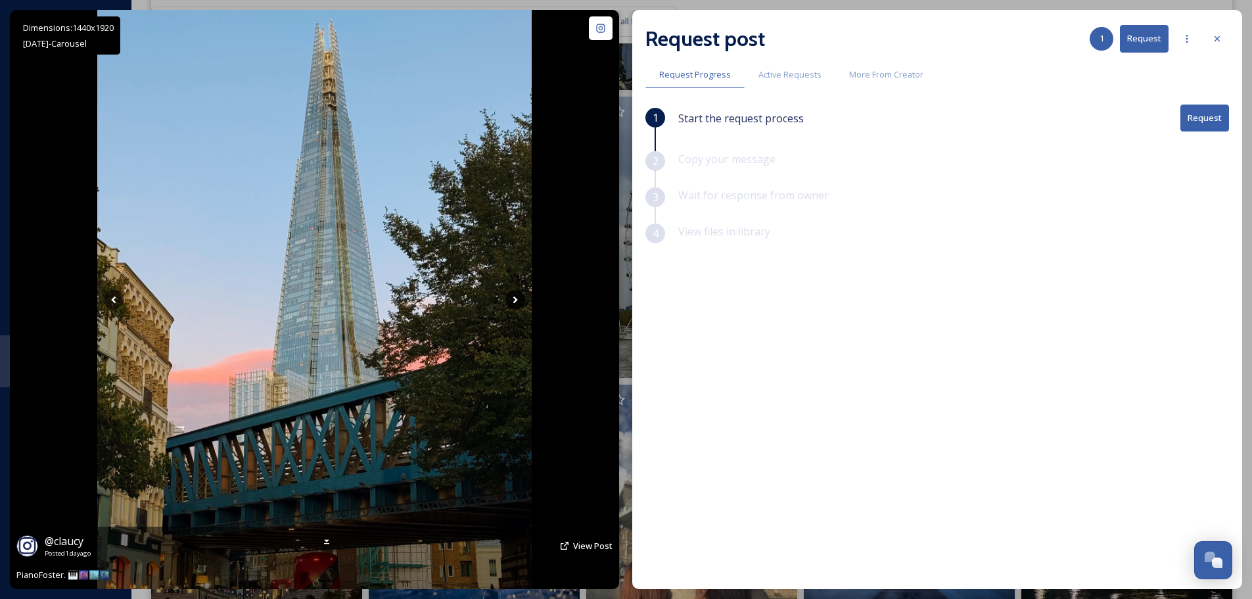
click at [518, 299] on icon at bounding box center [515, 300] width 20 height 20
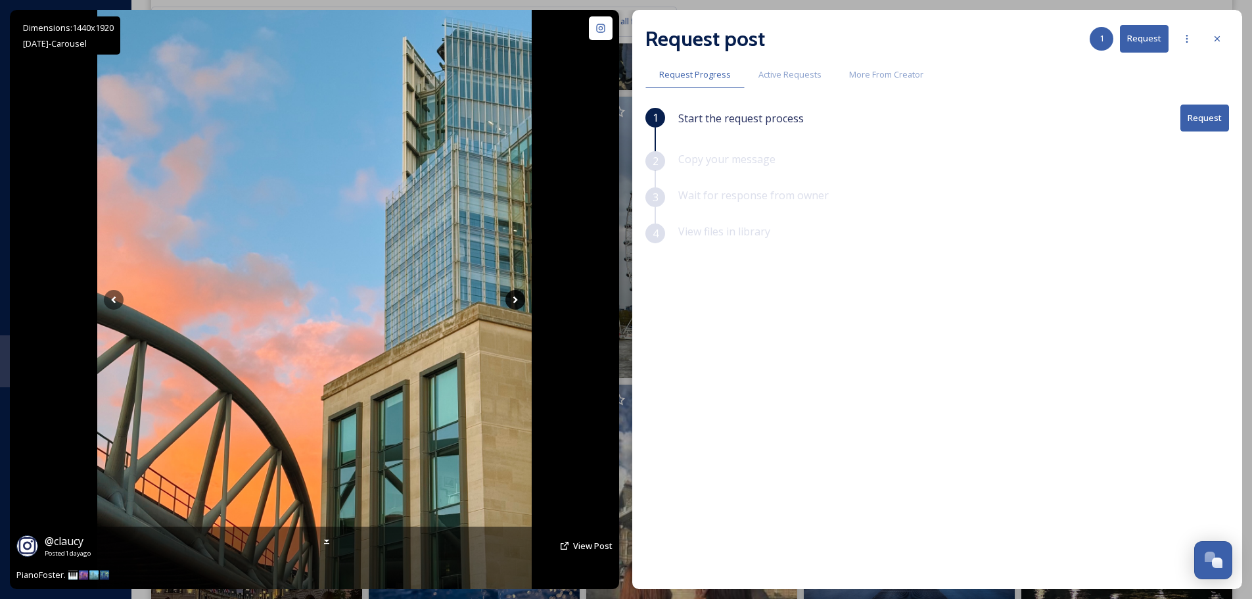
click at [518, 299] on icon at bounding box center [515, 300] width 20 height 20
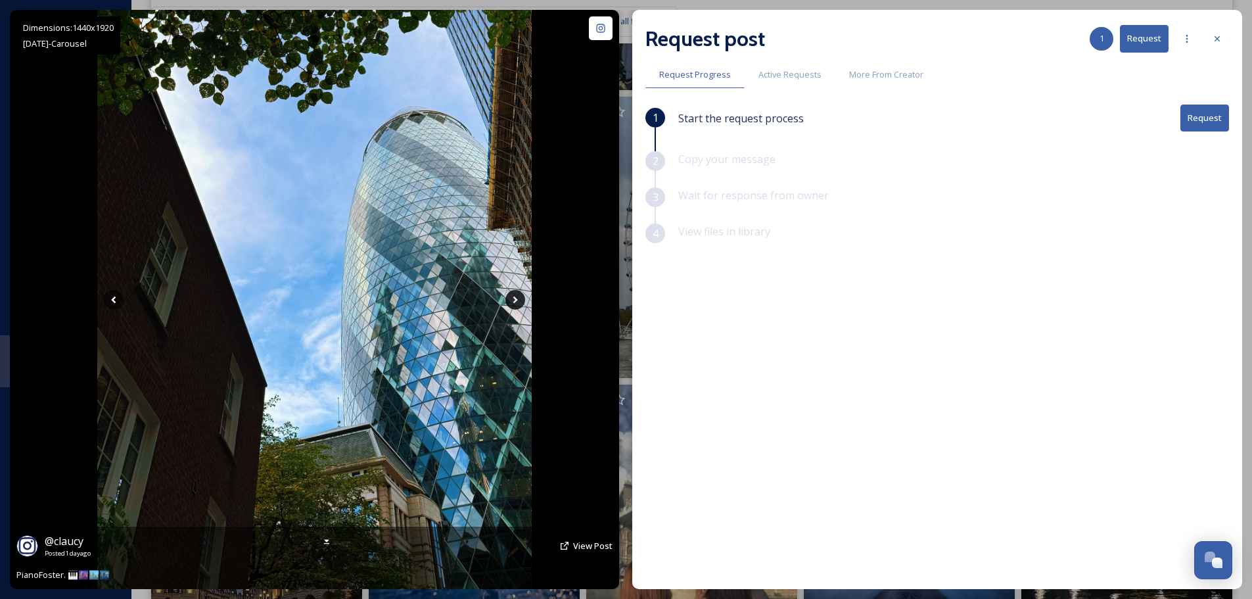
click at [518, 299] on icon at bounding box center [515, 300] width 20 height 20
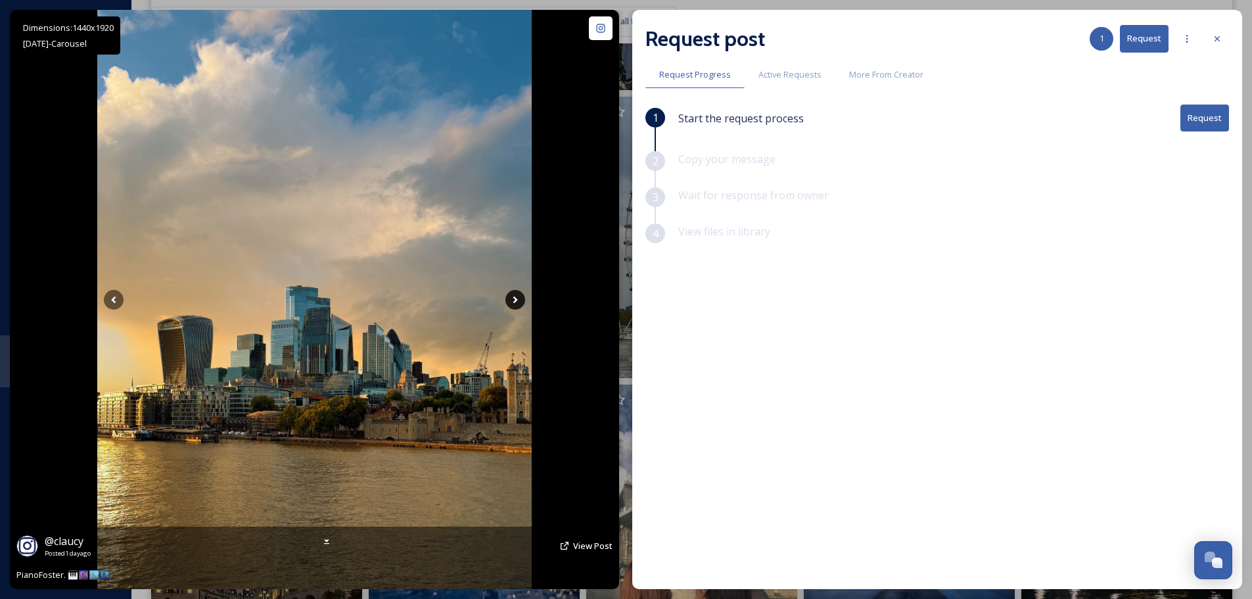
click at [518, 299] on icon at bounding box center [515, 300] width 20 height 20
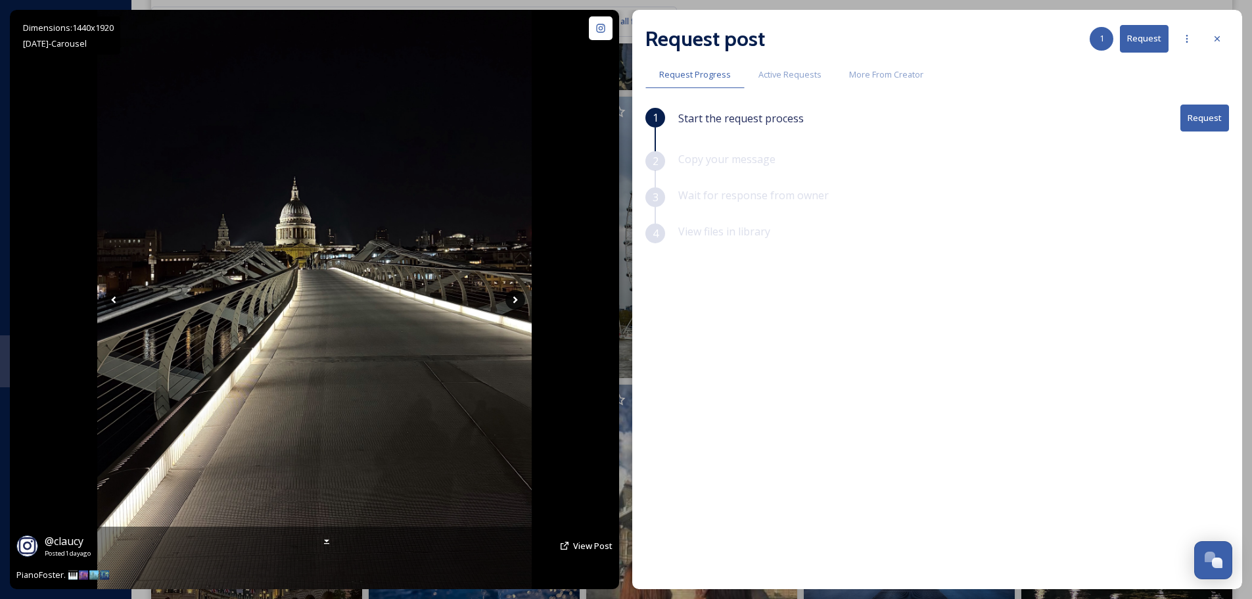
click at [518, 299] on icon at bounding box center [515, 300] width 20 height 20
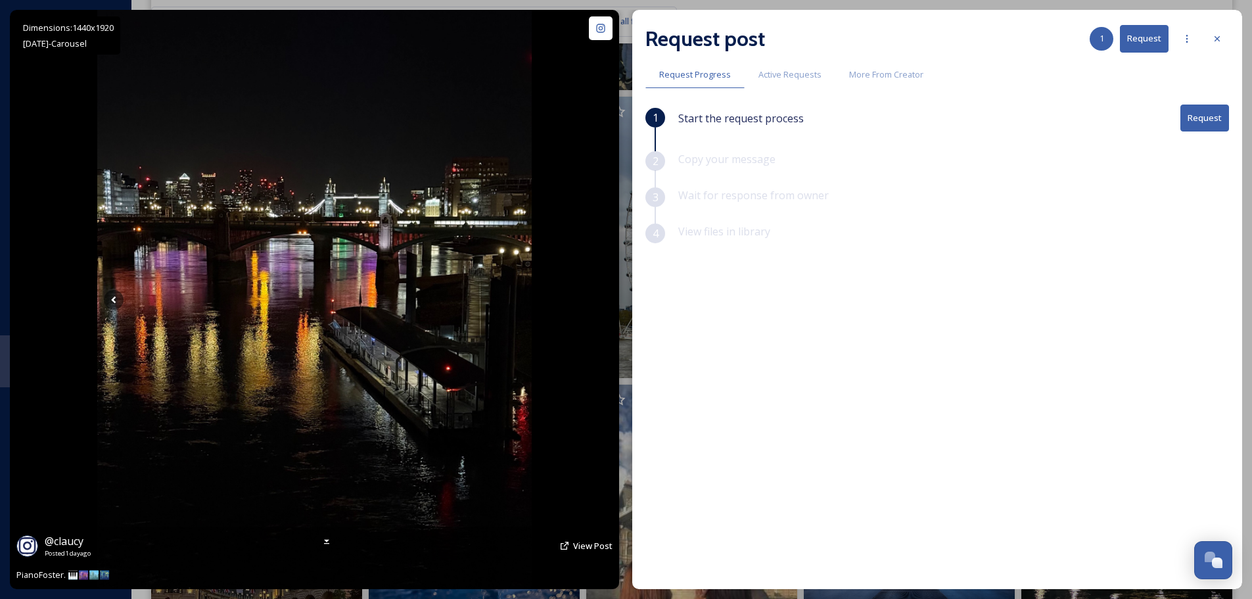
click at [518, 299] on icon at bounding box center [515, 300] width 20 height 20
click at [1218, 39] on icon at bounding box center [1216, 38] width 5 height 5
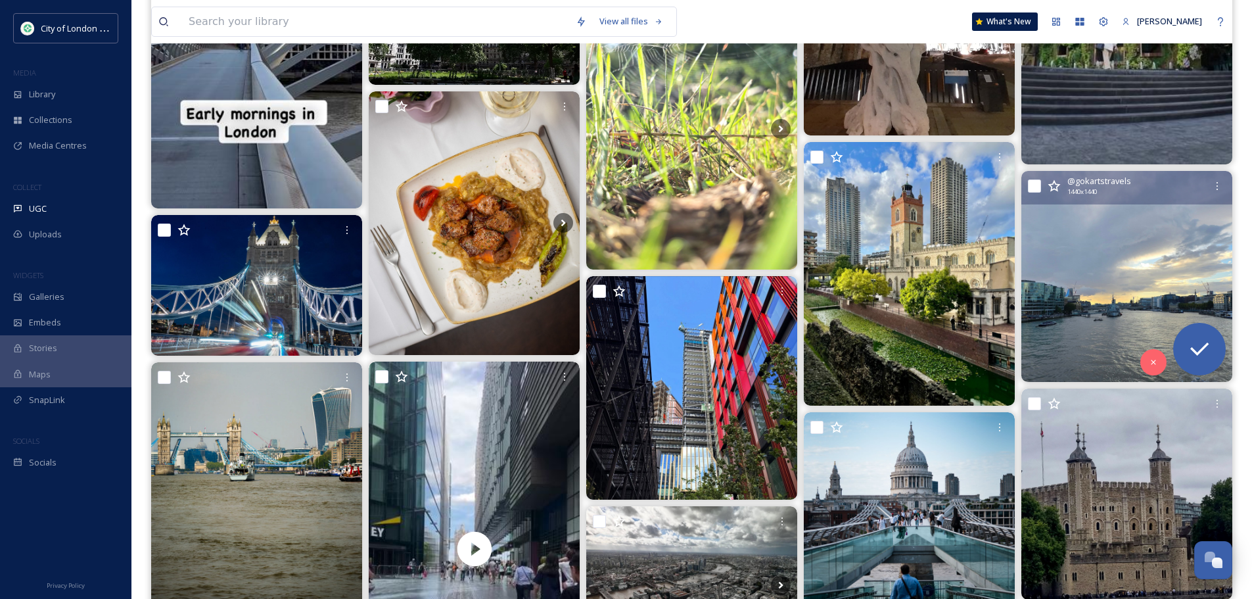
scroll to position [2563, 0]
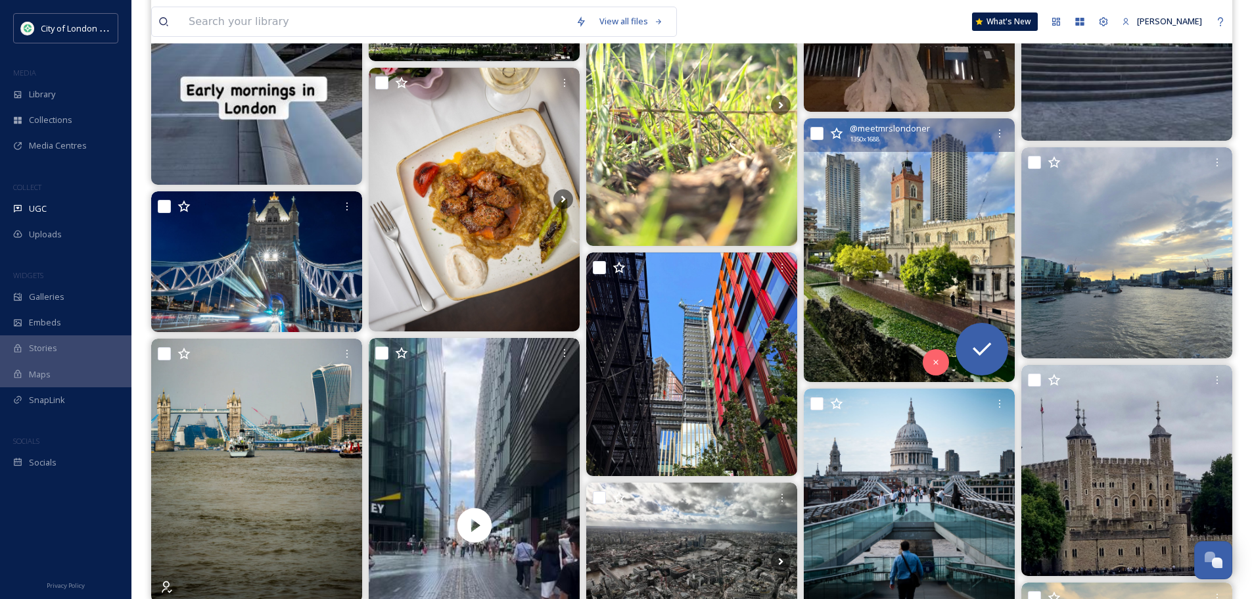
click at [946, 207] on img at bounding box center [909, 249] width 211 height 263
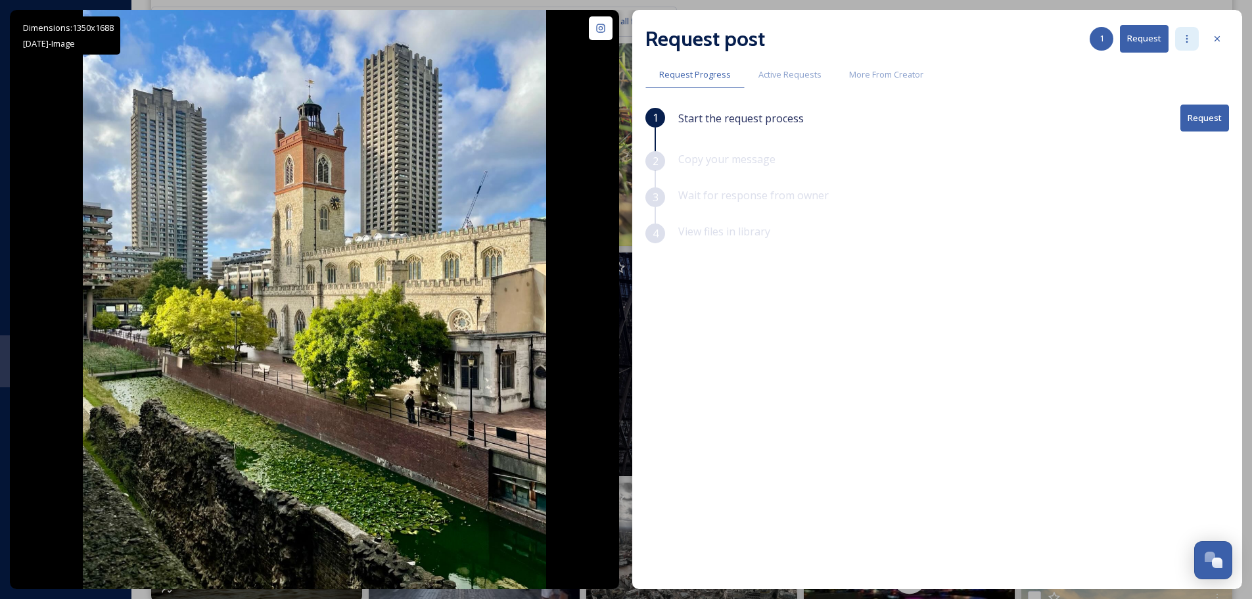
click at [1188, 39] on icon at bounding box center [1186, 39] width 11 height 11
click at [1176, 68] on span "Add Posts To Queue" at bounding box center [1150, 67] width 81 height 12
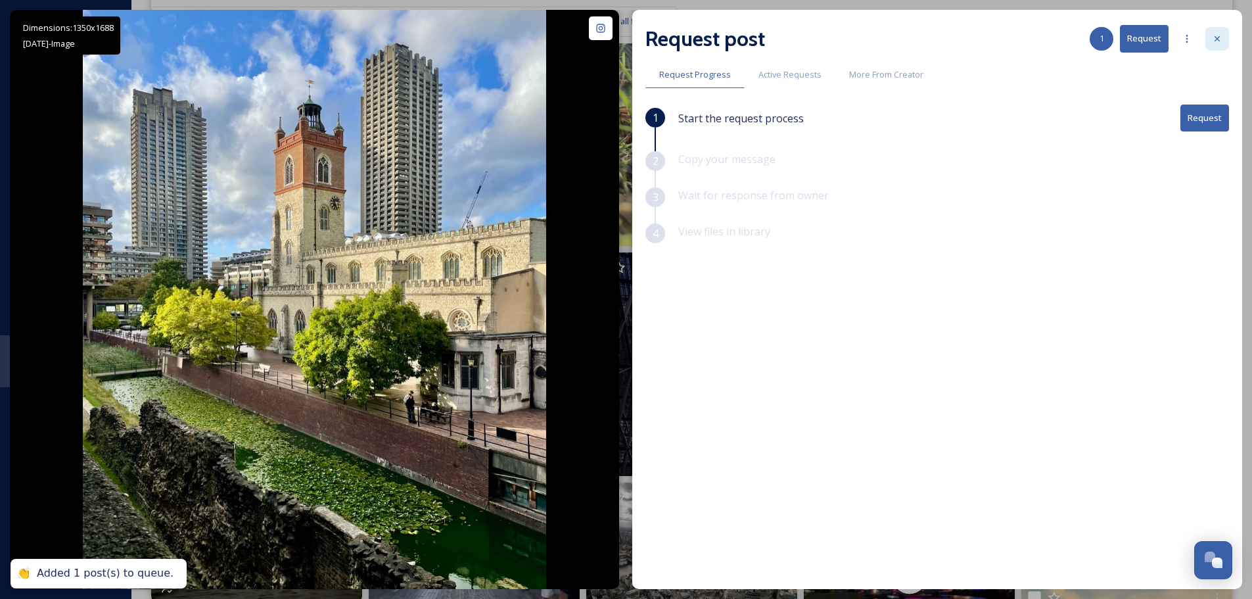
click at [1217, 41] on icon at bounding box center [1217, 39] width 11 height 11
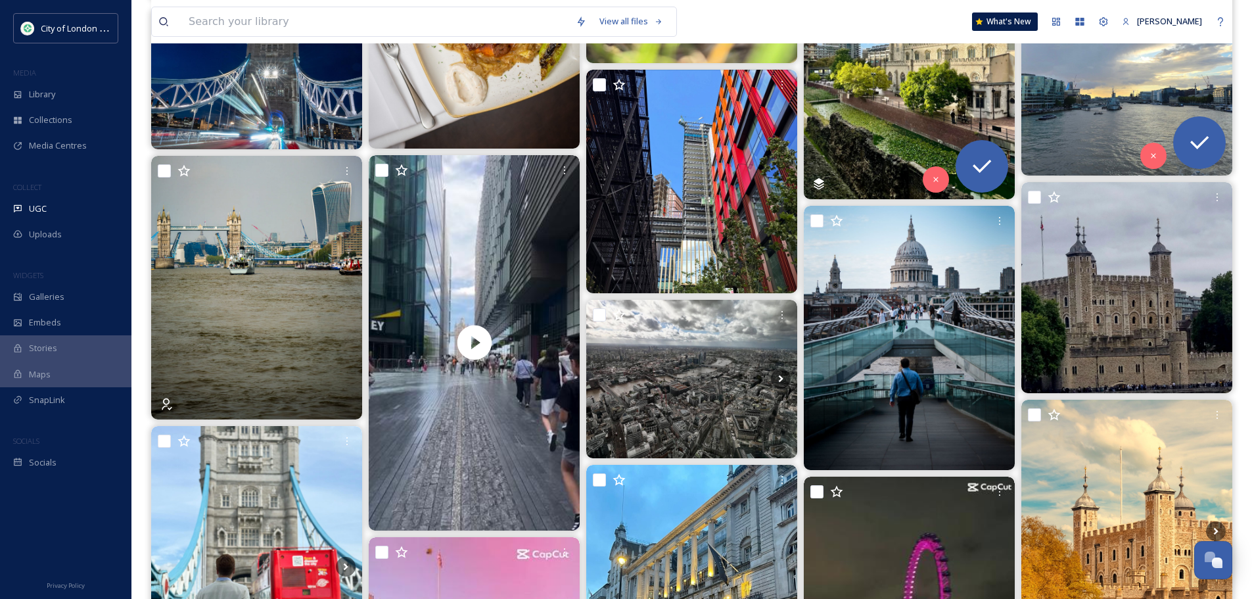
scroll to position [2760, 0]
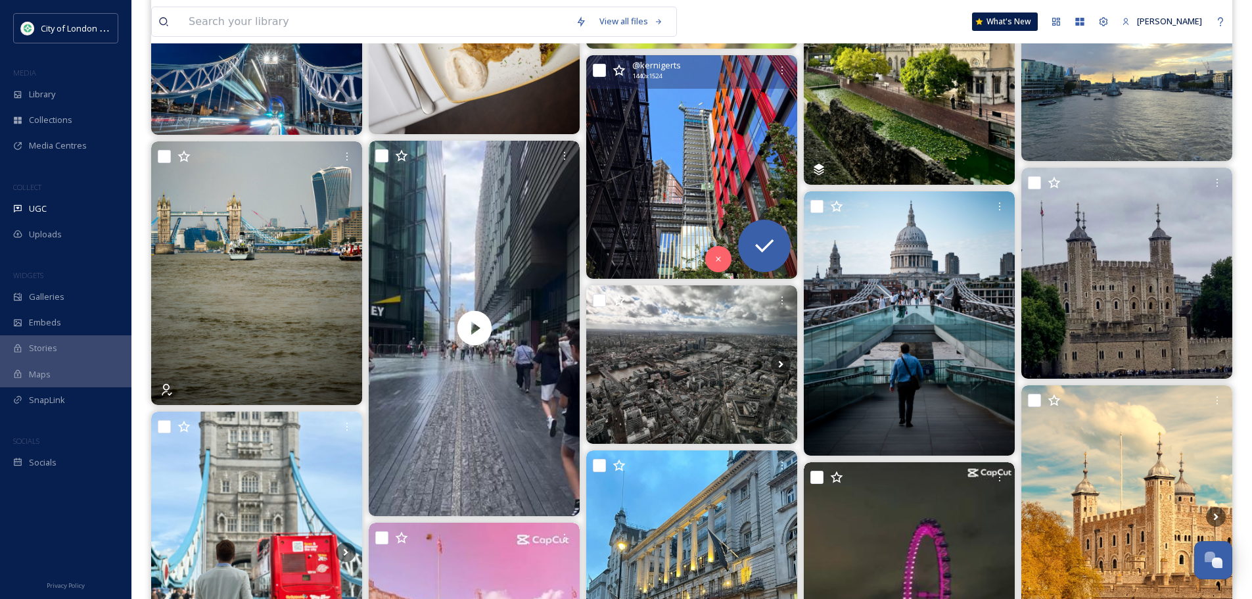
click at [744, 131] on img at bounding box center [691, 166] width 211 height 223
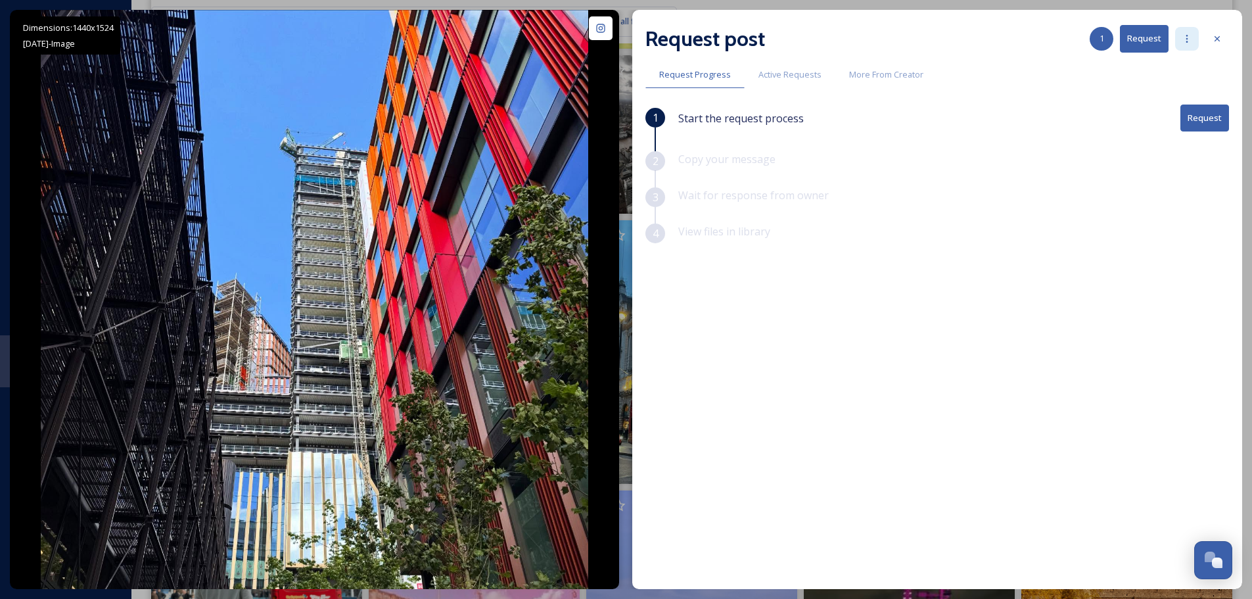
click at [1187, 34] on icon at bounding box center [1186, 39] width 11 height 11
click at [1172, 68] on span "Add Posts To Queue" at bounding box center [1150, 67] width 81 height 12
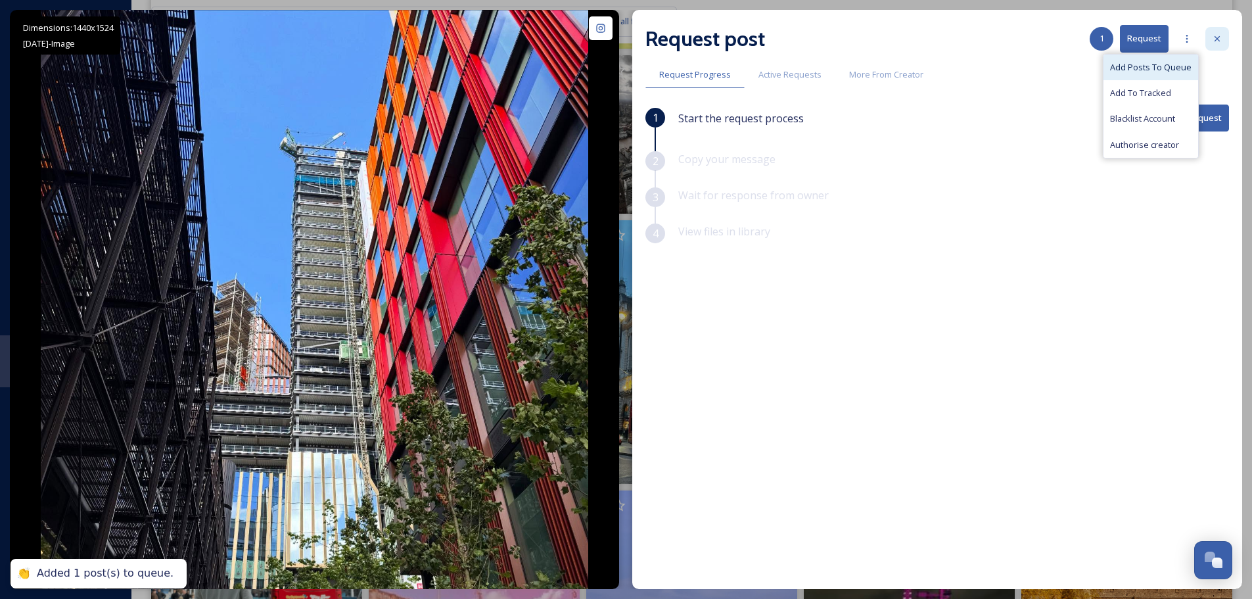
click at [1225, 40] on div at bounding box center [1217, 39] width 24 height 24
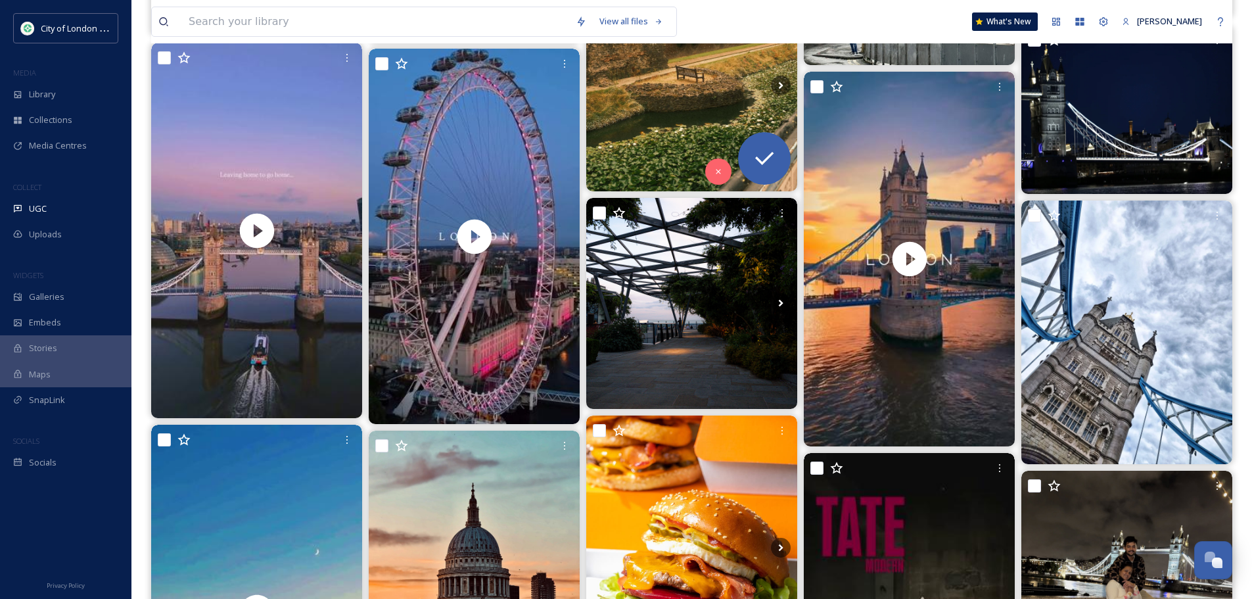
scroll to position [5585, 0]
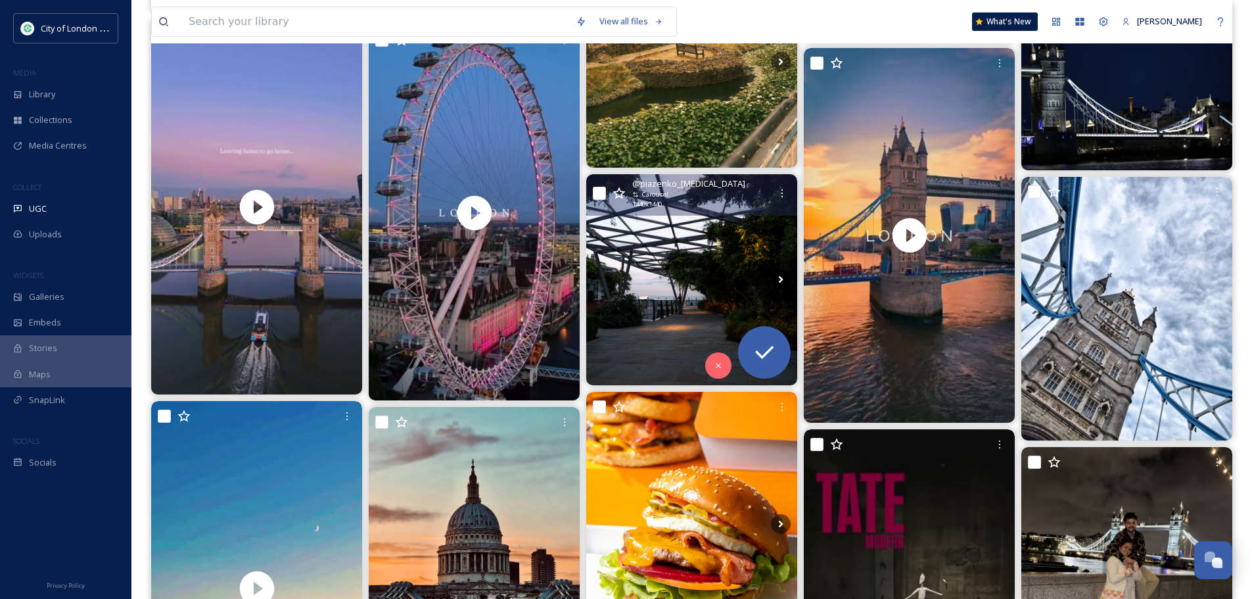
click at [783, 279] on icon at bounding box center [781, 279] width 20 height 20
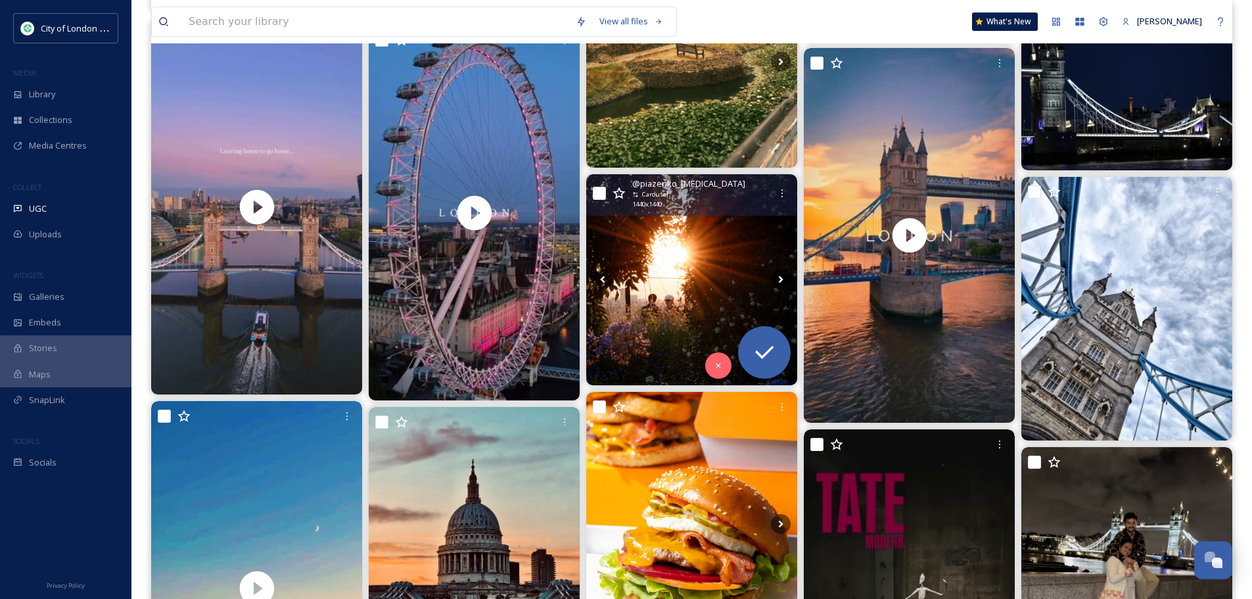
click at [783, 279] on icon at bounding box center [781, 279] width 20 height 20
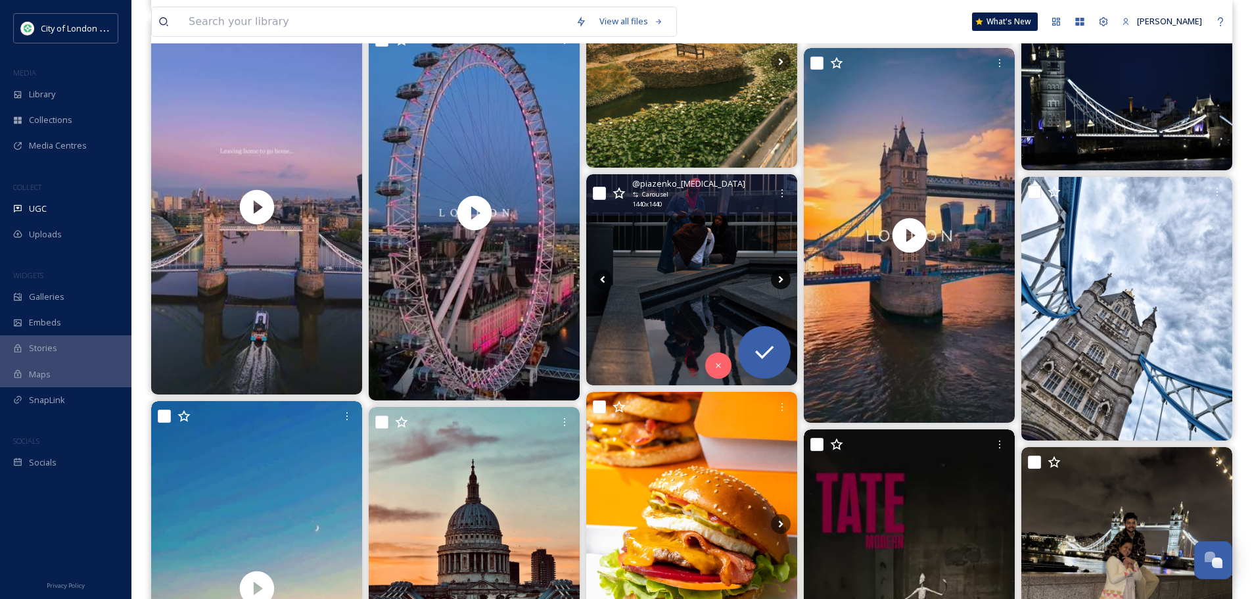
click at [783, 279] on icon at bounding box center [781, 279] width 20 height 20
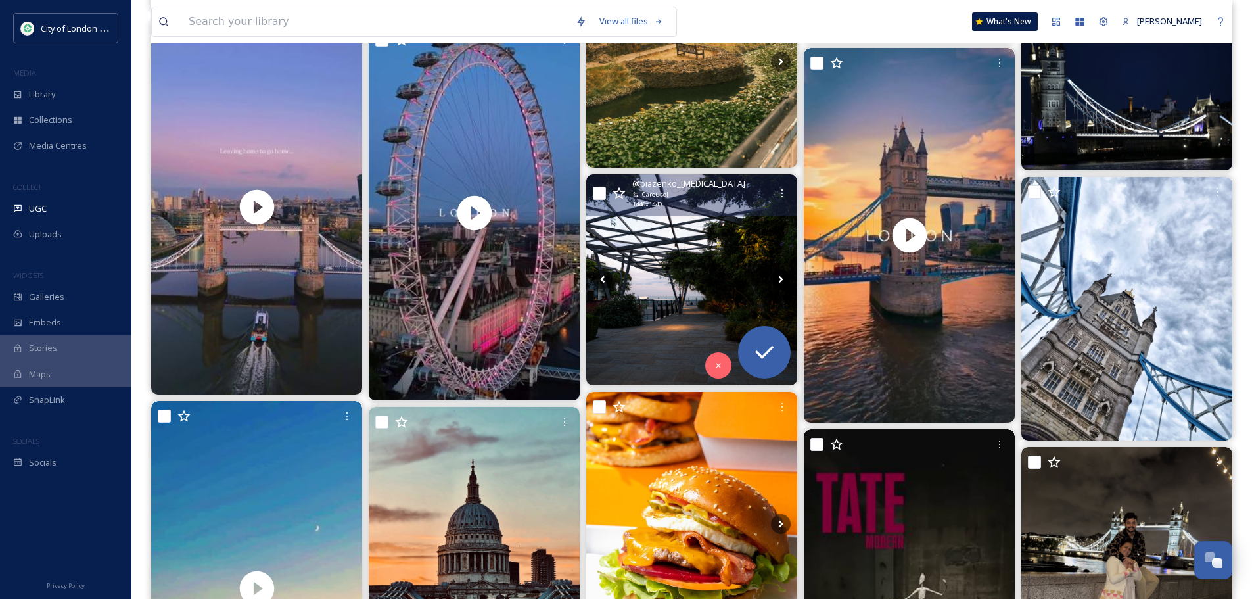
click at [783, 279] on icon at bounding box center [781, 279] width 20 height 20
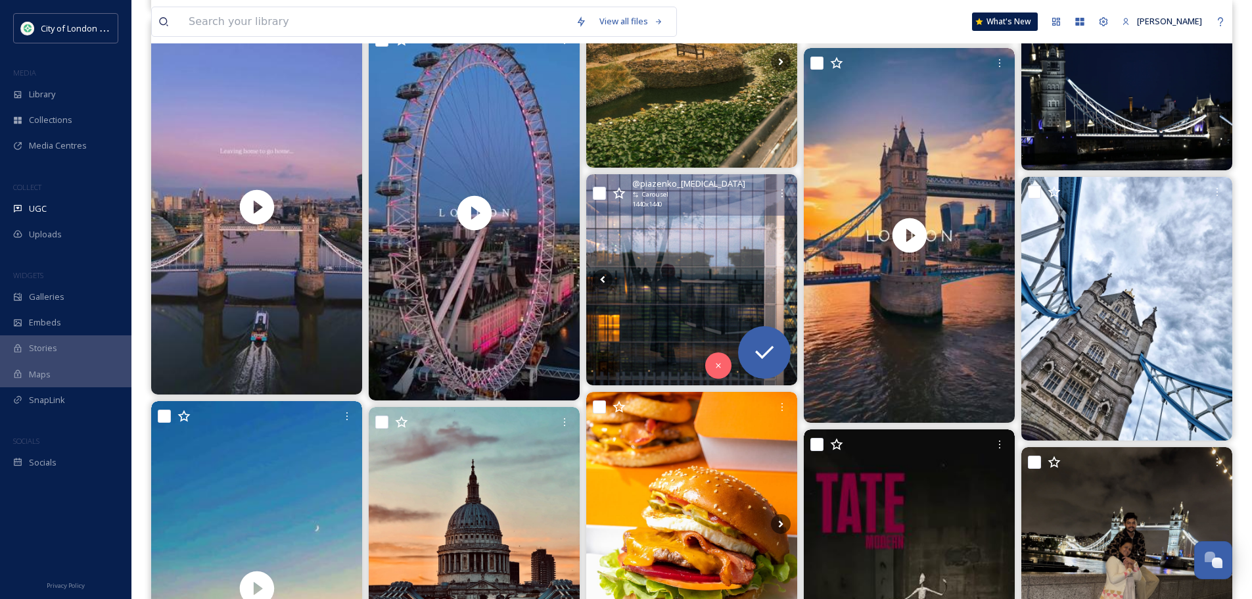
click at [783, 279] on icon at bounding box center [781, 279] width 20 height 20
click at [765, 351] on icon at bounding box center [764, 352] width 26 height 26
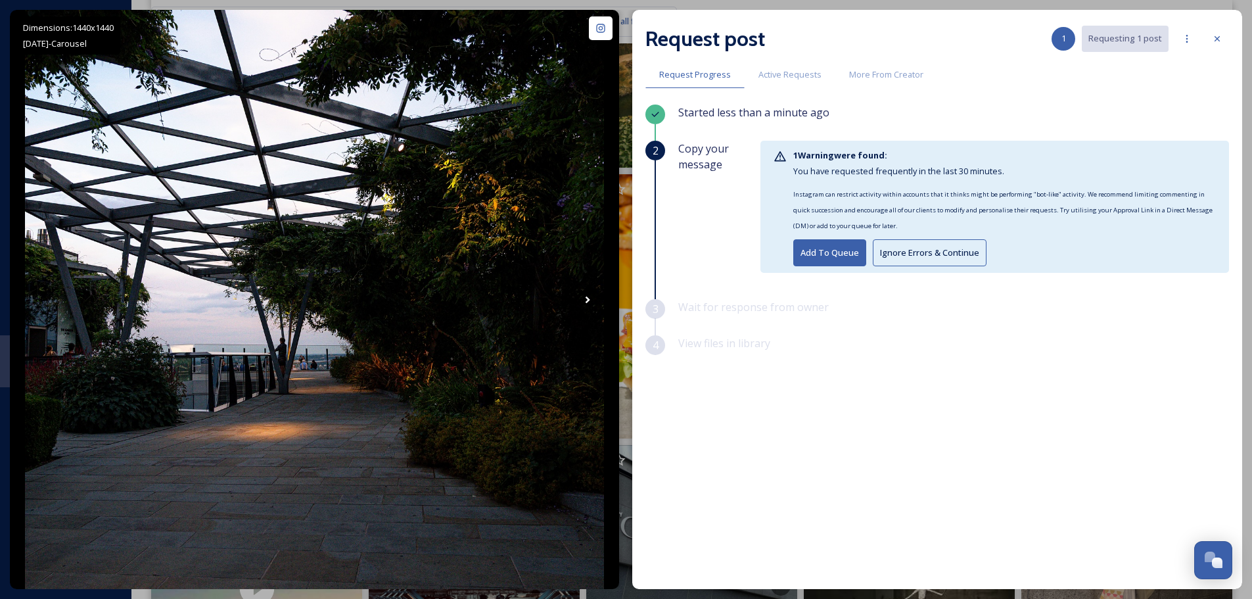
click at [822, 251] on button "Add To Queue" at bounding box center [829, 252] width 73 height 27
